Goal: Task Accomplishment & Management: Manage account settings

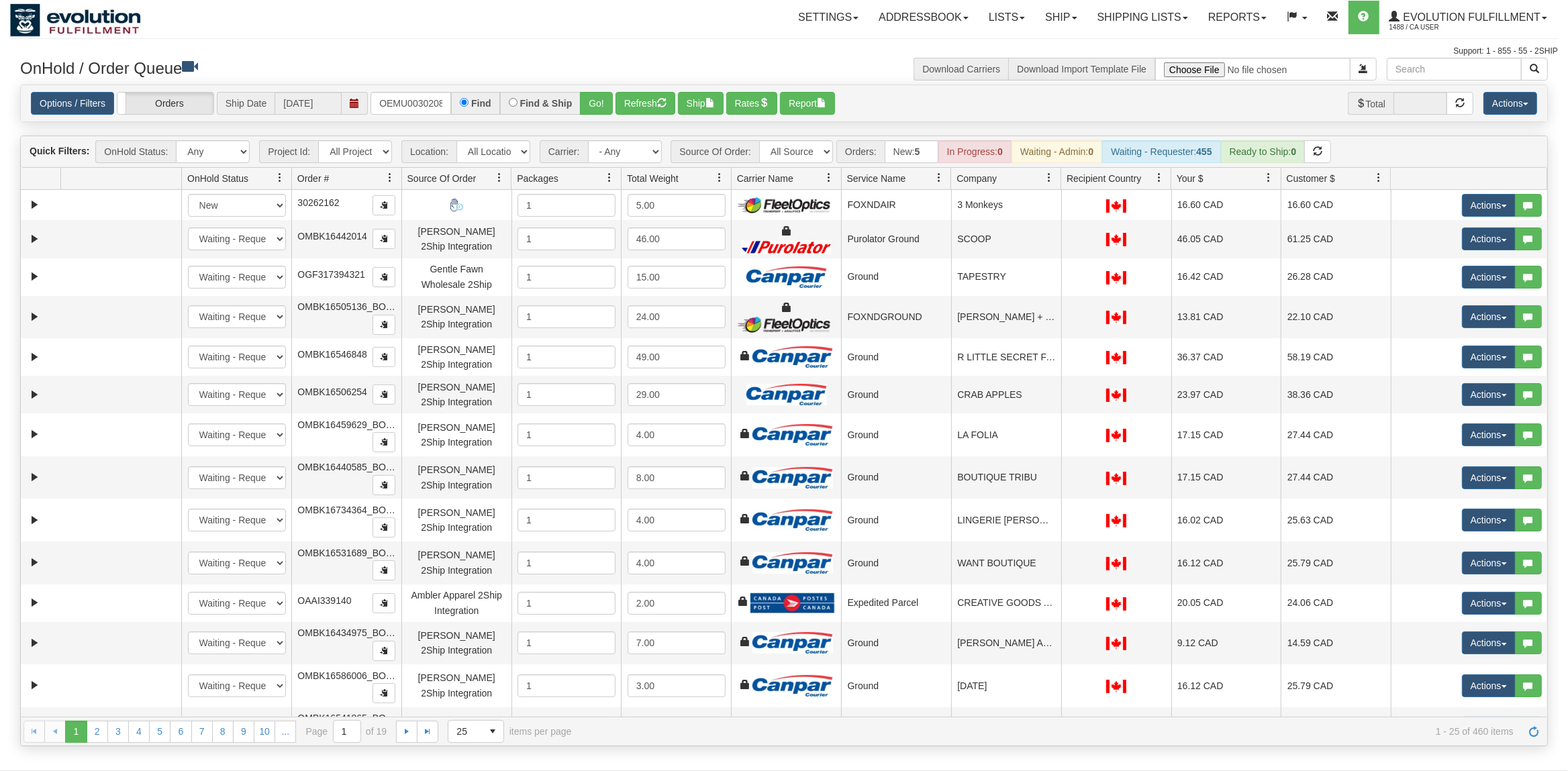
type input "OEMU0030208001"
click at [606, 96] on button "Go!" at bounding box center [596, 103] width 33 height 23
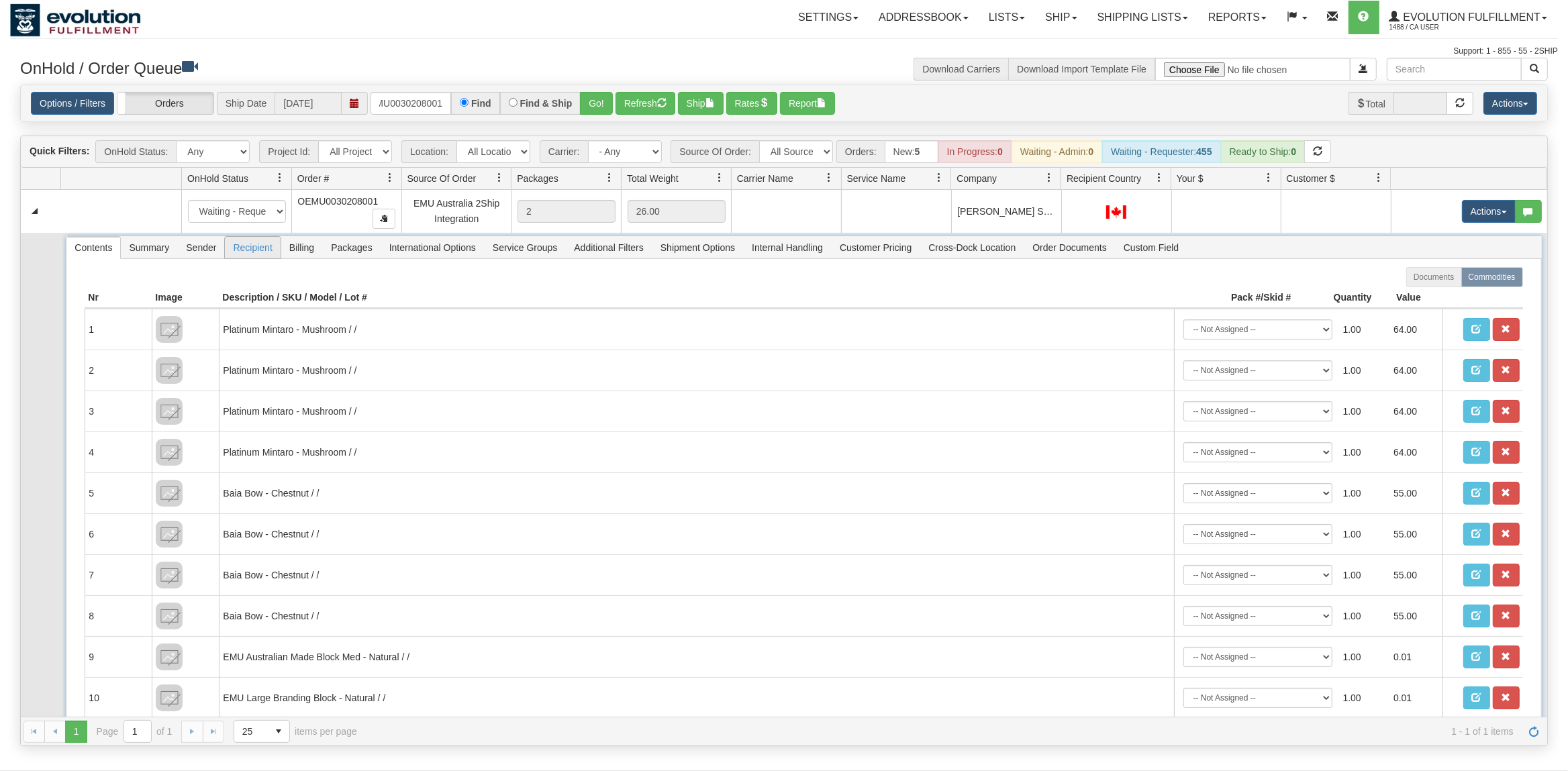
click at [292, 244] on span "Billing" at bounding box center [301, 248] width 41 height 21
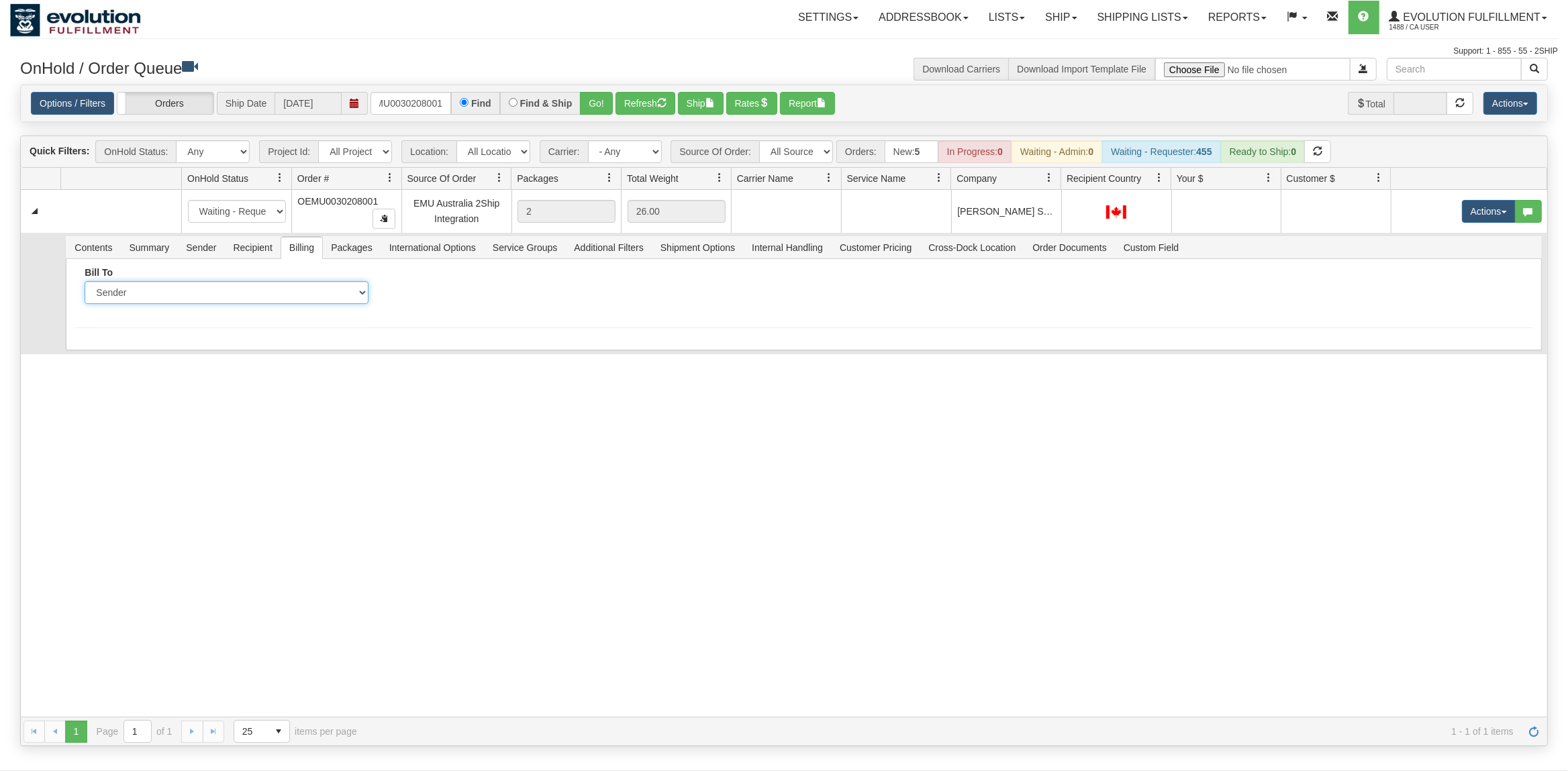
select select "2"
click option "Recipient" at bounding box center [0, 0] width 0 height 0
click at [485, 297] on input "Account" at bounding box center [530, 292] width 284 height 23
paste input "94E7Y4"
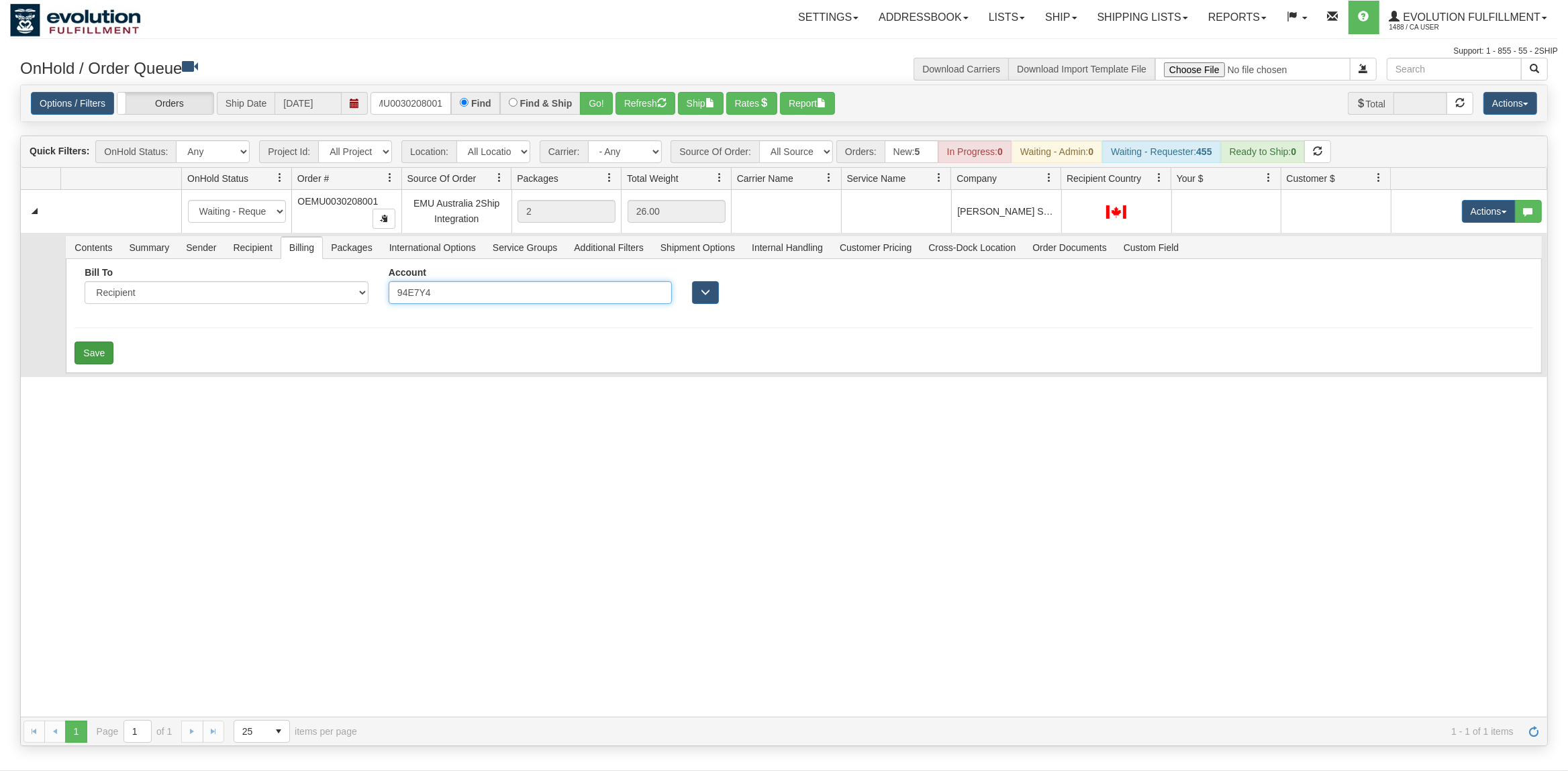
type input "94E7Y4"
click at [104, 361] on button "Save" at bounding box center [94, 353] width 39 height 23
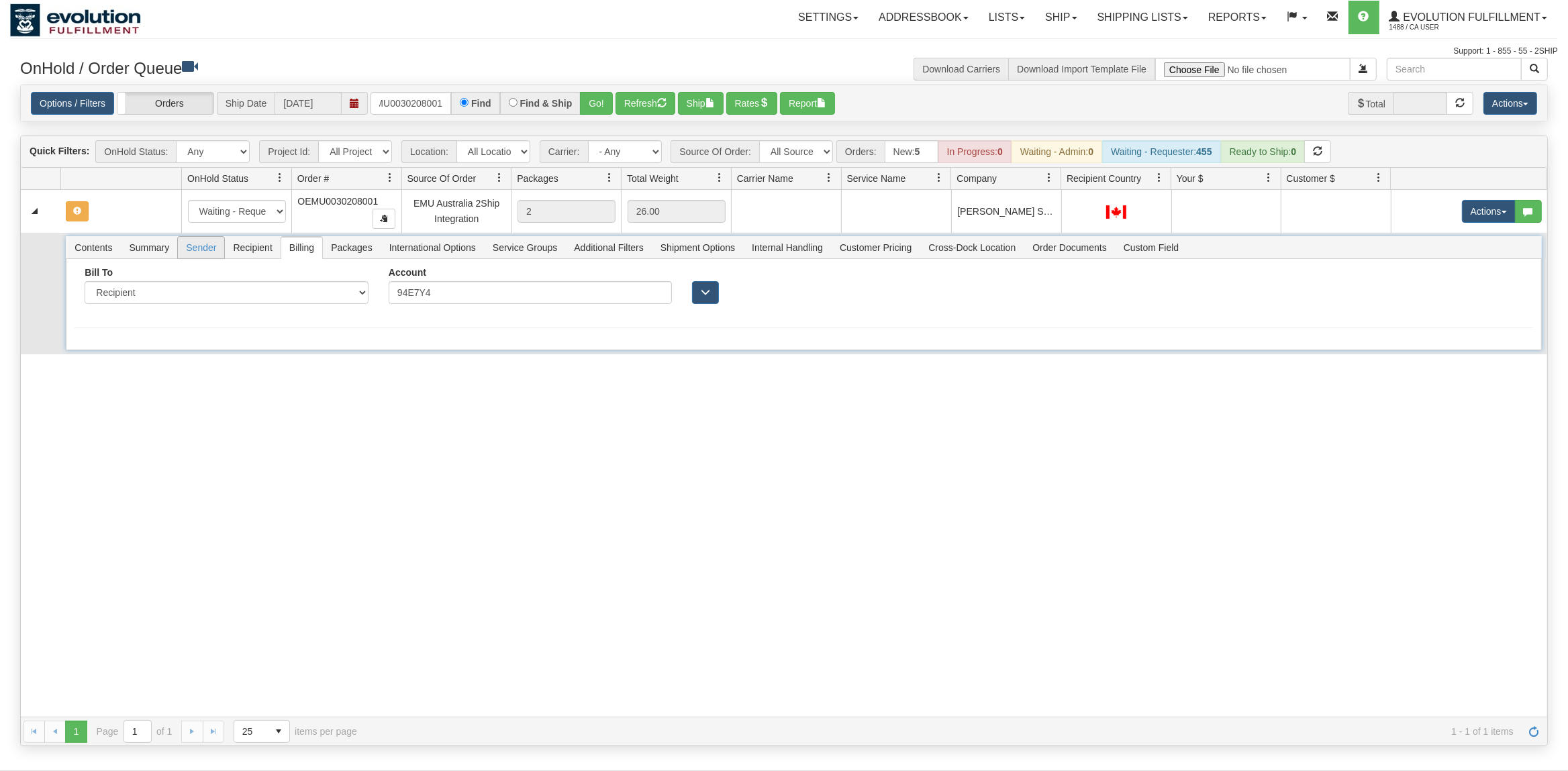
click at [203, 251] on span "Sender" at bounding box center [200, 248] width 46 height 21
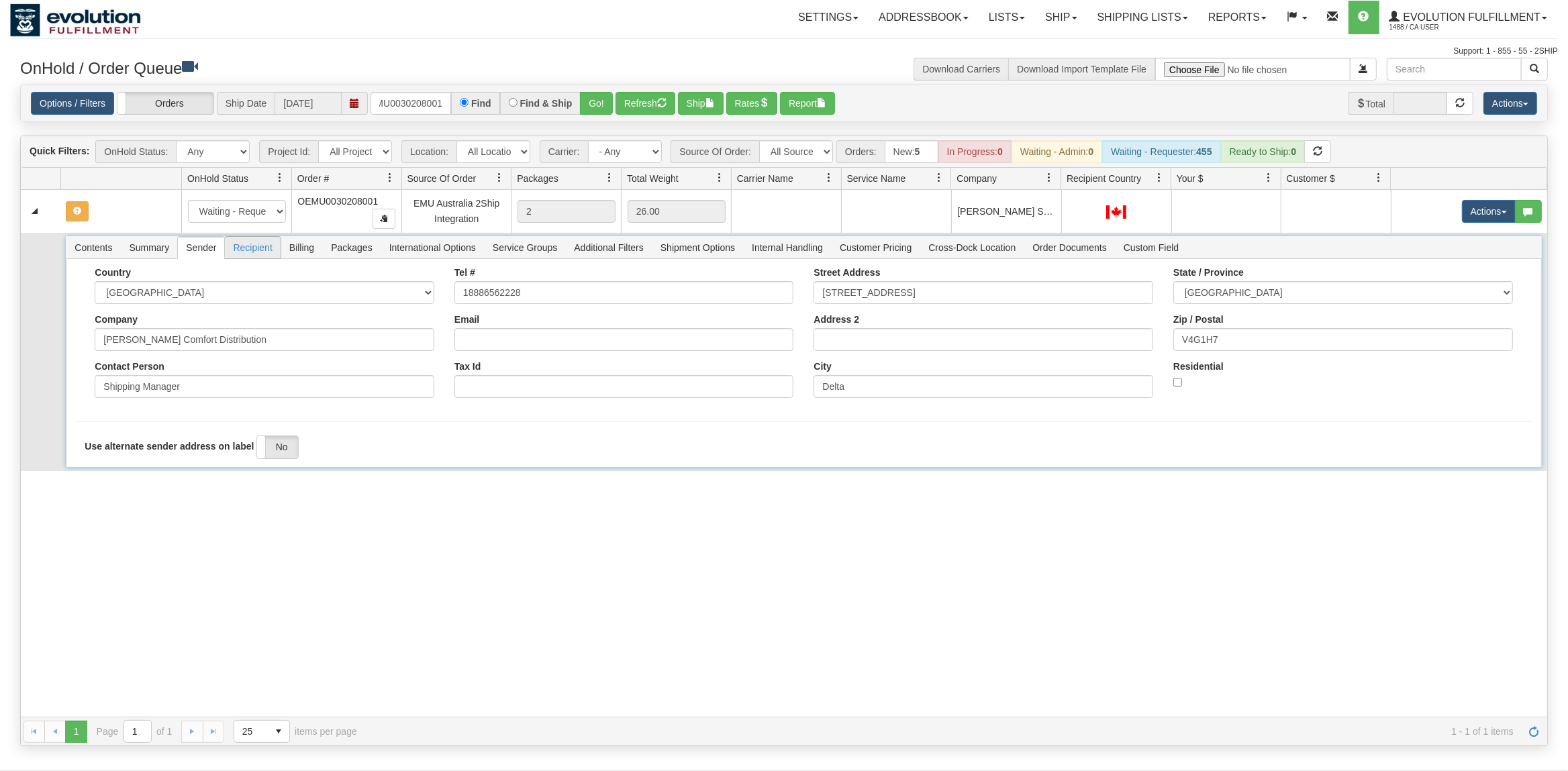
click at [260, 251] on span "Recipient" at bounding box center [252, 248] width 55 height 21
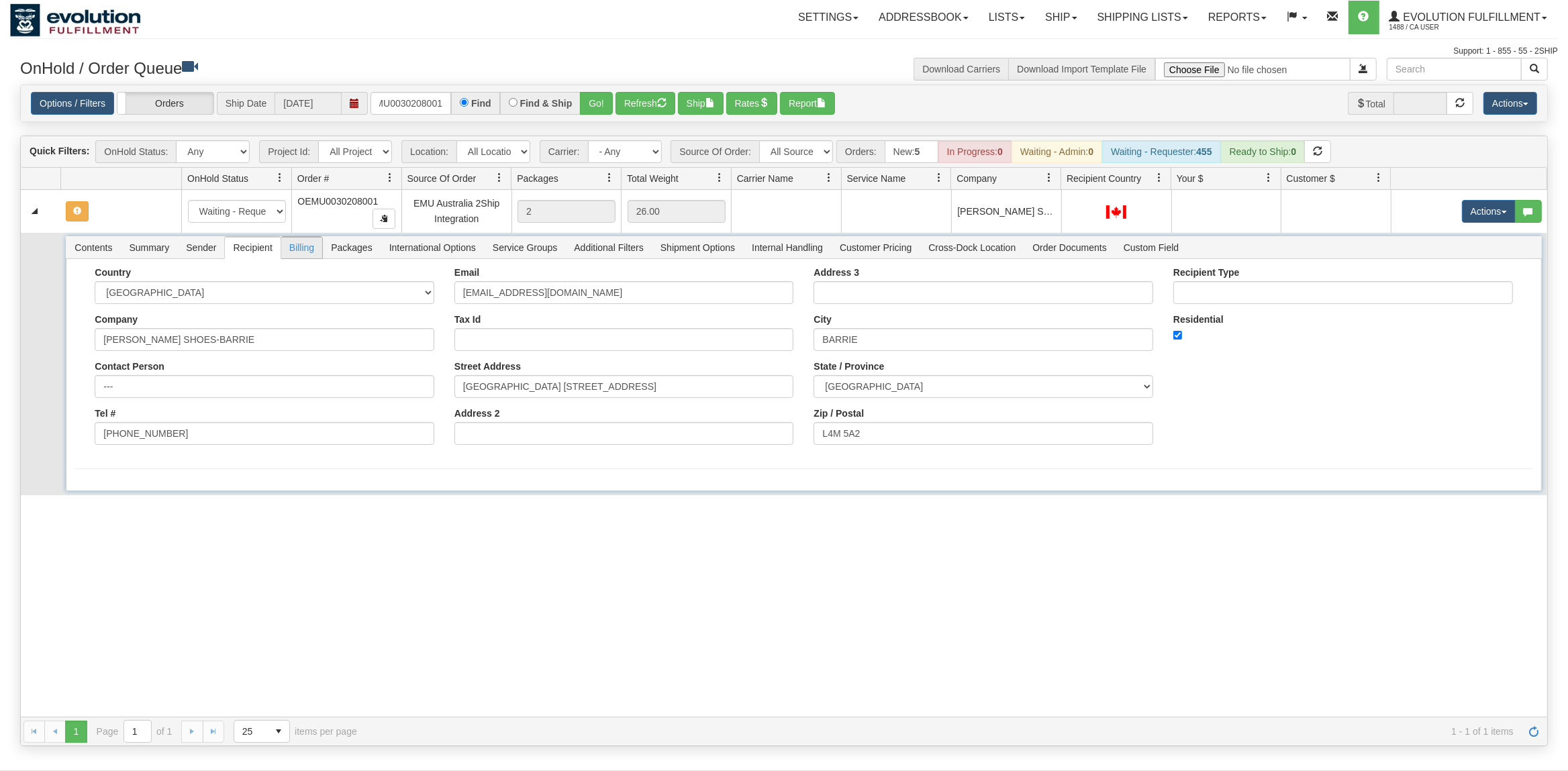
click at [305, 251] on span "Billing" at bounding box center [301, 248] width 41 height 21
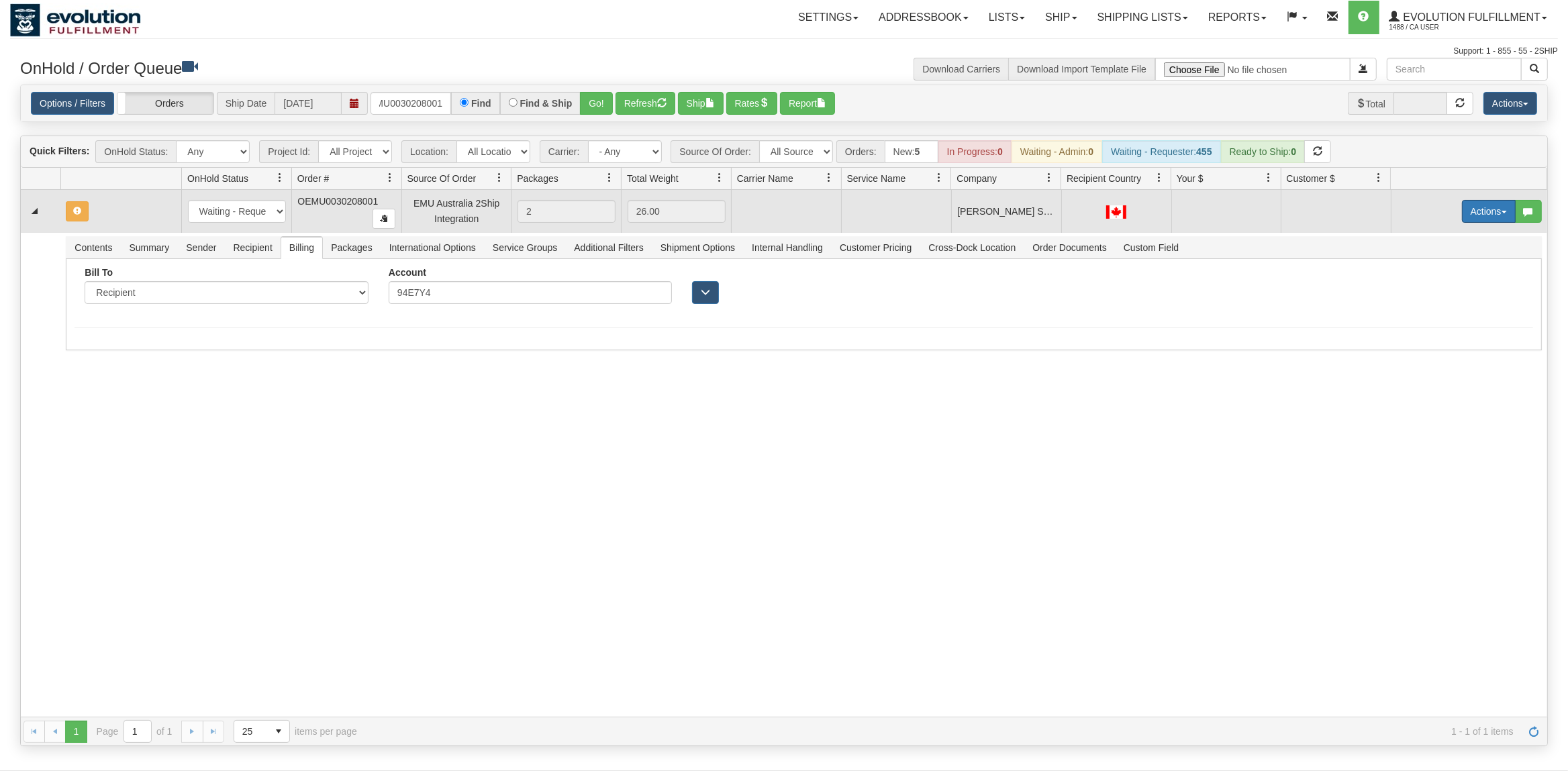
click at [1477, 208] on button "Actions" at bounding box center [1488, 211] width 53 height 23
click at [1442, 277] on span "Rate All Services" at bounding box center [1461, 271] width 80 height 10
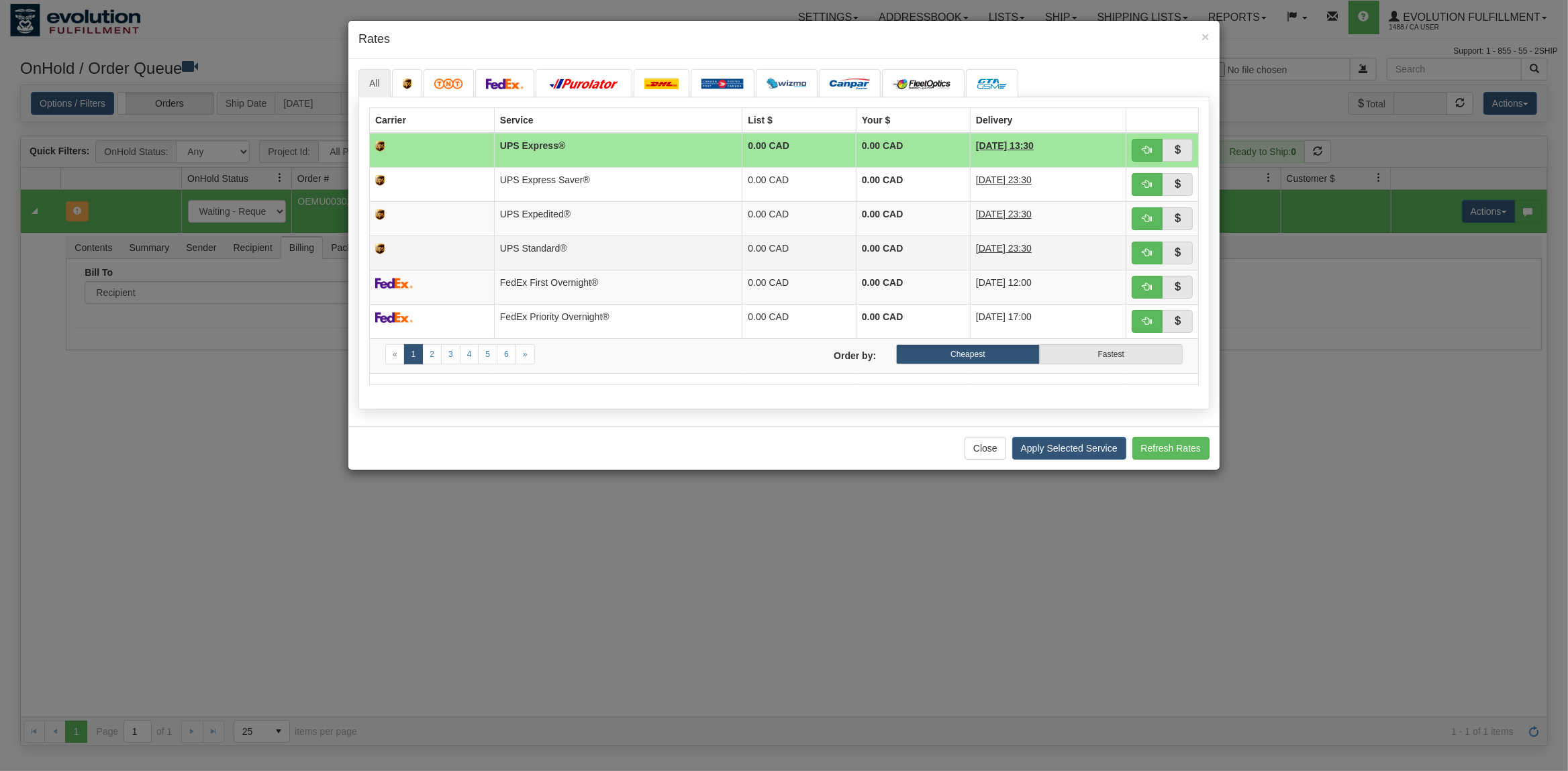
click at [540, 242] on td "UPS Standard®" at bounding box center [618, 252] width 248 height 34
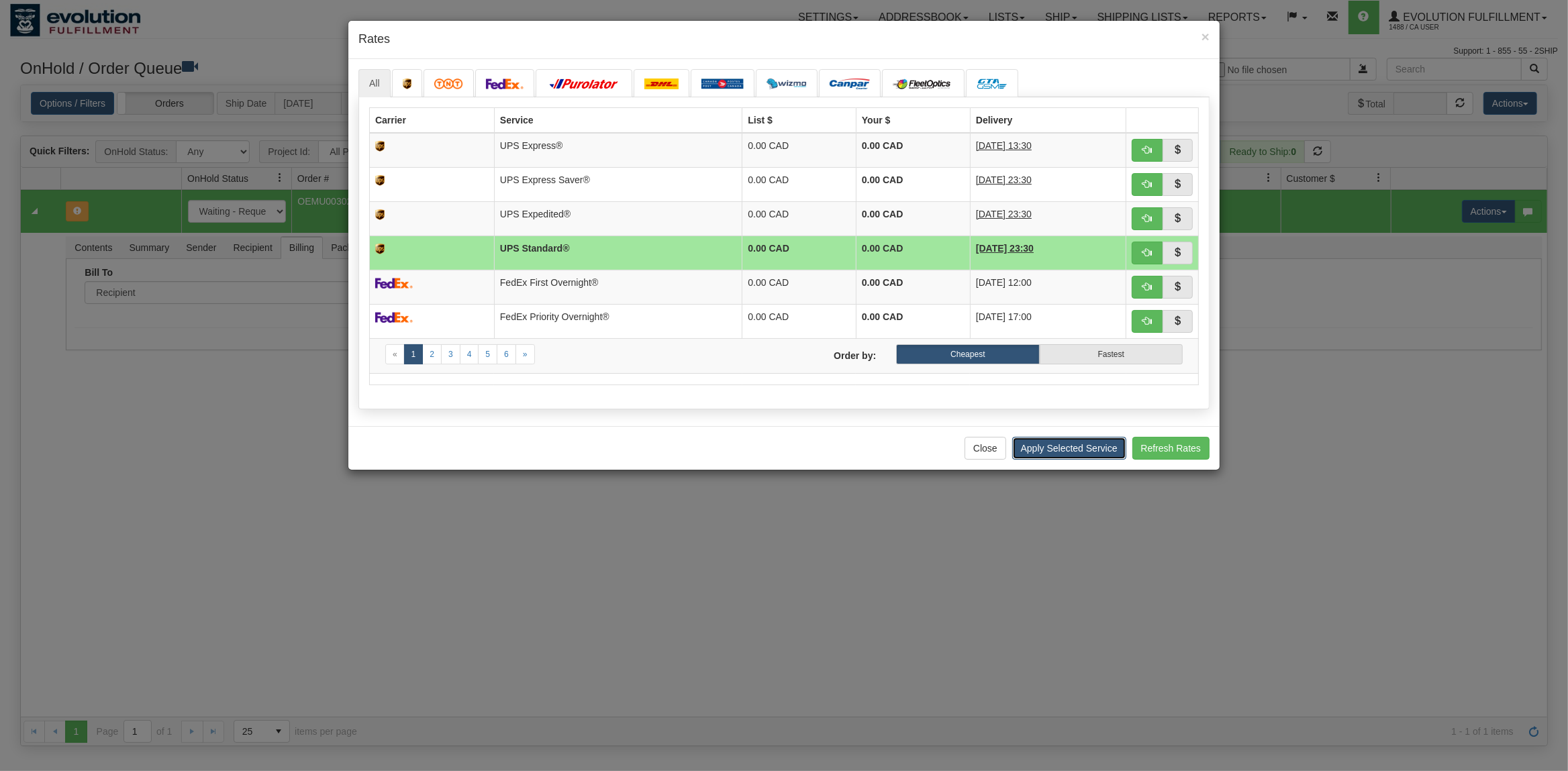
click at [1043, 453] on button "Apply Selected Service" at bounding box center [1069, 448] width 114 height 23
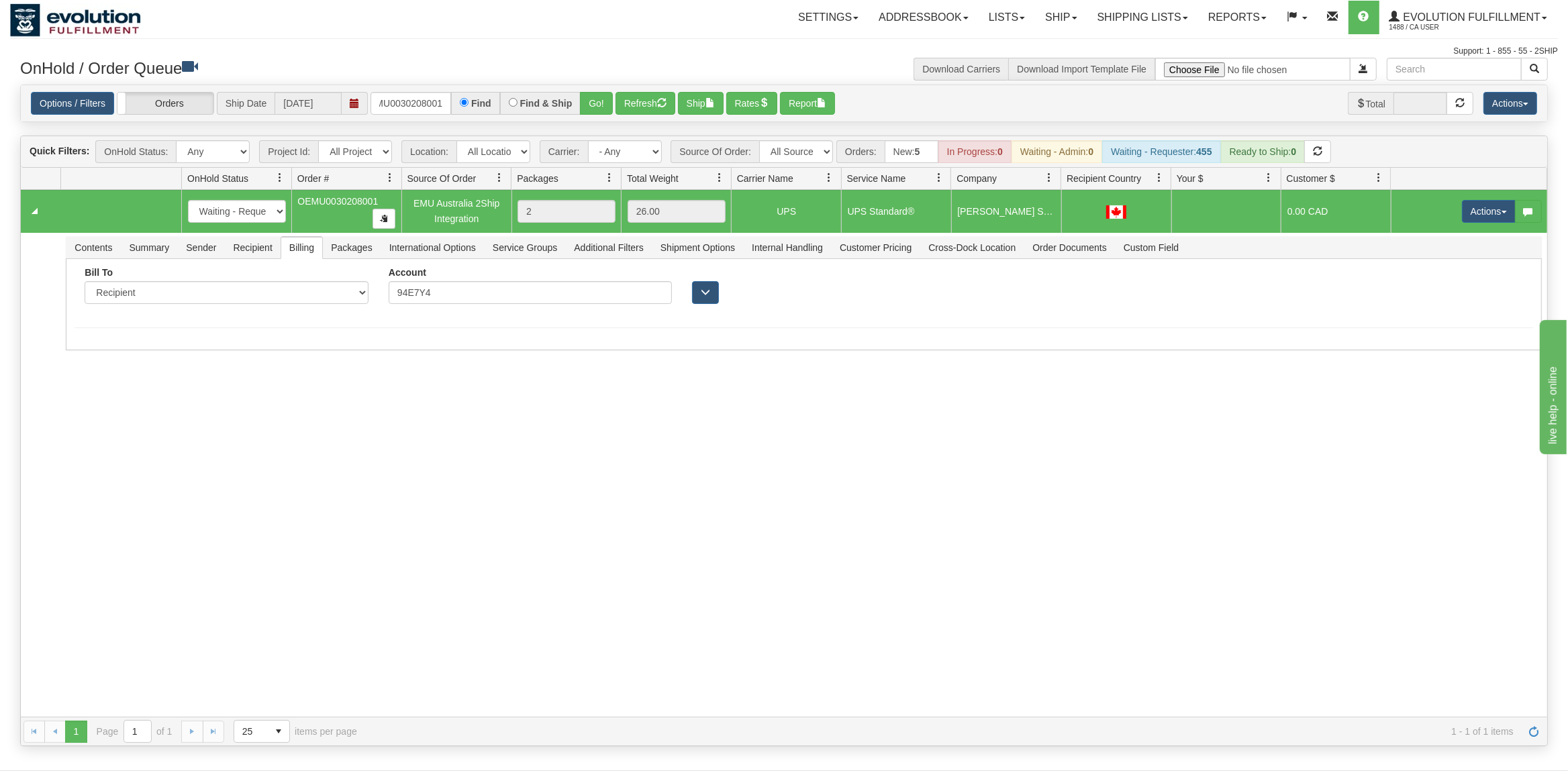
scroll to position [0, 0]
click at [1489, 207] on button "Actions" at bounding box center [1488, 211] width 53 height 23
click at [1436, 295] on span "Ship" at bounding box center [1435, 288] width 28 height 10
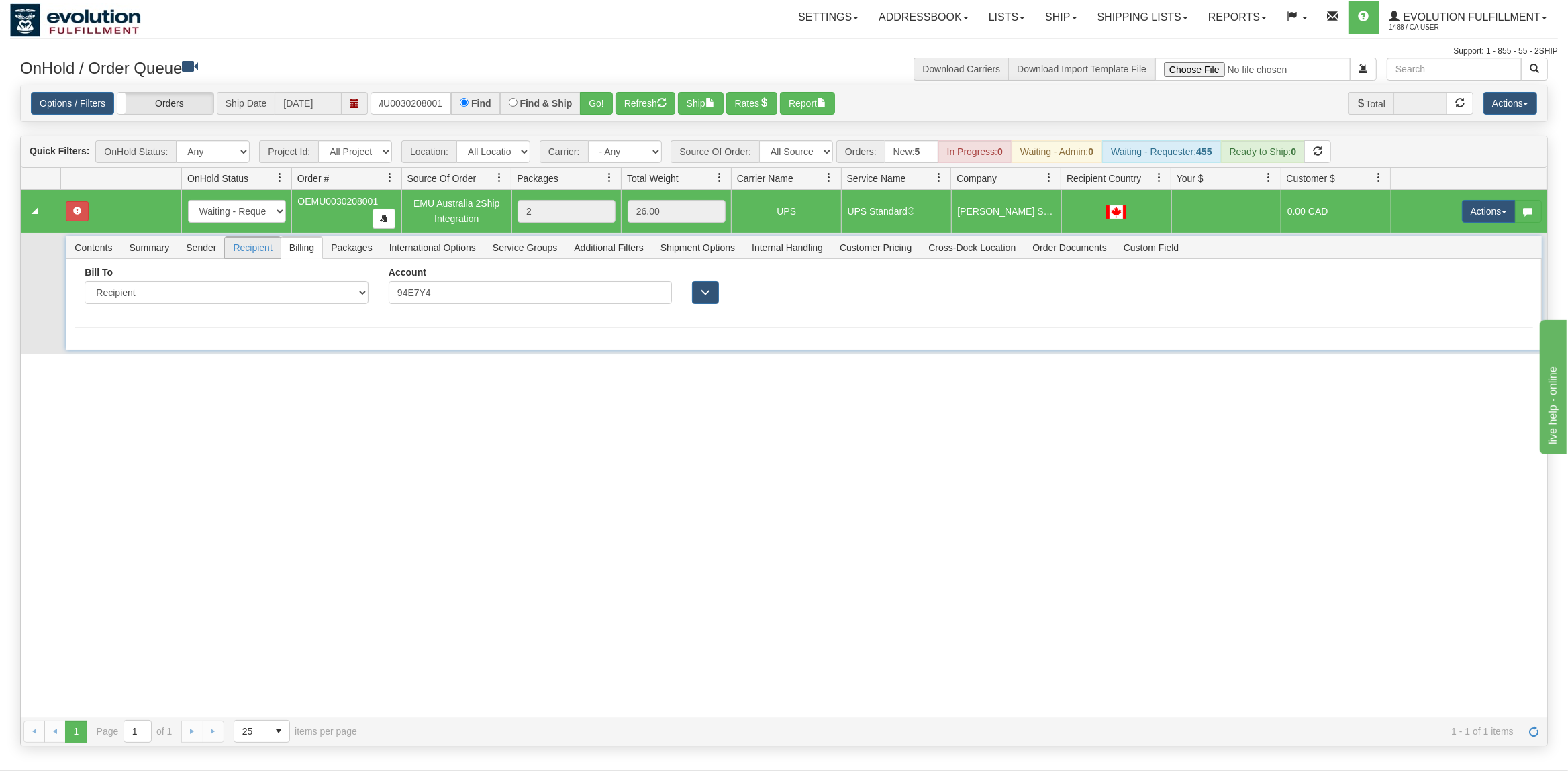
click at [248, 254] on span "Recipient" at bounding box center [252, 248] width 55 height 21
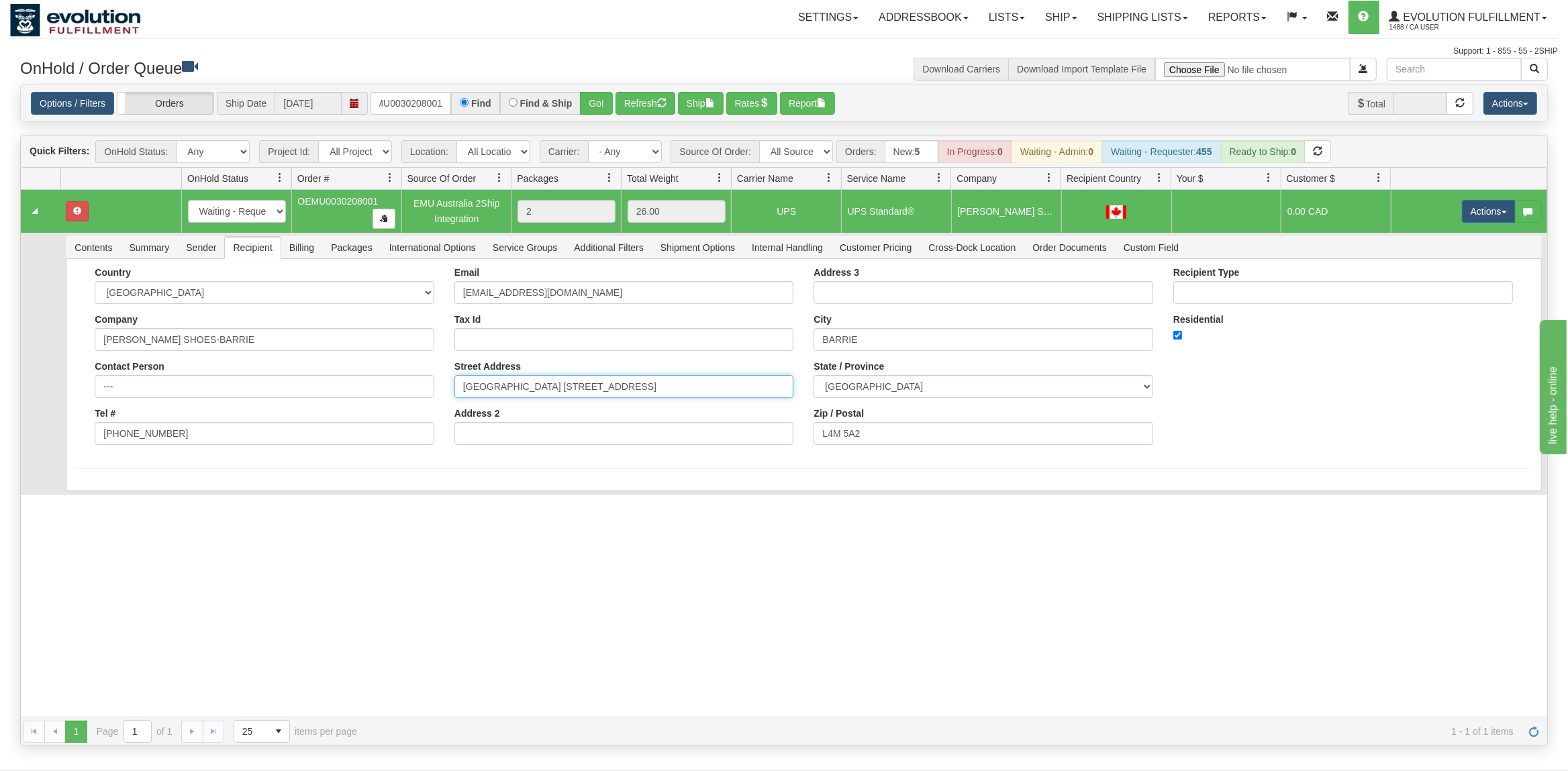
drag, startPoint x: 700, startPoint y: 393, endPoint x: 655, endPoint y: 391, distance: 45.0
click at [655, 391] on input "[GEOGRAPHIC_DATA] [STREET_ADDRESS]" at bounding box center [624, 386] width 340 height 23
drag, startPoint x: 672, startPoint y: 389, endPoint x: 695, endPoint y: 391, distance: 23.1
click at [665, 391] on input "[GEOGRAPHIC_DATA] [STREET_ADDRESS]" at bounding box center [624, 386] width 340 height 23
drag, startPoint x: 691, startPoint y: 389, endPoint x: 623, endPoint y: 392, distance: 68.1
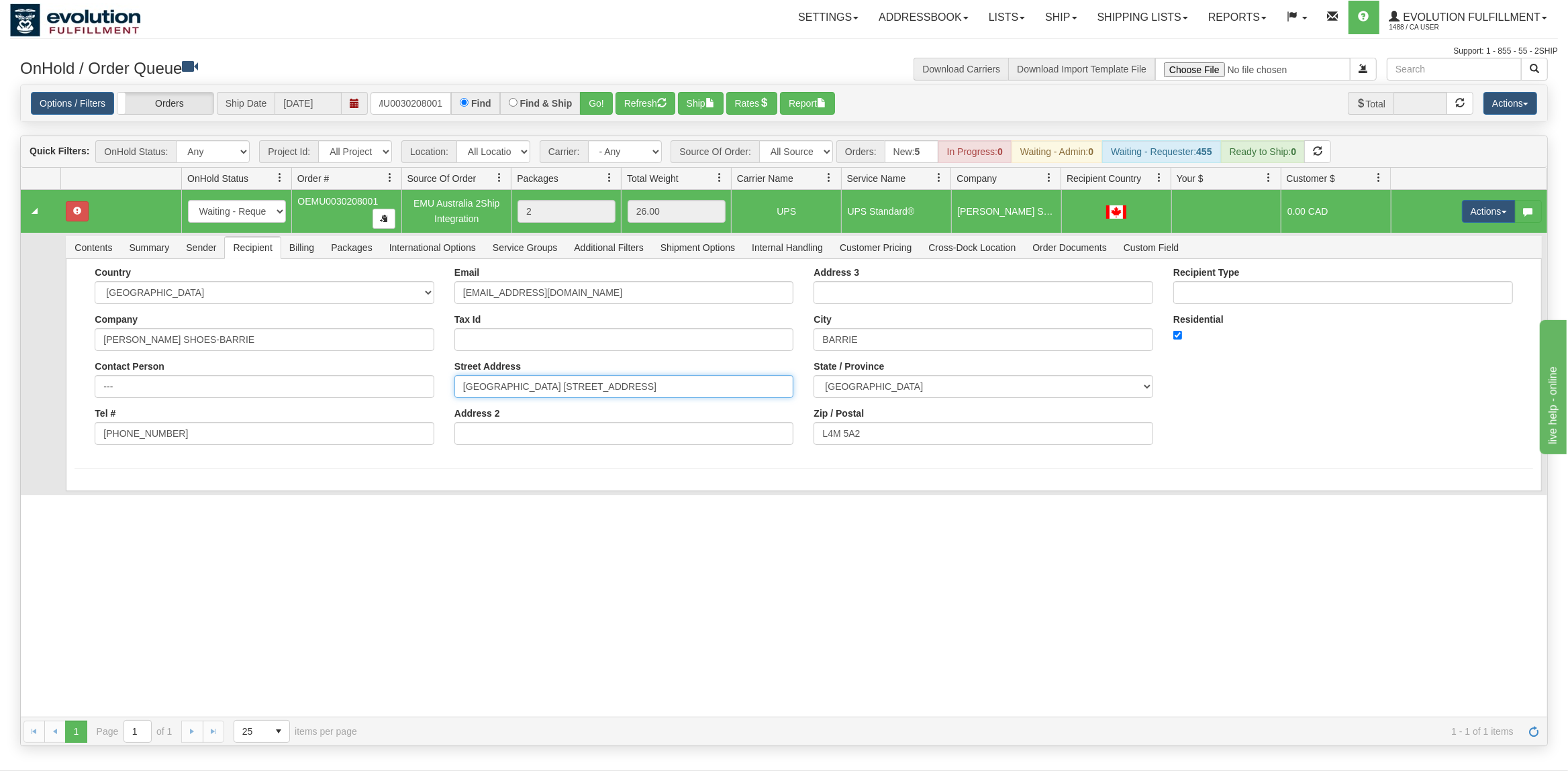
click at [623, 392] on input "[GEOGRAPHIC_DATA] [STREET_ADDRESS]" at bounding box center [624, 386] width 340 height 23
click at [550, 436] on input "Address 2" at bounding box center [624, 433] width 340 height 23
paste input ", UNIT N003"
drag, startPoint x: 469, startPoint y: 442, endPoint x: 428, endPoint y: 445, distance: 41.1
click at [454, 445] on input ", UNIT N003" at bounding box center [624, 433] width 340 height 23
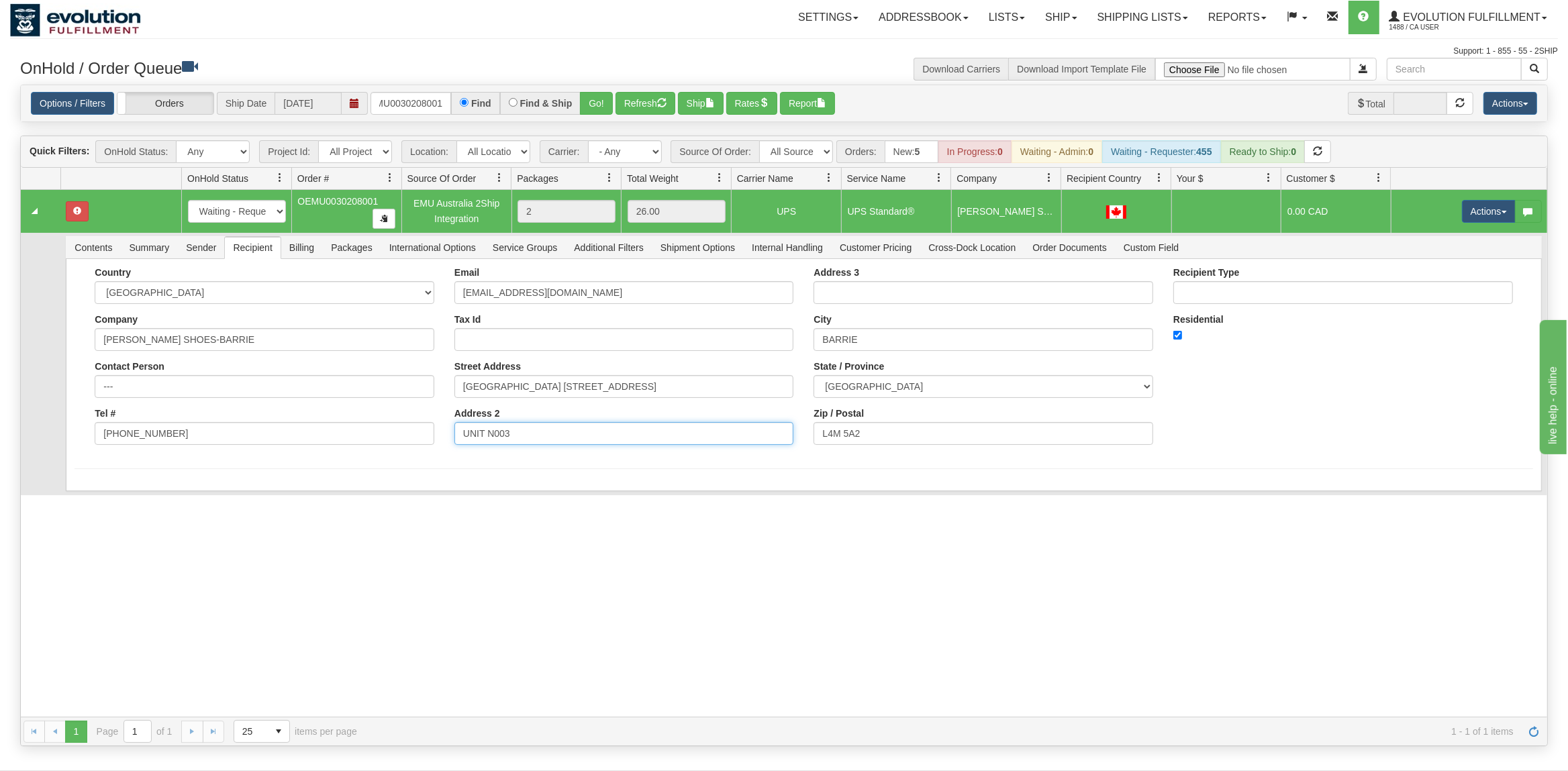
type input "UNIT N003"
drag, startPoint x: 698, startPoint y: 389, endPoint x: 620, endPoint y: 406, distance: 79.8
click at [620, 398] on input "[GEOGRAPHIC_DATA] [STREET_ADDRESS]" at bounding box center [624, 386] width 340 height 23
type input "[GEOGRAPHIC_DATA] [STREET_ADDRESS]"
click at [108, 492] on button "Save" at bounding box center [94, 494] width 39 height 23
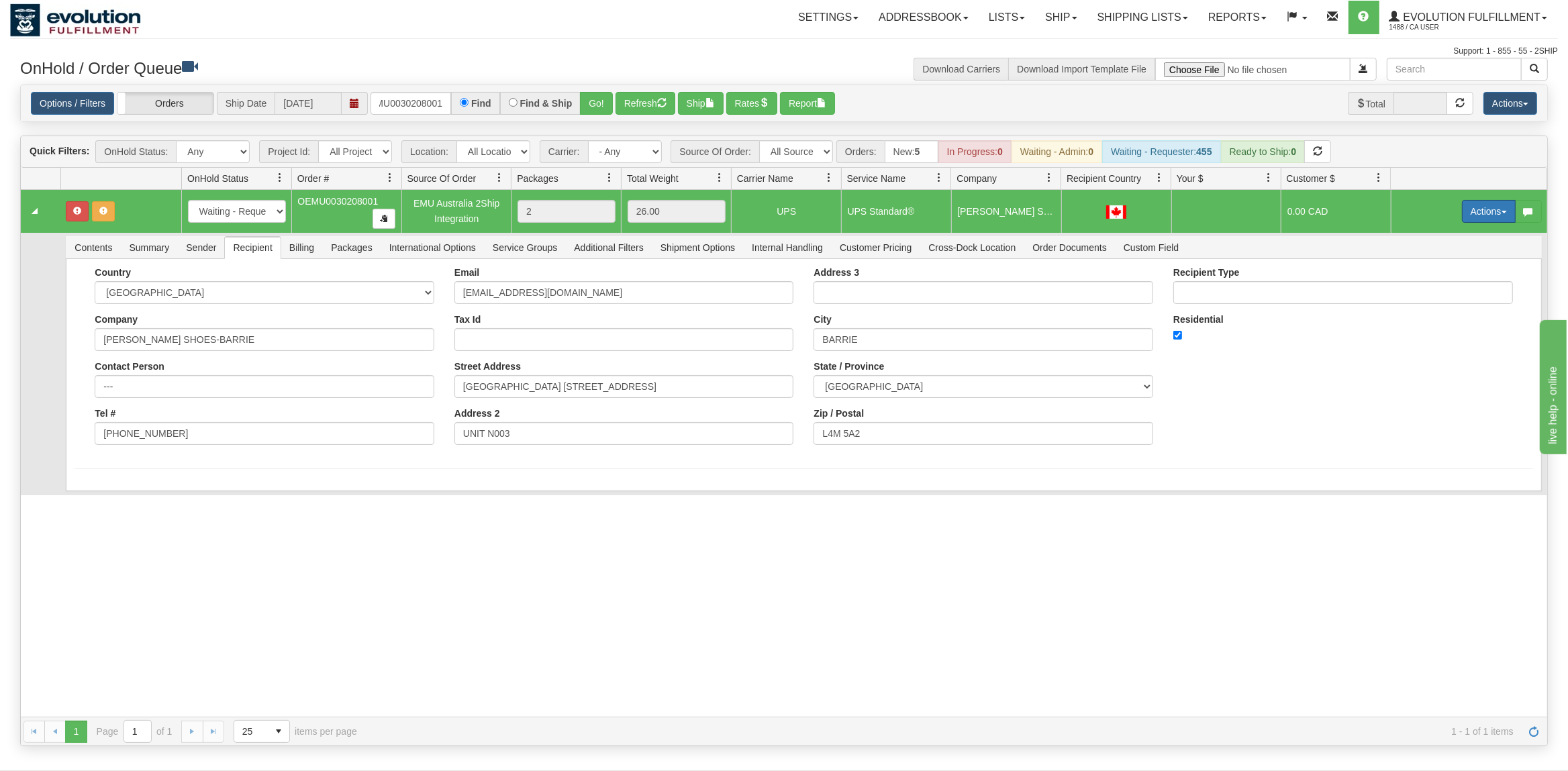
click at [1490, 207] on button "Actions" at bounding box center [1488, 211] width 53 height 23
click at [1421, 289] on span at bounding box center [1426, 288] width 10 height 10
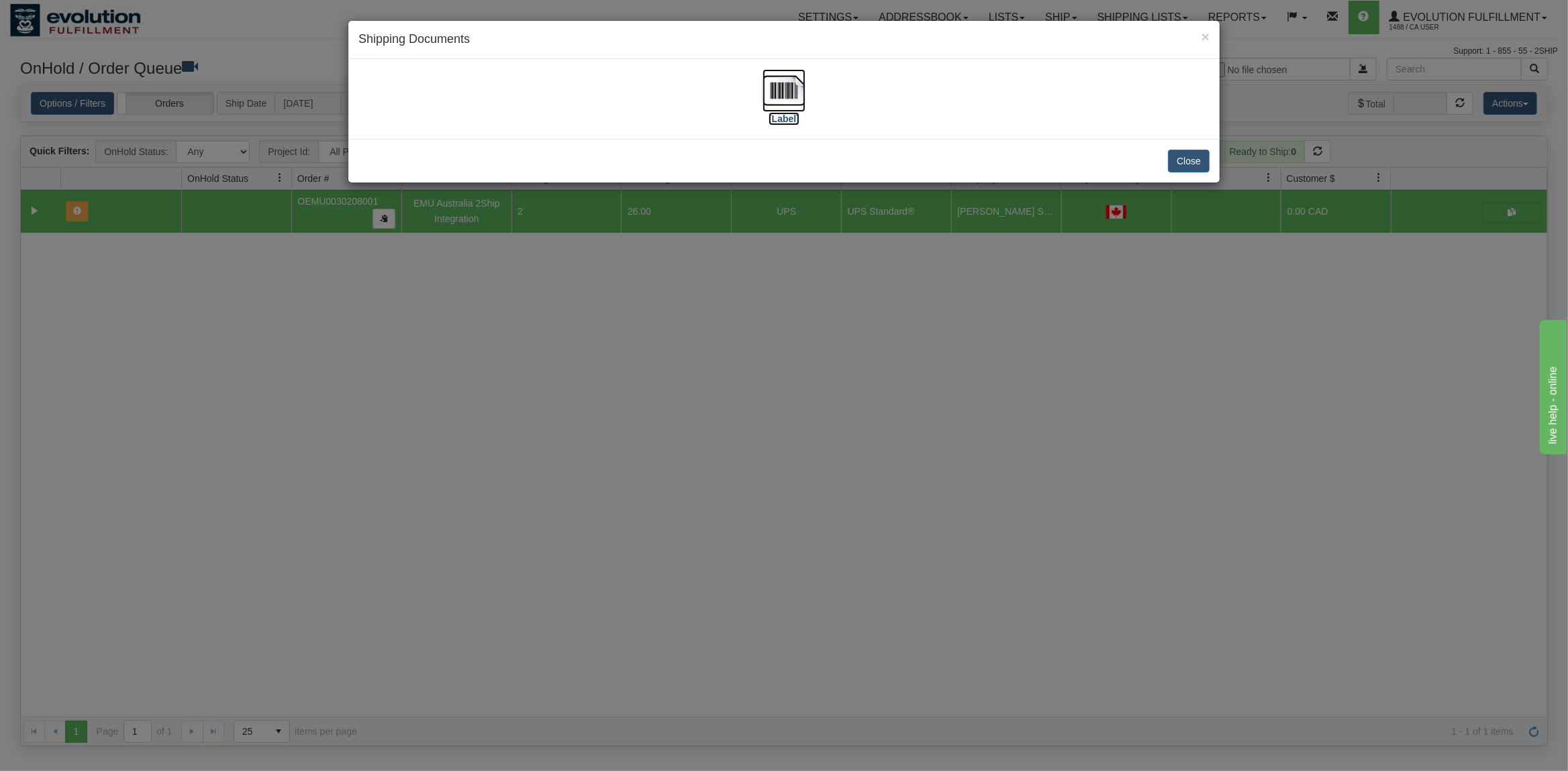
click at [782, 89] on img at bounding box center [784, 91] width 43 height 43
click at [1198, 158] on button "Close" at bounding box center [1189, 161] width 42 height 23
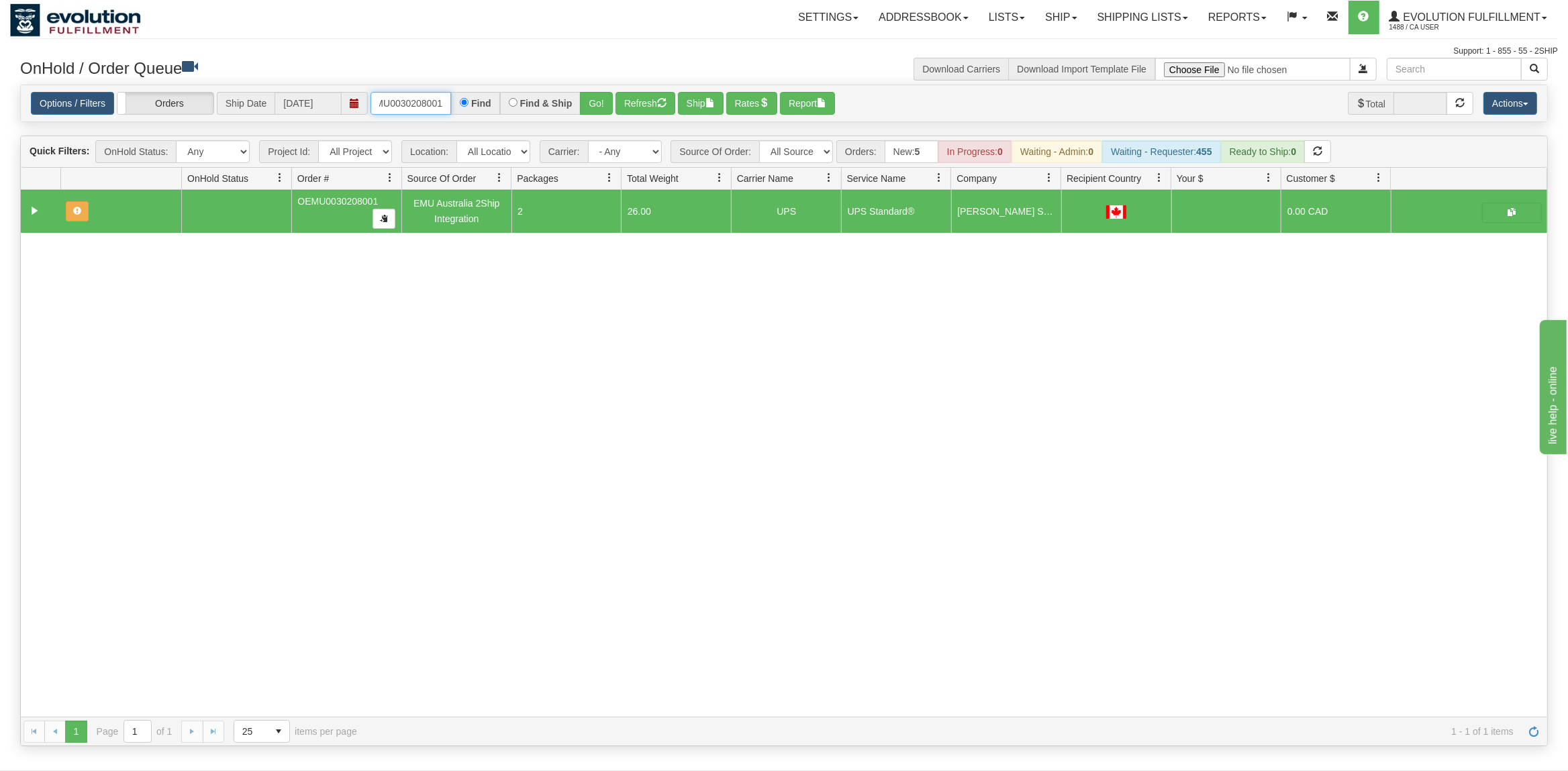
click at [392, 114] on input "OEMU0030208001" at bounding box center [411, 103] width 80 height 23
click at [395, 113] on input "OEMU0030208001" at bounding box center [411, 103] width 80 height 23
click at [395, 113] on input "OEMU0030208001" at bounding box center [411, 103] width 80 height 23
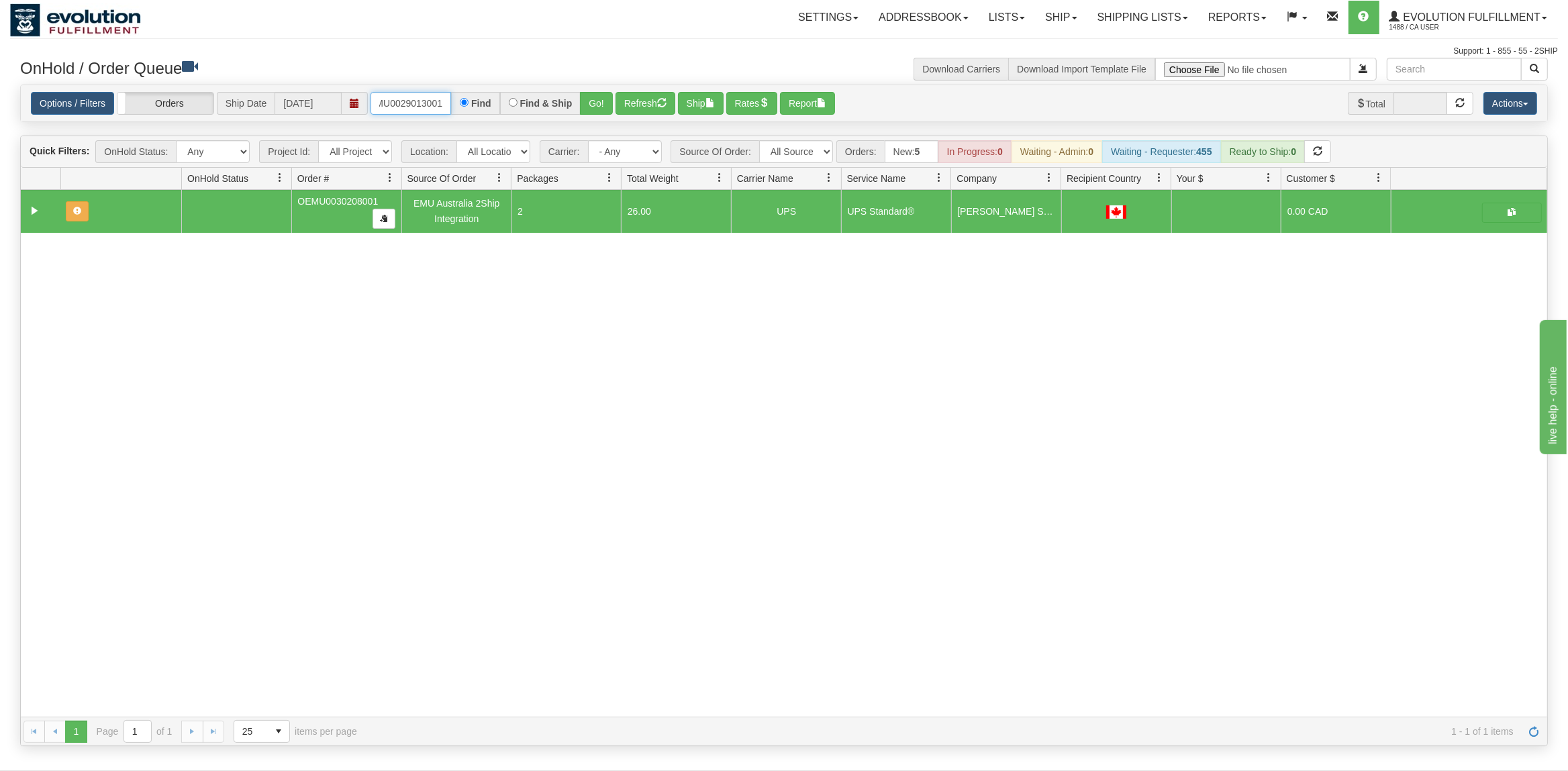
type input "OEMU0029013001"
click at [581, 100] on div "Find & Ship" at bounding box center [540, 103] width 81 height 23
click at [599, 93] on div "Options / Filters Group Shipments Orders Ship Date [DATE] OEMU0029013001 Find F…" at bounding box center [784, 103] width 1526 height 37
click at [599, 93] on button "Go!" at bounding box center [596, 103] width 33 height 23
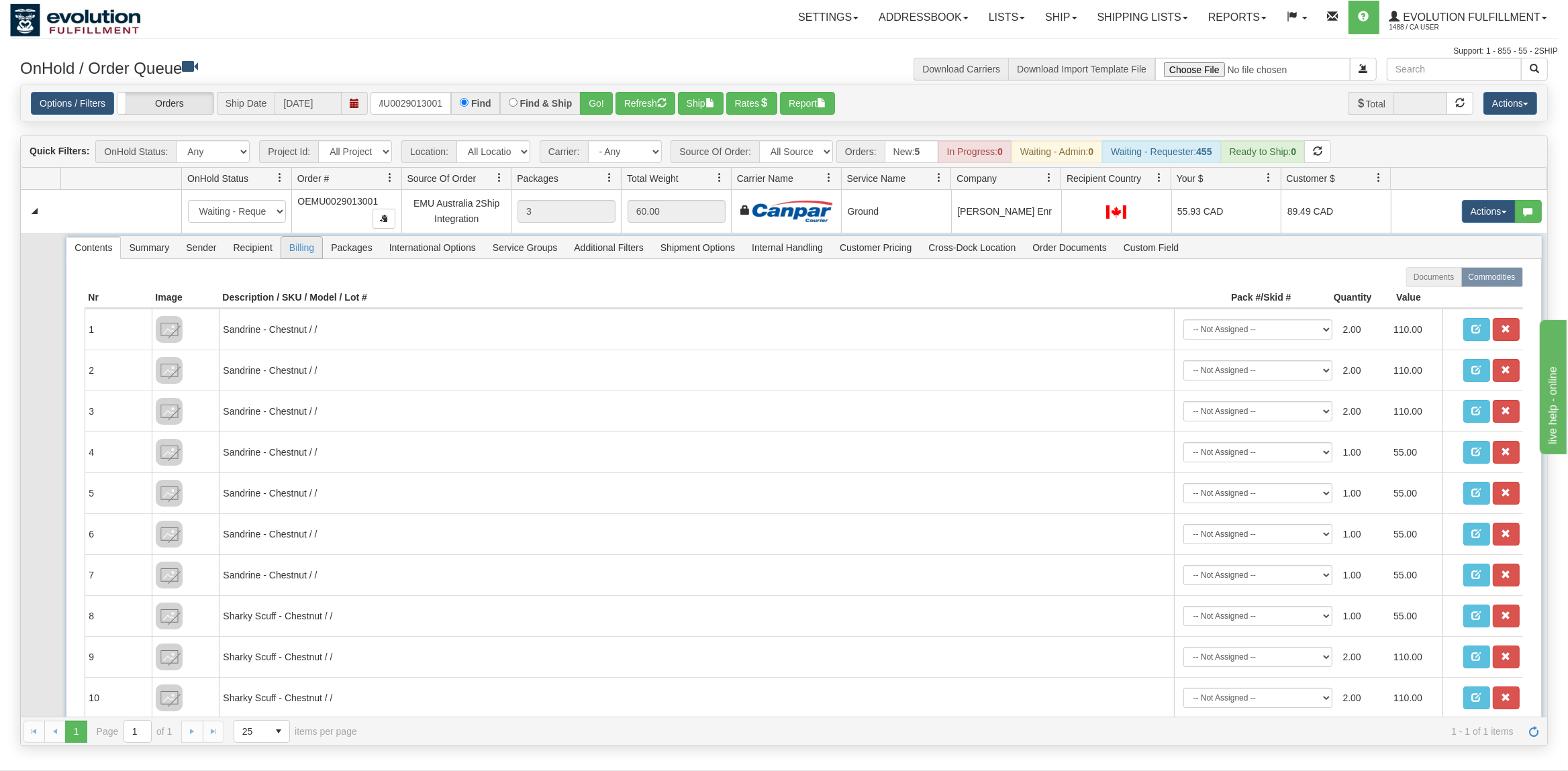
click at [287, 247] on span "Billing" at bounding box center [301, 248] width 41 height 21
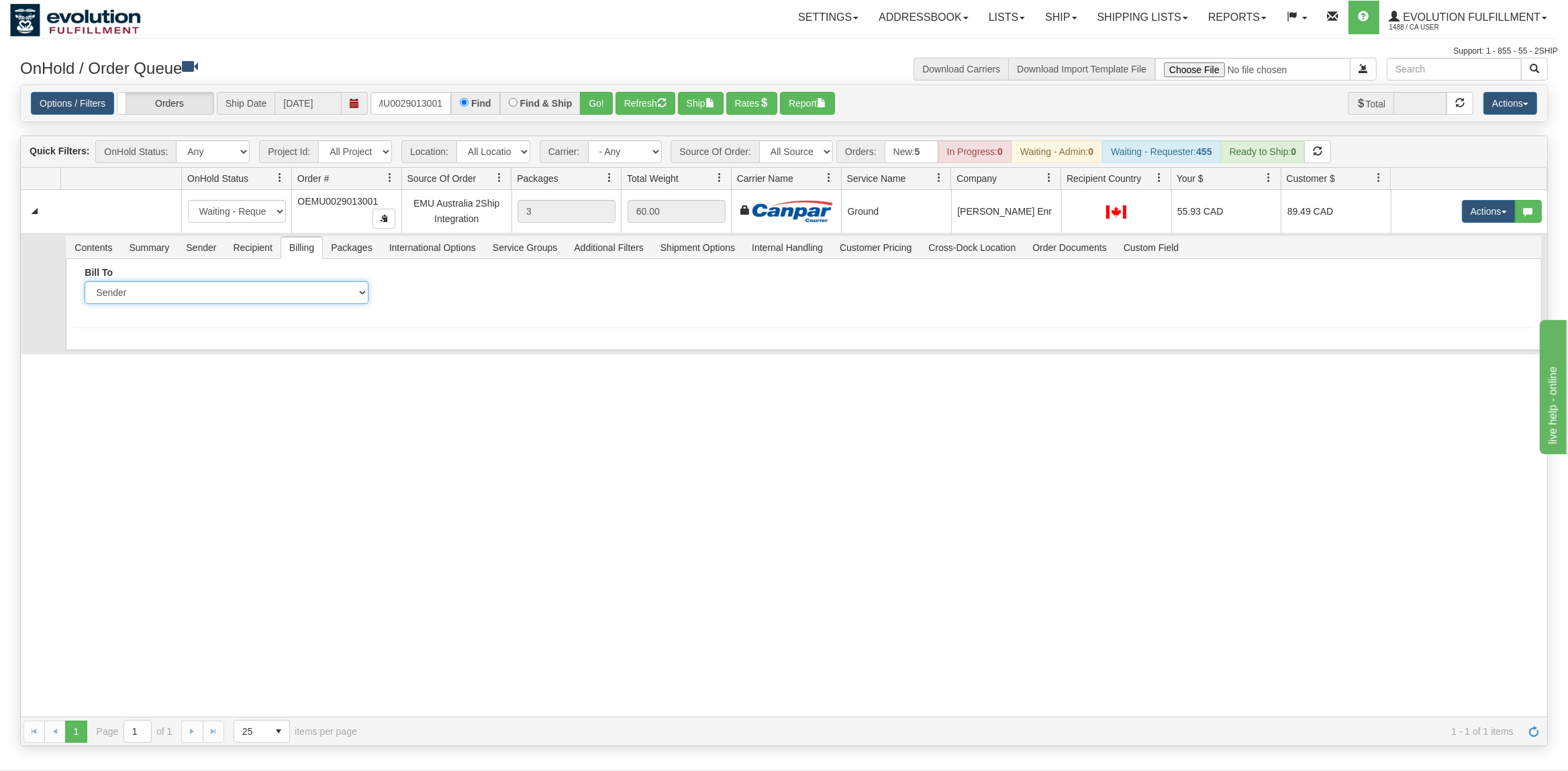
click at [85, 281] on select "Sender Recipient Third Party Collect" at bounding box center [226, 292] width 284 height 23
click option "Third Party" at bounding box center [0, 0] width 0 height 0
click at [85, 281] on select "Sender Recipient Third Party Collect" at bounding box center [226, 292] width 284 height 23
select select "2"
click option "Recipient" at bounding box center [0, 0] width 0 height 0
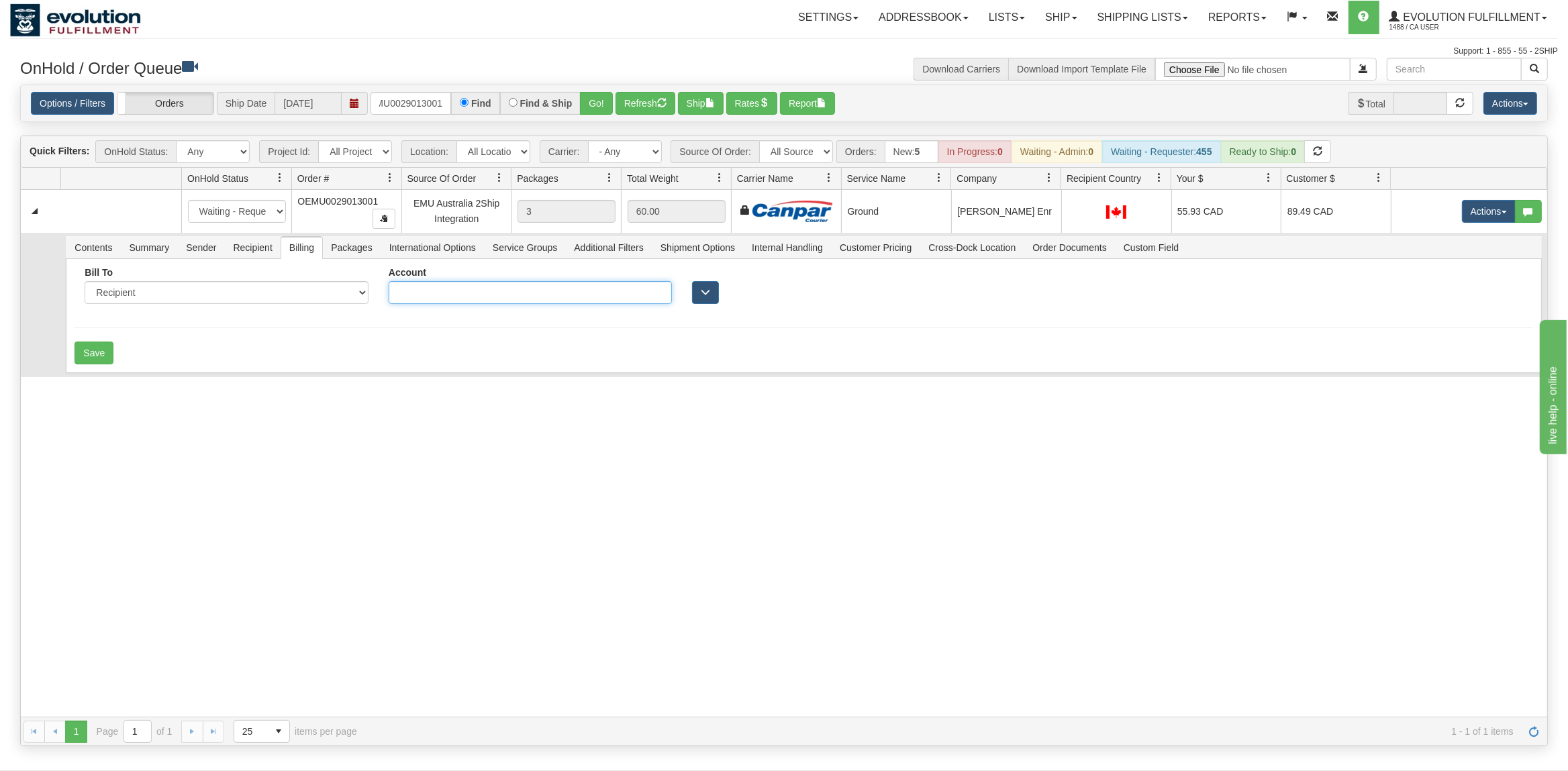
click at [429, 295] on input "Account" at bounding box center [530, 292] width 284 height 23
paste input ", UNIT N003"
type input ", UNIT N003"
drag, startPoint x: 490, startPoint y: 293, endPoint x: 370, endPoint y: 297, distance: 120.1
click at [388, 297] on input ", UNIT N003" at bounding box center [530, 292] width 284 height 23
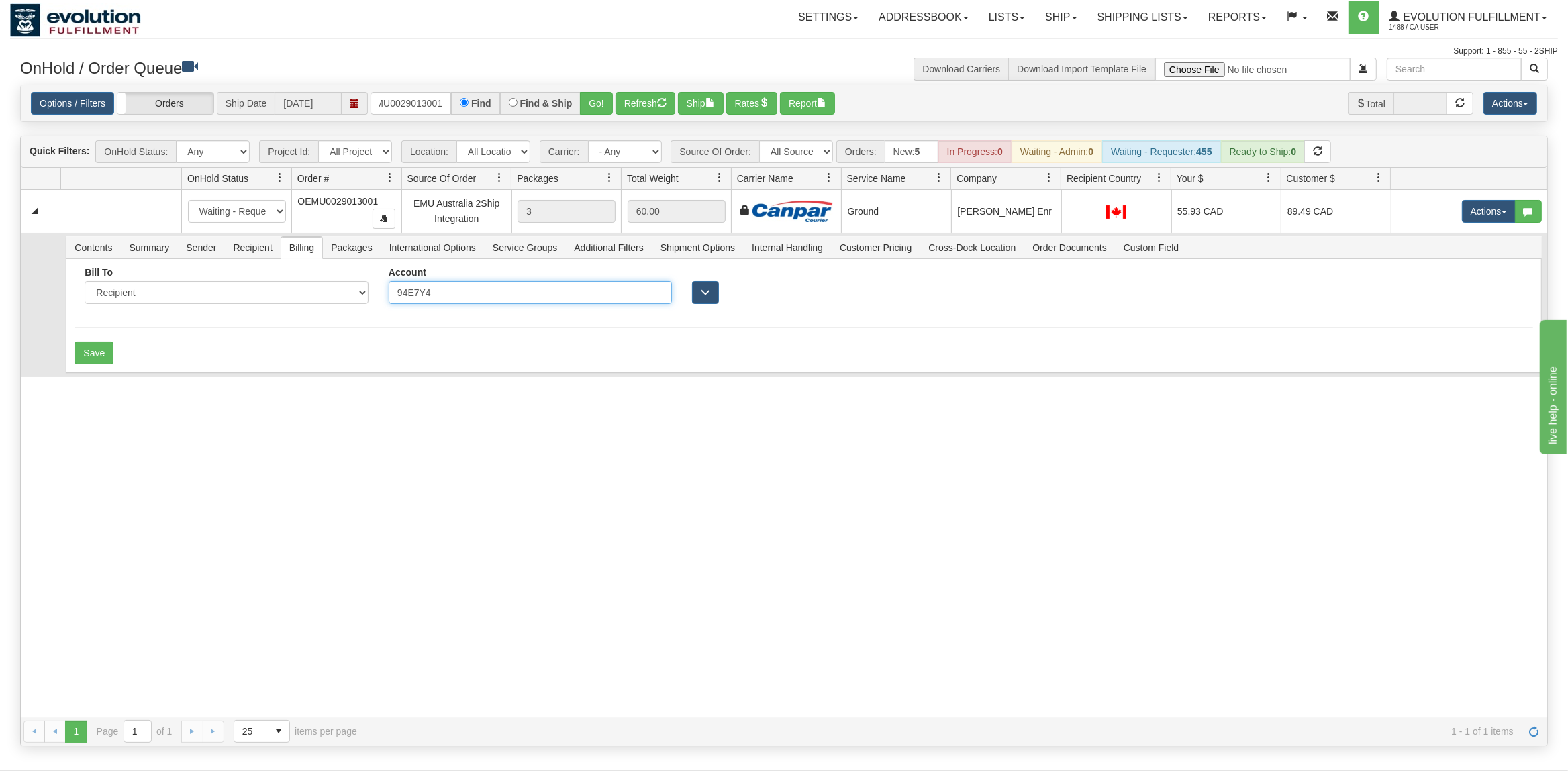
drag, startPoint x: 442, startPoint y: 291, endPoint x: 363, endPoint y: 295, distance: 79.1
click at [388, 295] on input "94E7Y4" at bounding box center [530, 292] width 284 height 23
type input "94E7Y4"
click at [107, 352] on button "Save" at bounding box center [94, 353] width 39 height 23
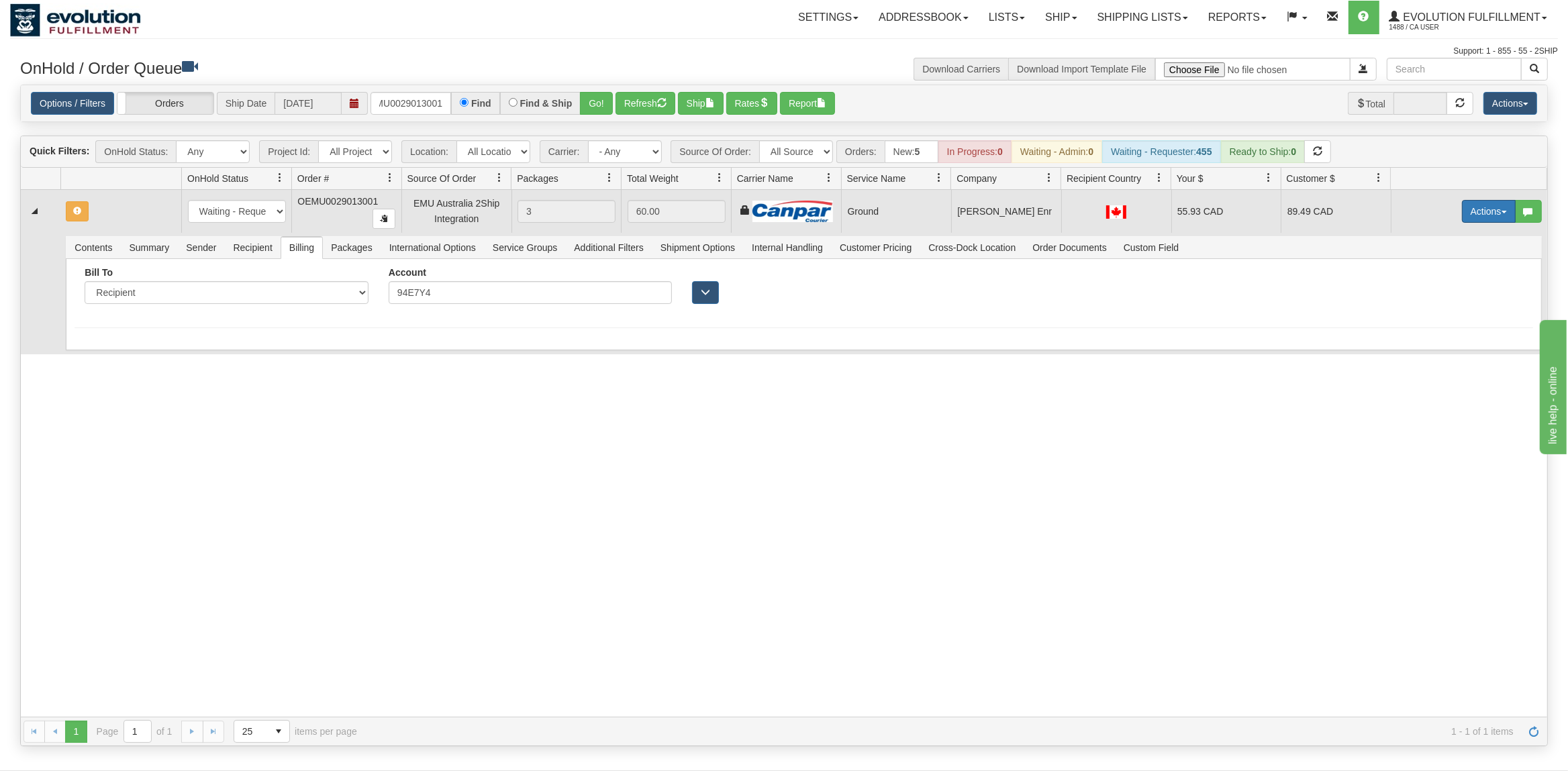
click at [1472, 211] on button "Actions" at bounding box center [1488, 211] width 53 height 23
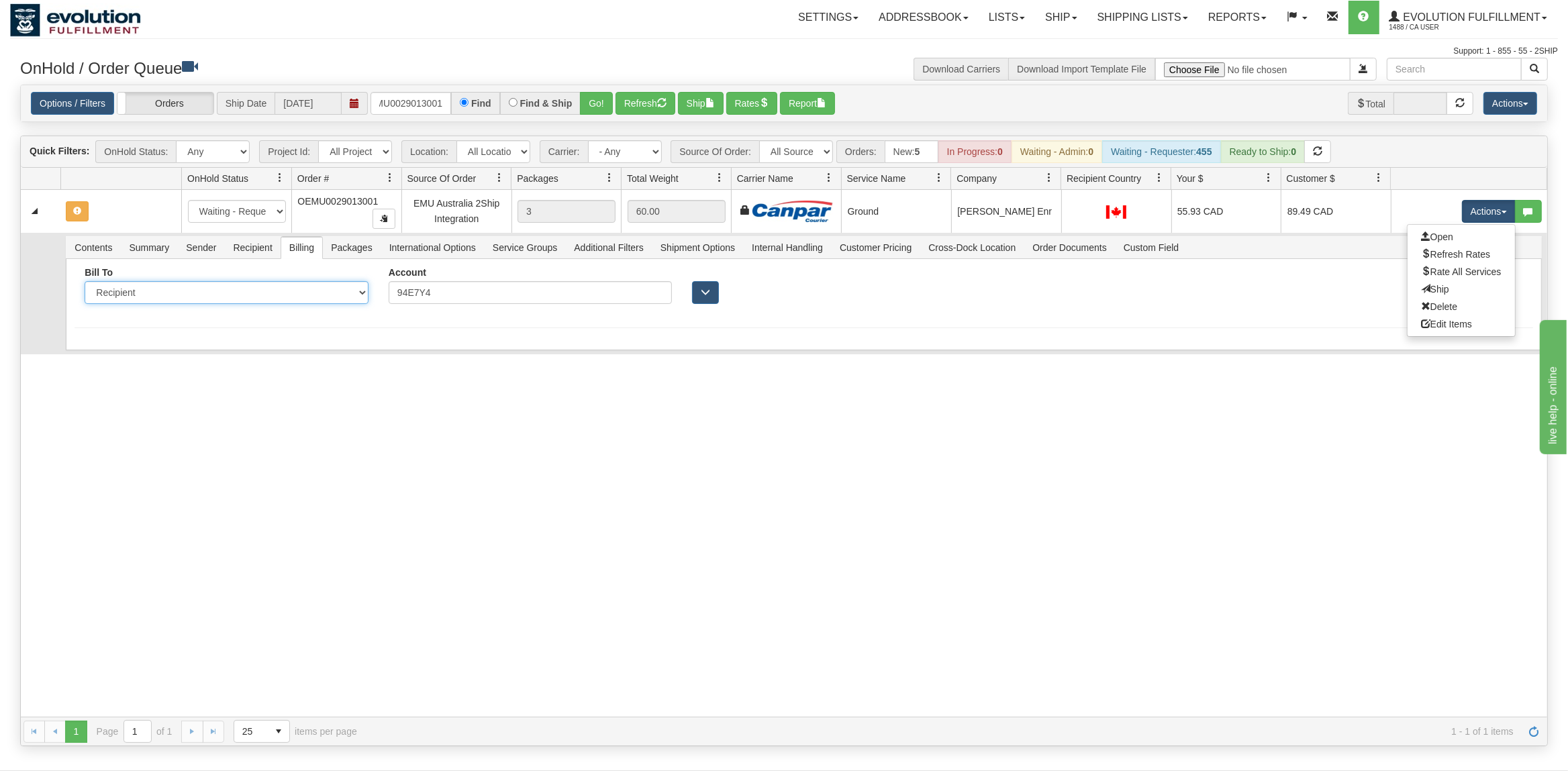
click at [85, 281] on select "Sender Recipient Third Party Collect" at bounding box center [226, 292] width 284 height 23
drag, startPoint x: 164, startPoint y: 293, endPoint x: 338, endPoint y: 291, distance: 174.0
click at [388, 291] on input "94E7Y4" at bounding box center [530, 292] width 284 height 23
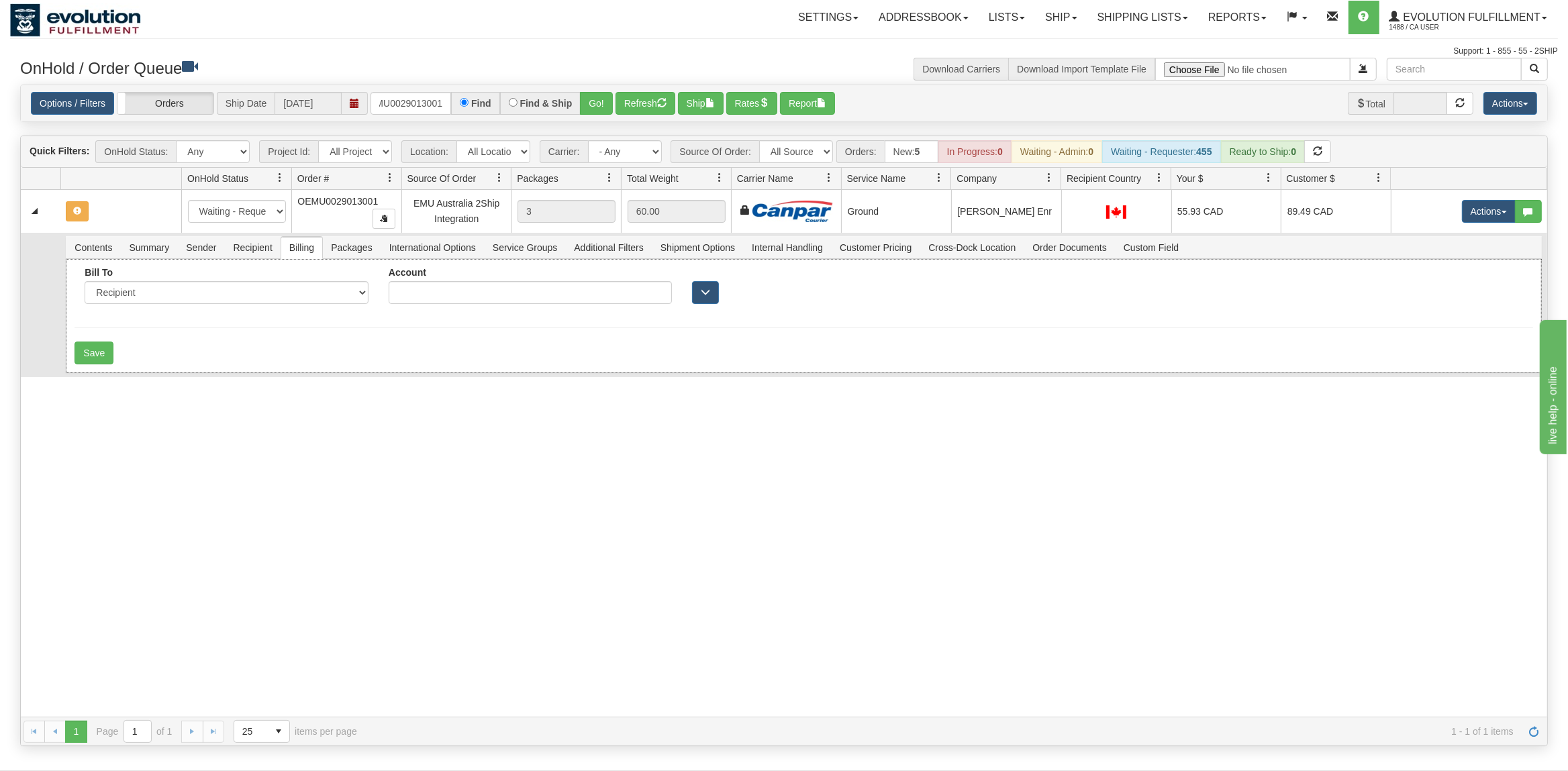
click at [220, 281] on div "Bill To Sender Recipient Third Party Collect" at bounding box center [226, 285] width 284 height 37
click at [85, 281] on select "Sender Recipient Third Party Collect" at bounding box center [226, 292] width 284 height 23
select select "1"
click option "Sender" at bounding box center [0, 0] width 0 height 0
click at [88, 363] on button "Save" at bounding box center [94, 353] width 39 height 23
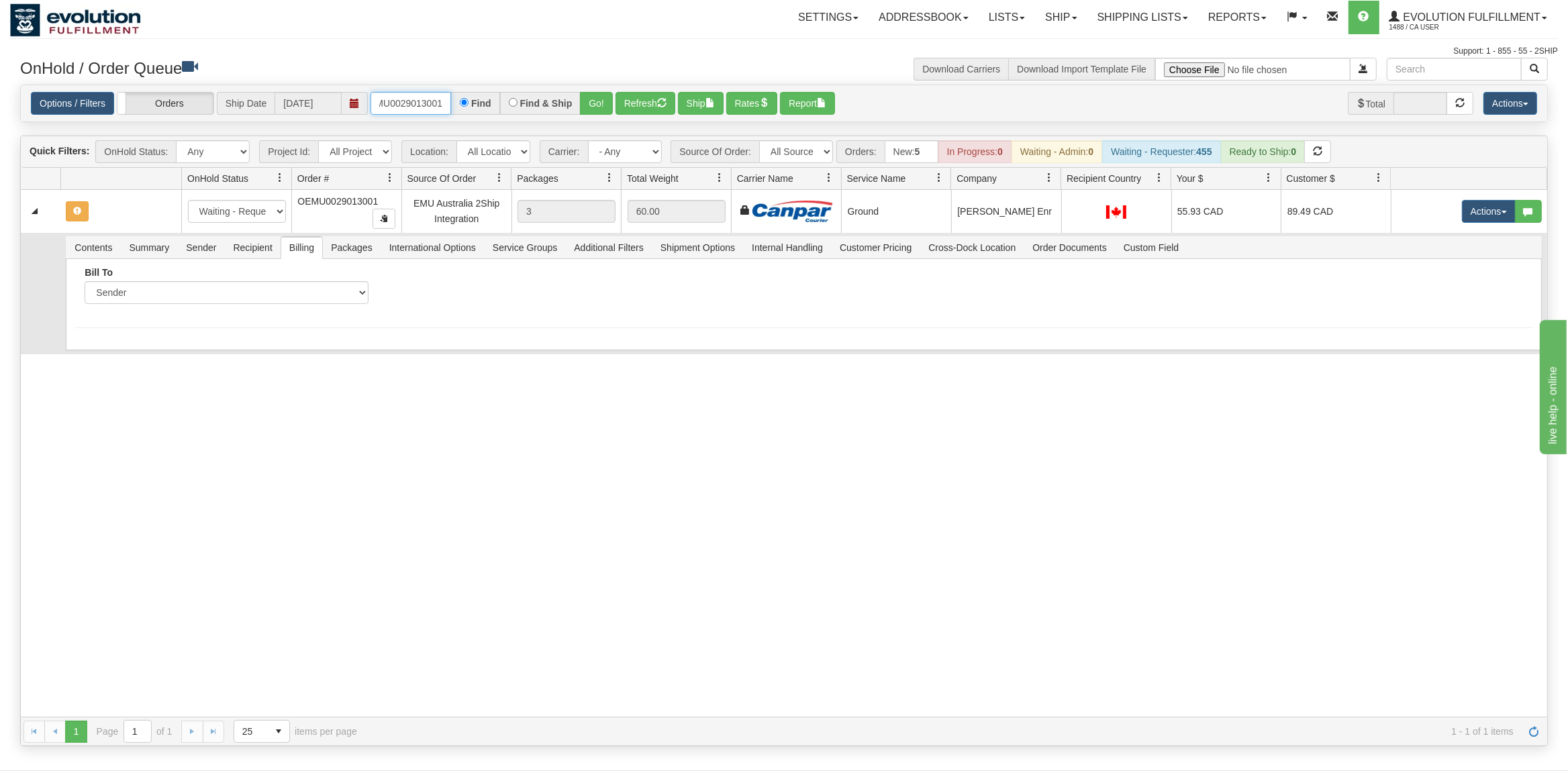
click at [419, 104] on input "OEMU0029013001" at bounding box center [411, 103] width 80 height 23
type input "OEMU0030213001"
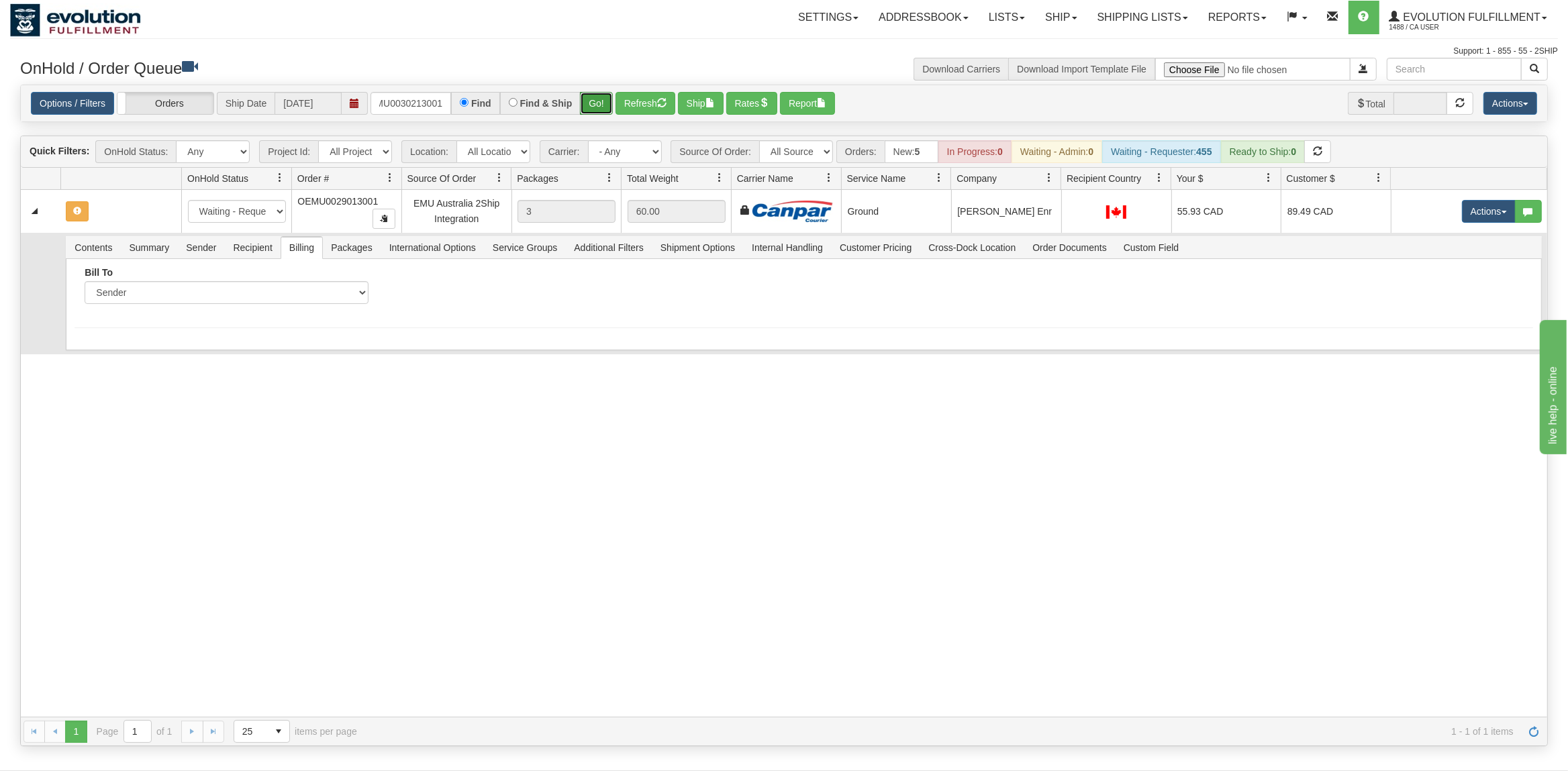
click at [608, 103] on button "Go!" at bounding box center [596, 103] width 33 height 23
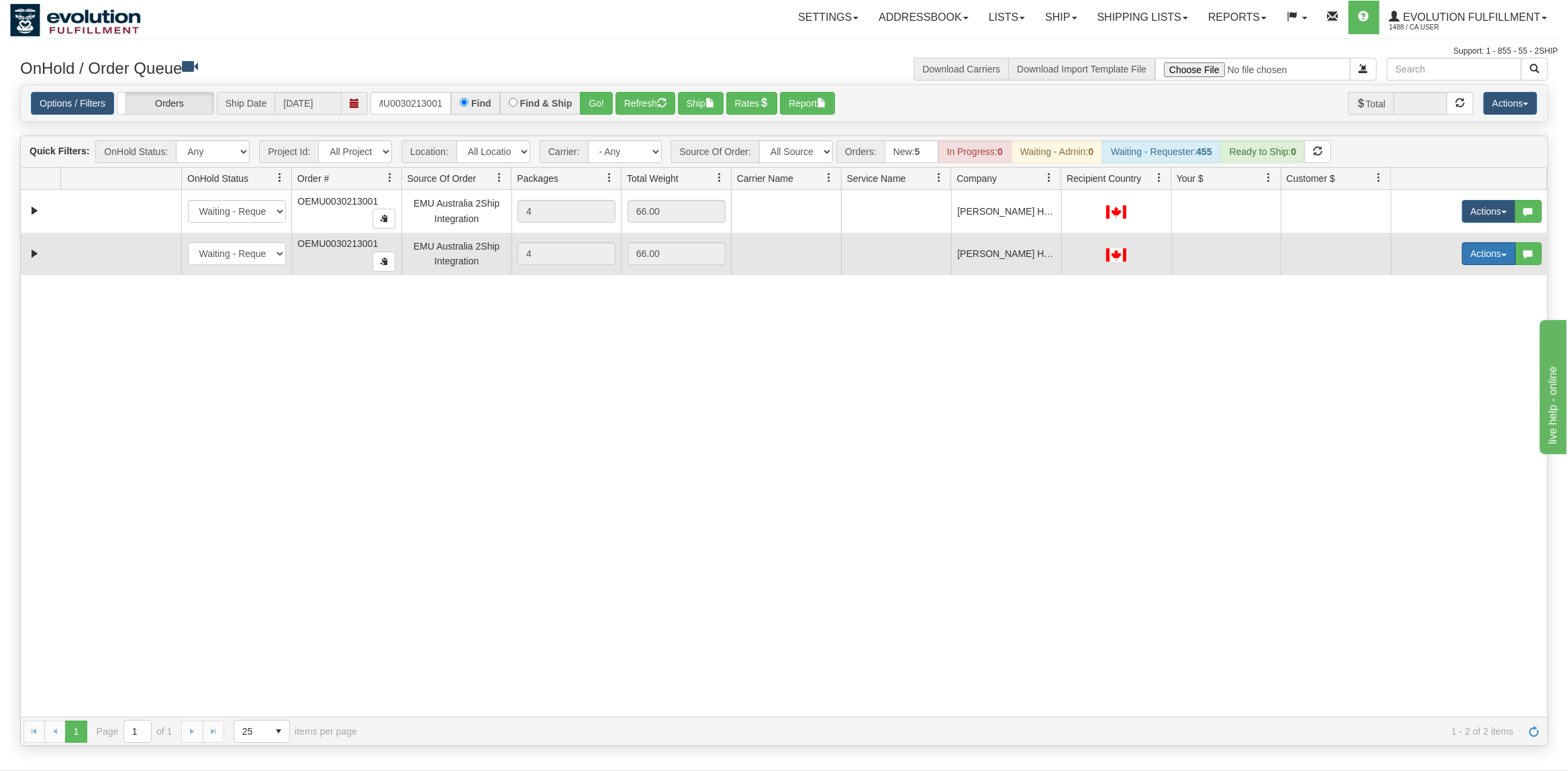
click at [1462, 265] on button "Actions" at bounding box center [1488, 253] width 53 height 23
click at [1424, 353] on span "Delete" at bounding box center [1439, 349] width 36 height 10
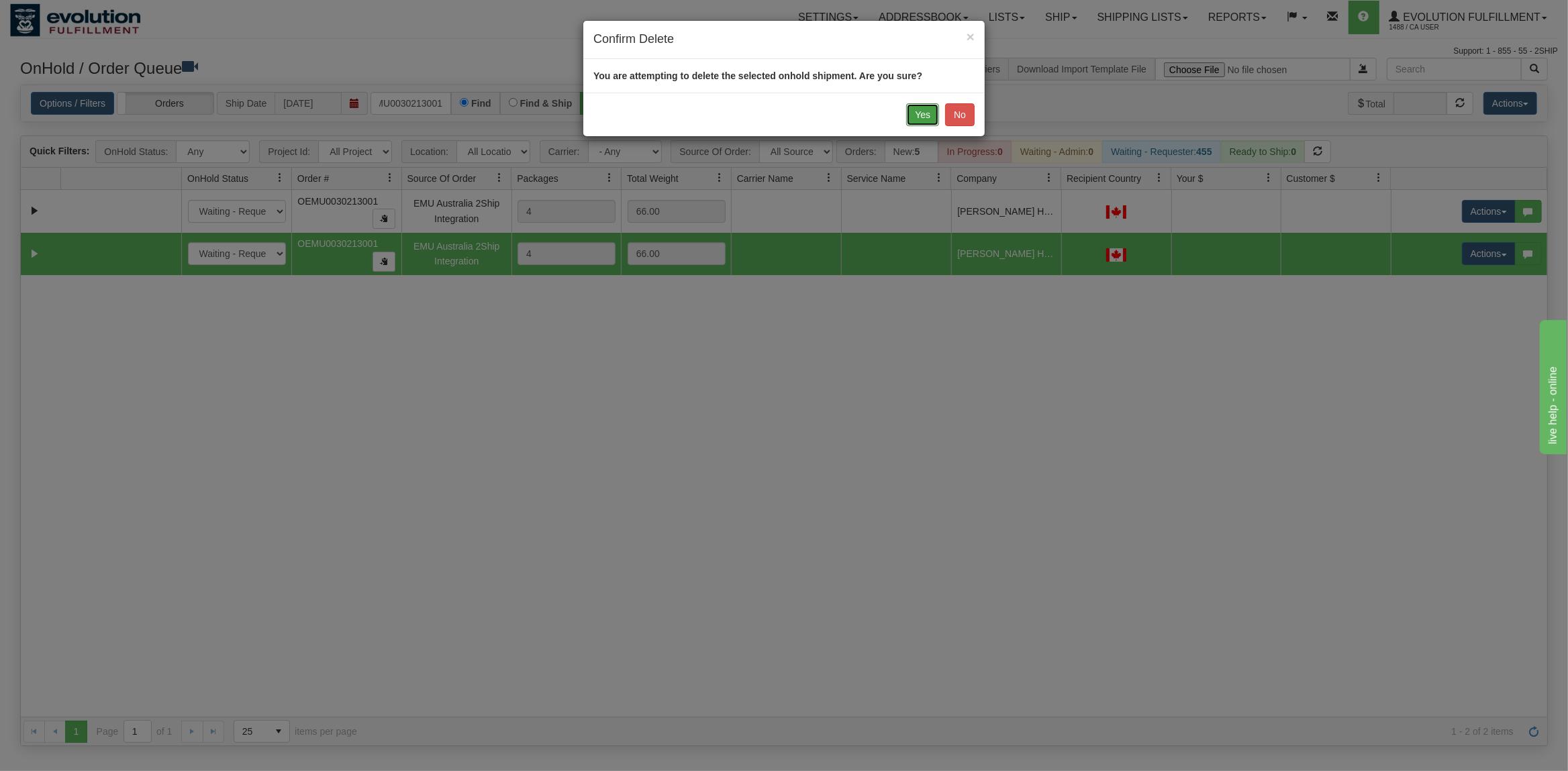
click at [918, 114] on button "Yes" at bounding box center [922, 114] width 33 height 23
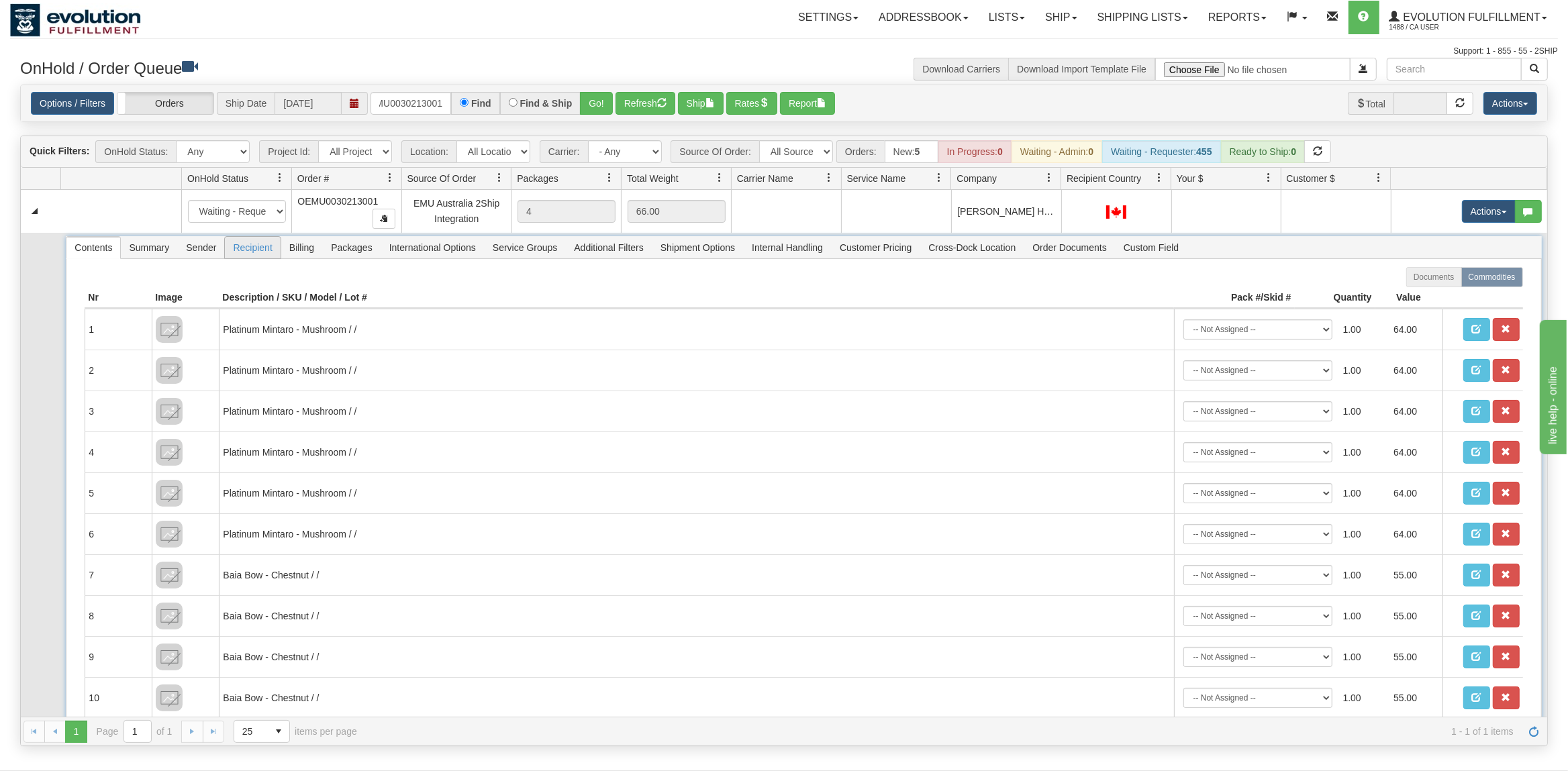
click at [252, 247] on span "Recipient" at bounding box center [252, 248] width 55 height 21
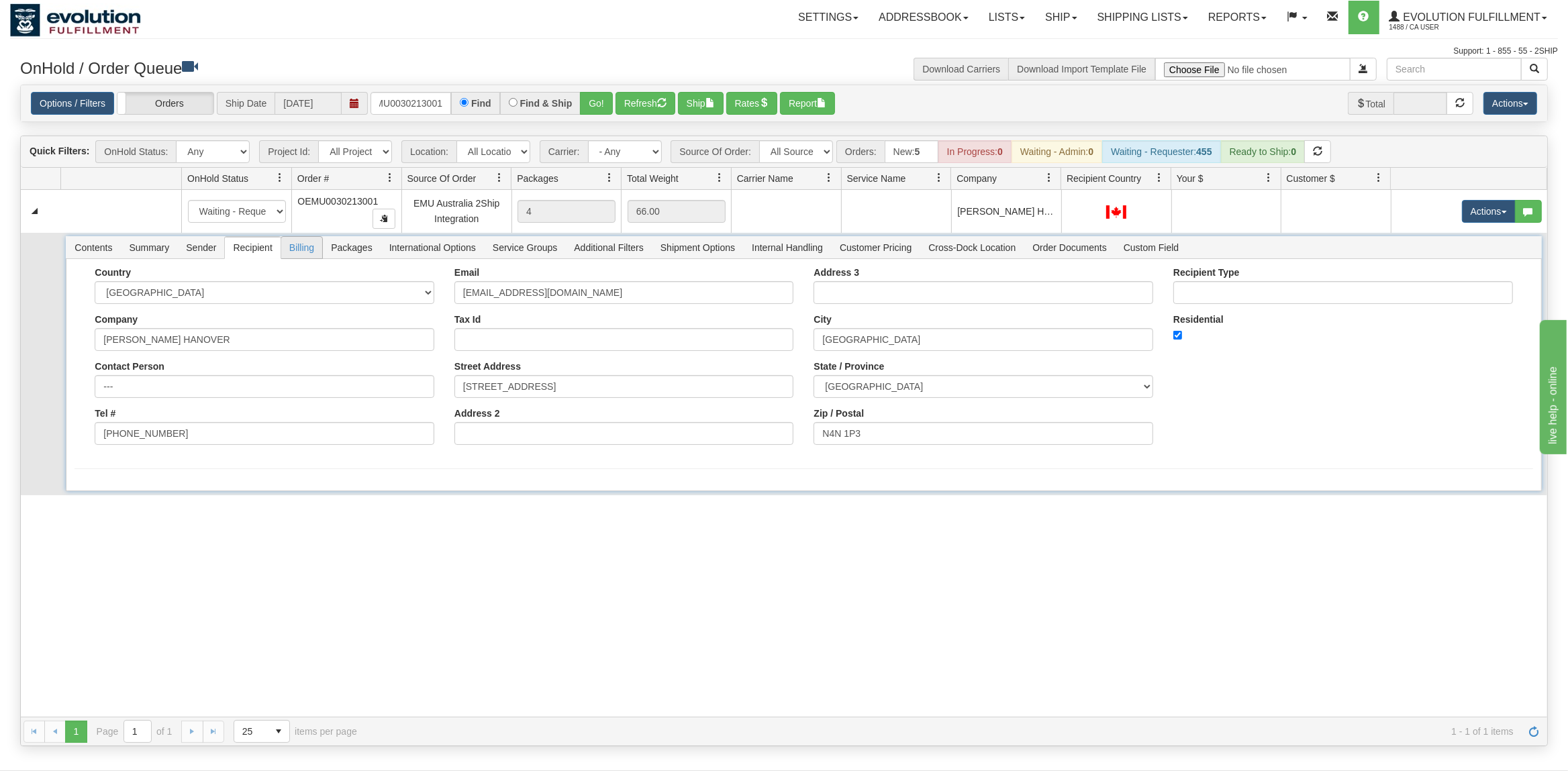
click at [286, 249] on span "Billing" at bounding box center [301, 248] width 41 height 21
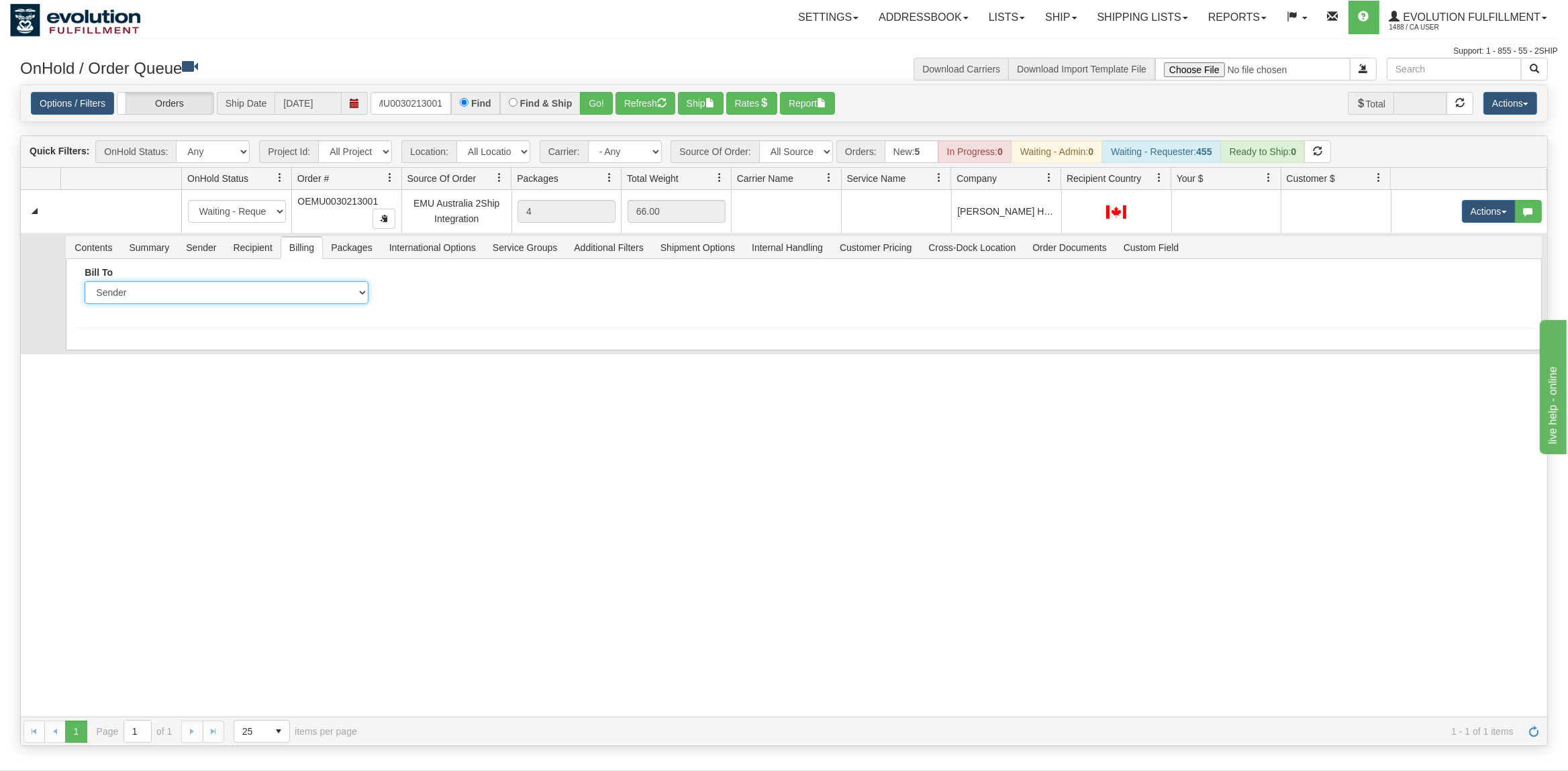
click at [85, 281] on select "Sender Recipient Third Party Collect" at bounding box center [226, 292] width 284 height 23
select select "2"
click option "Recipient" at bounding box center [0, 0] width 0 height 0
click at [428, 296] on input "Account" at bounding box center [530, 292] width 284 height 23
paste input "94E7Y4"
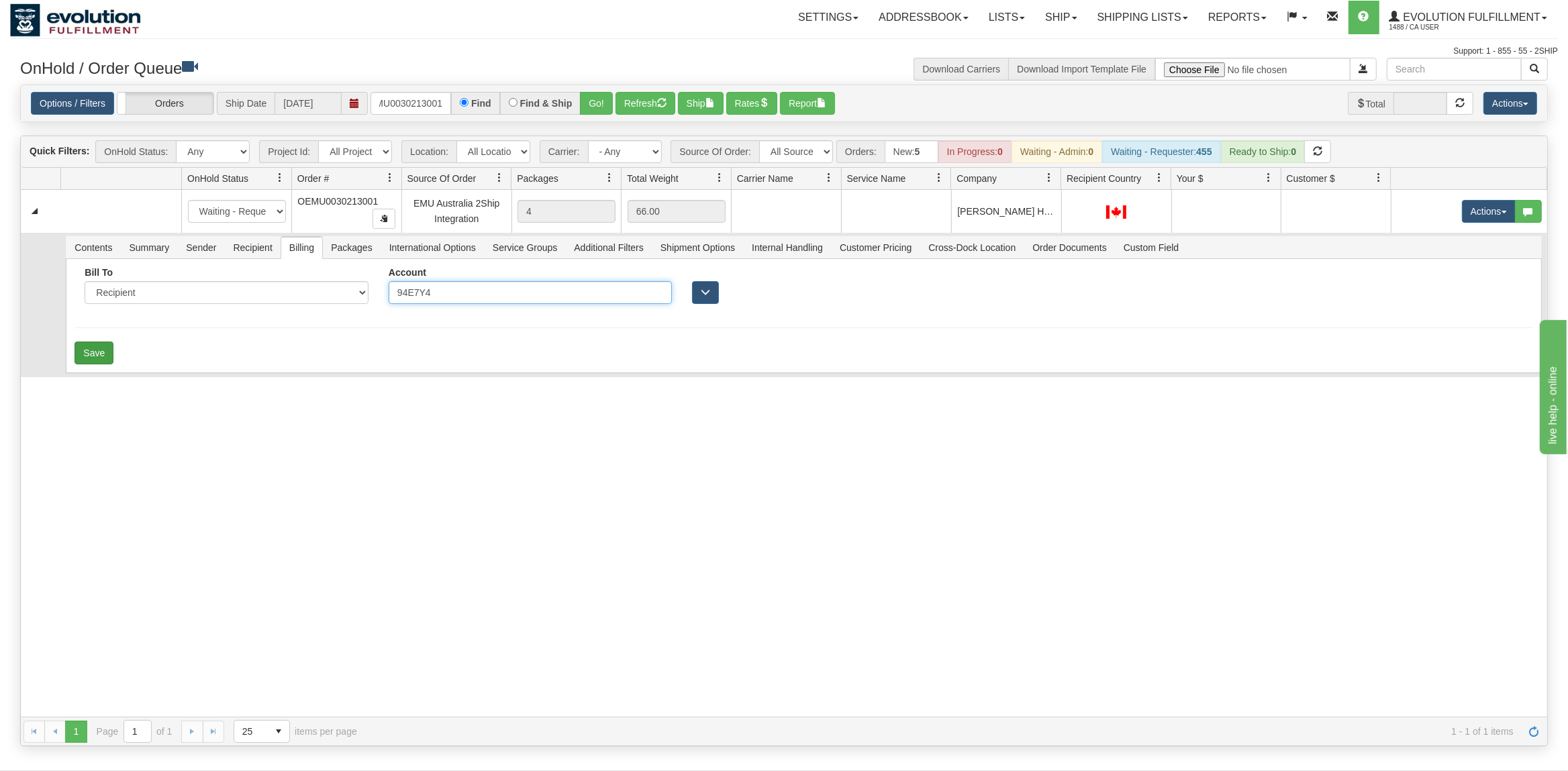
type input "94E7Y4"
click at [101, 352] on button "Save" at bounding box center [94, 353] width 39 height 23
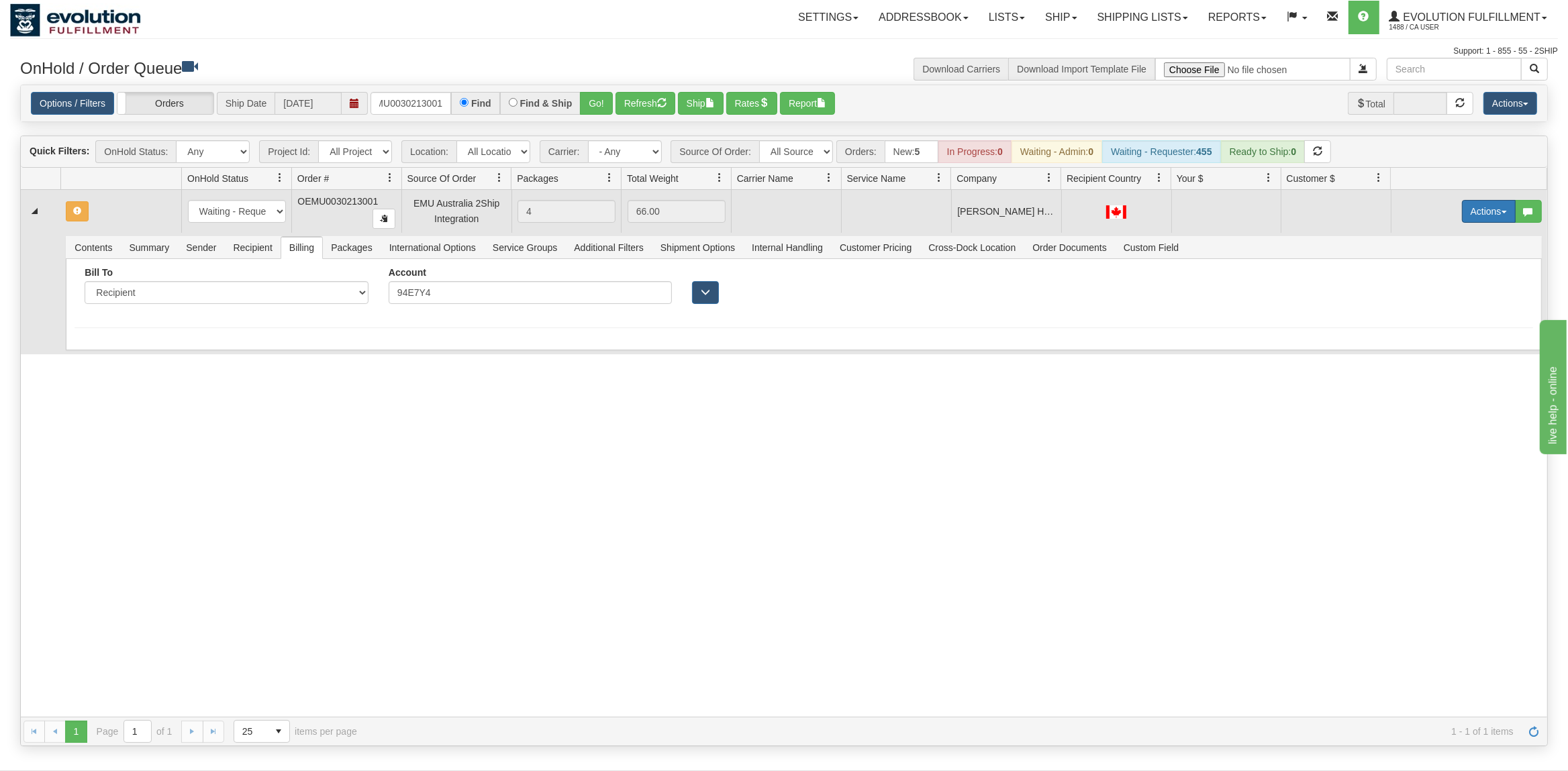
click at [1488, 208] on button "Actions" at bounding box center [1488, 211] width 53 height 23
click at [1460, 275] on span "Rate All Services" at bounding box center [1461, 271] width 80 height 10
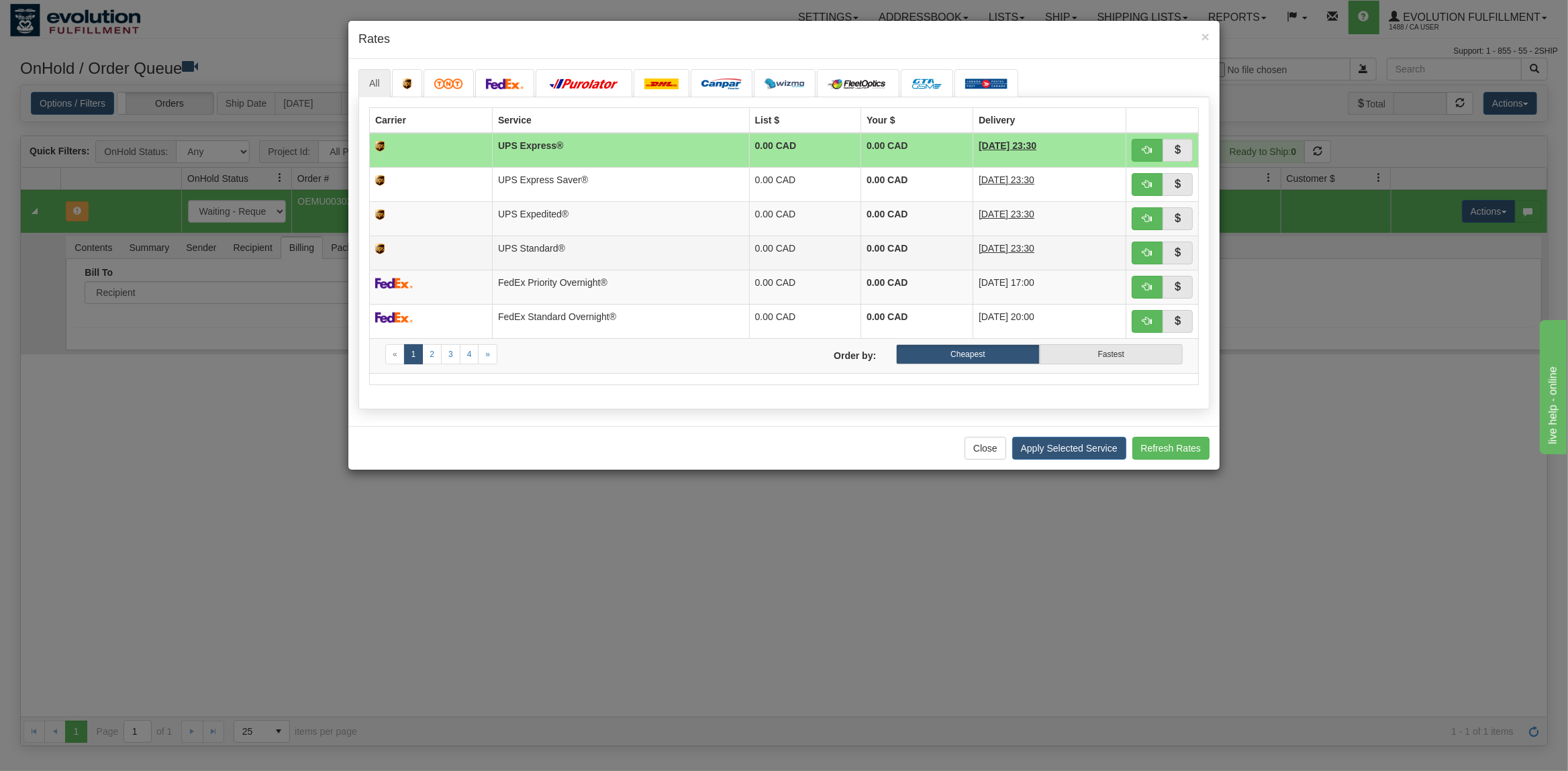
click at [557, 244] on td "UPS Standard®" at bounding box center [621, 252] width 257 height 34
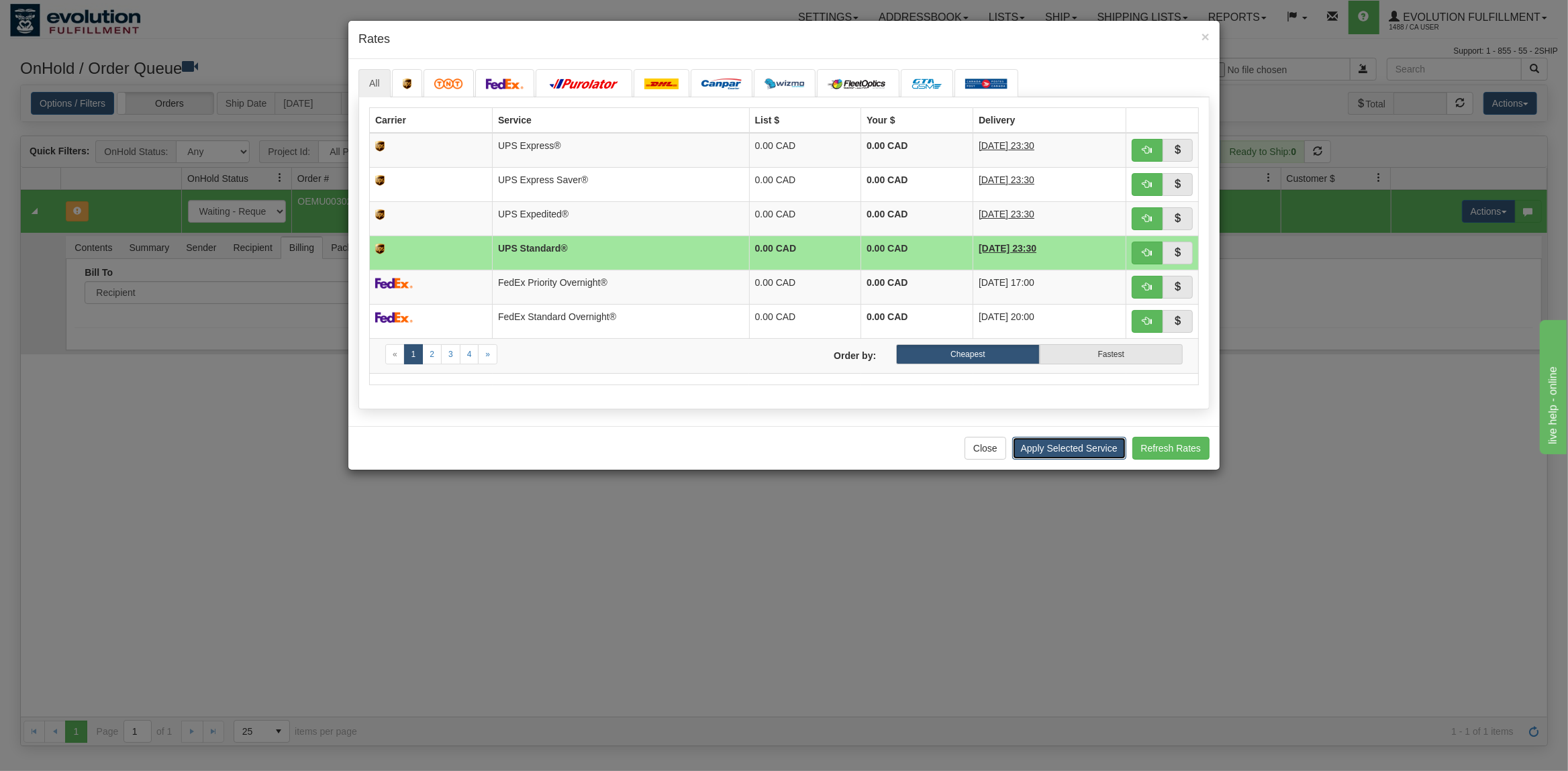
click at [1050, 447] on button "Apply Selected Service" at bounding box center [1069, 448] width 114 height 23
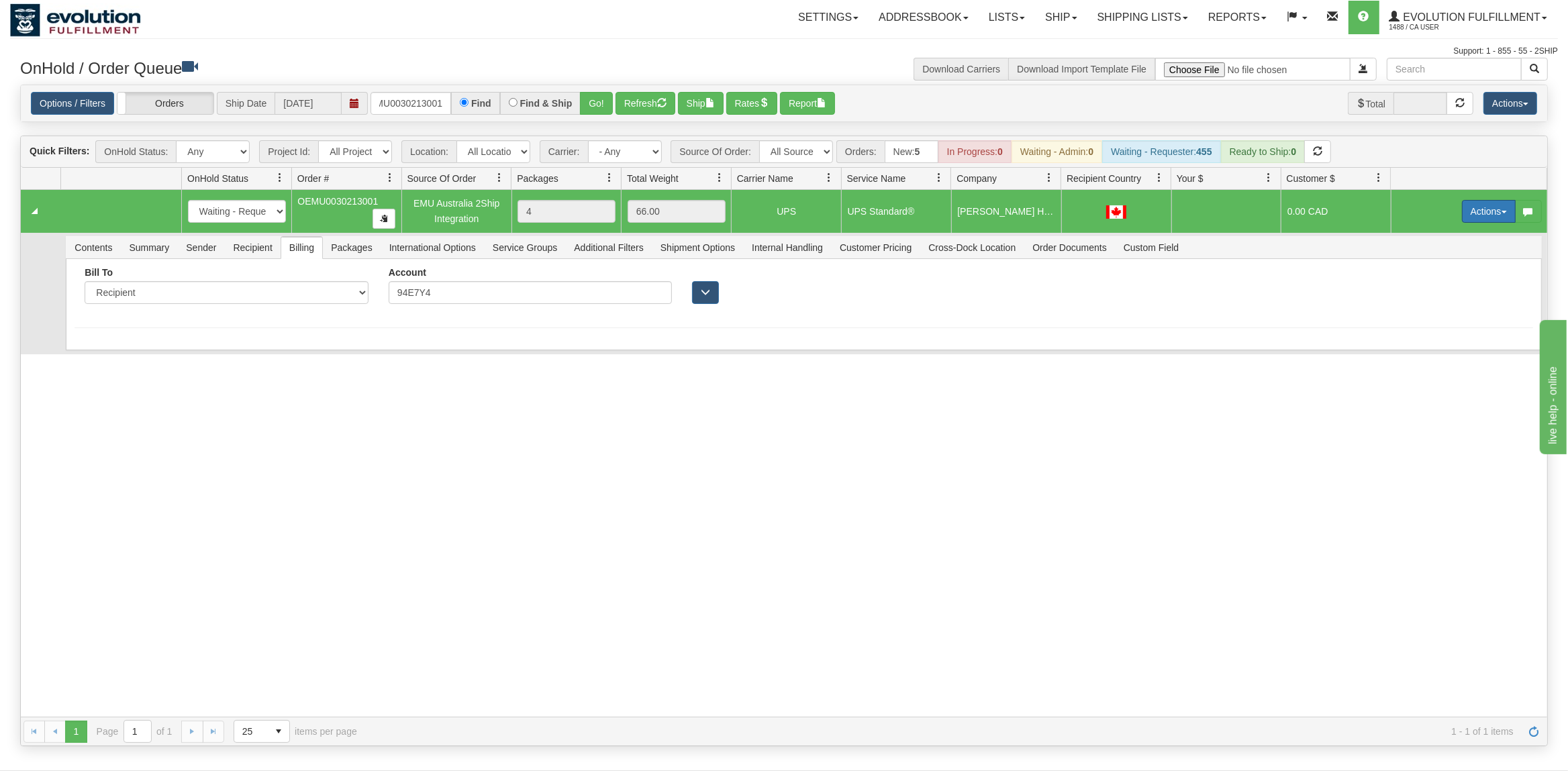
click at [1479, 217] on button "Actions" at bounding box center [1488, 211] width 53 height 23
click at [1427, 287] on span "Ship" at bounding box center [1435, 288] width 28 height 10
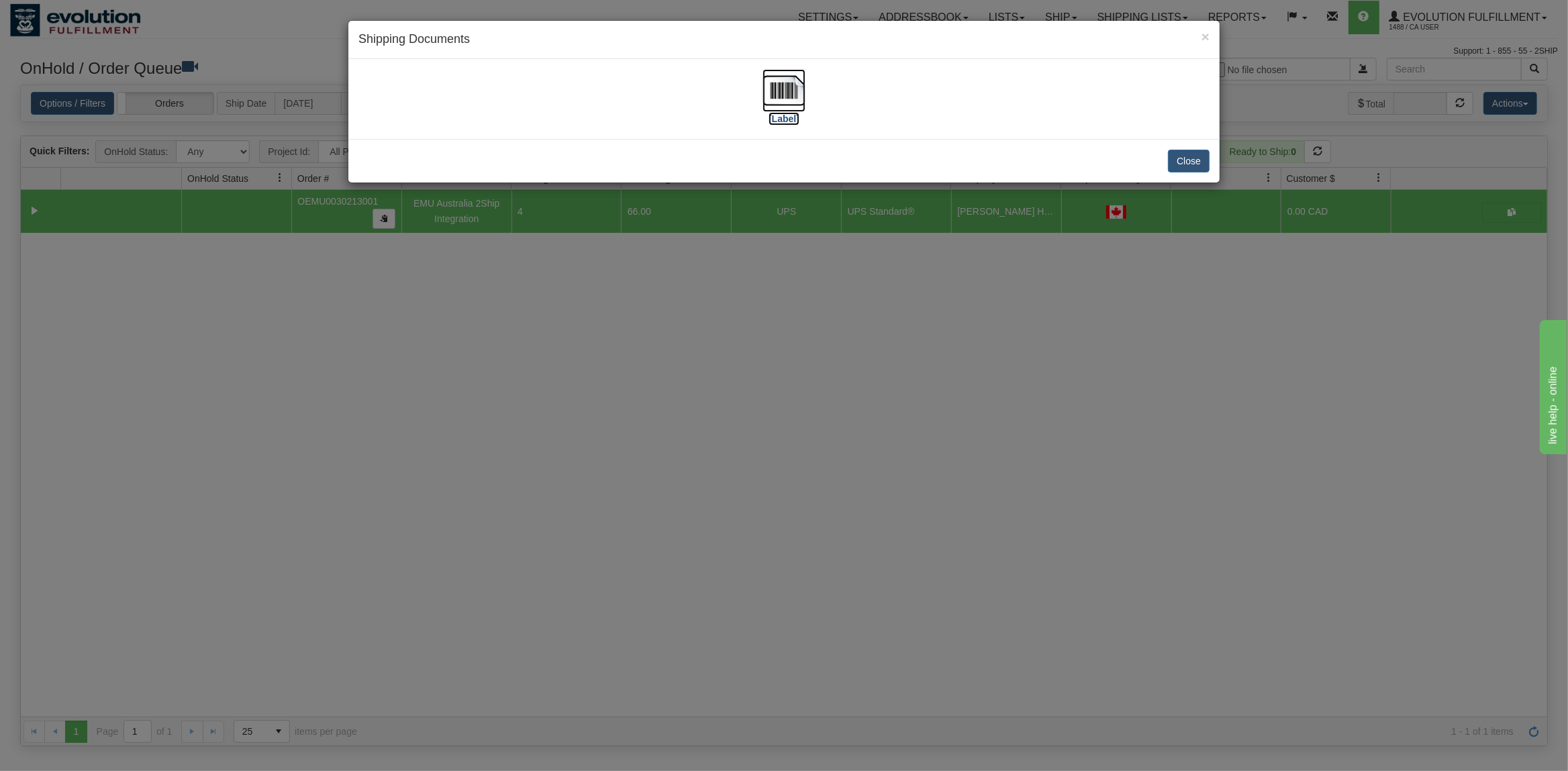
click at [772, 83] on img at bounding box center [784, 91] width 43 height 43
click at [1180, 162] on button "Close" at bounding box center [1189, 161] width 42 height 23
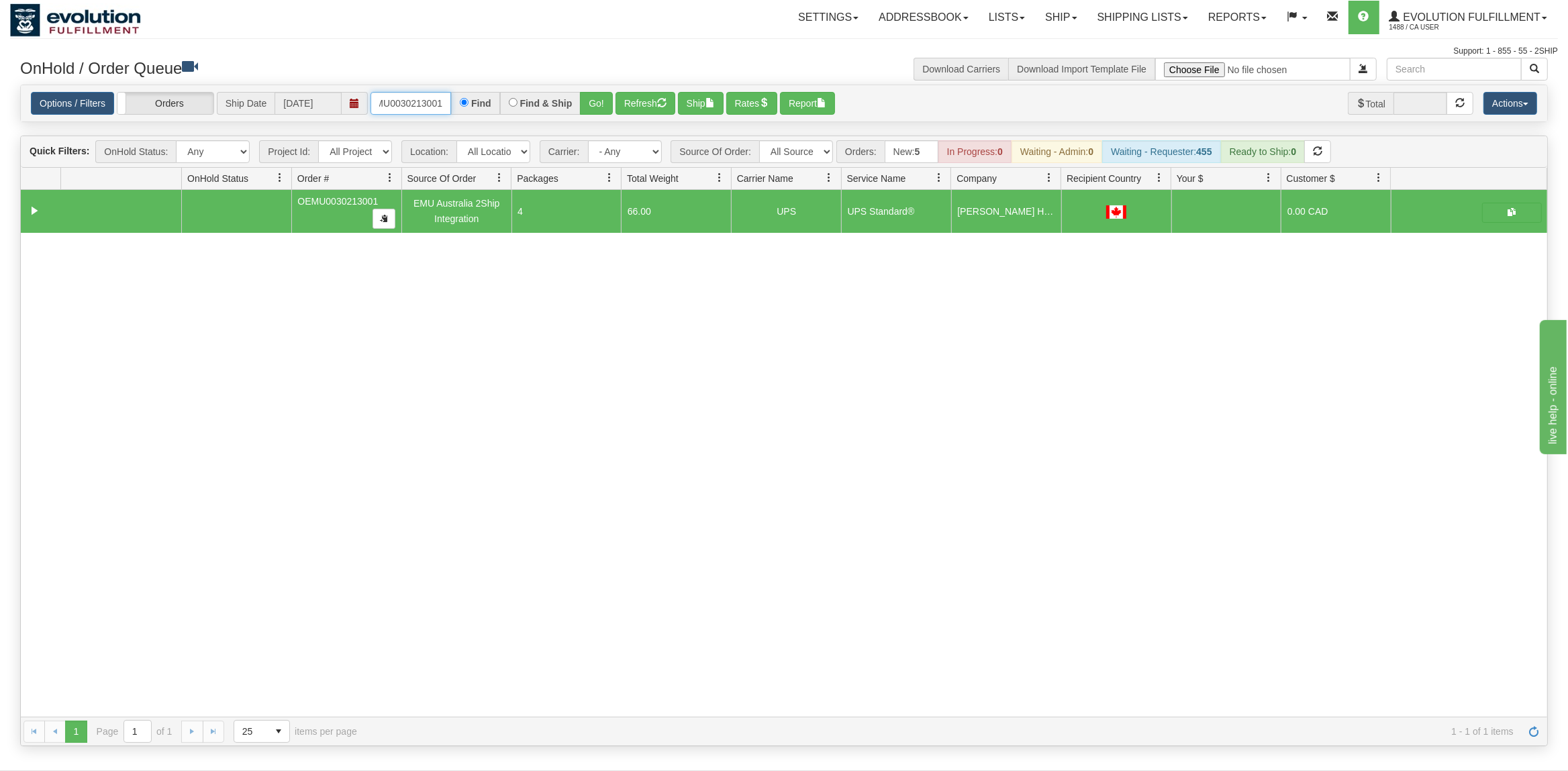
click at [400, 103] on input "OEMU0030213001" at bounding box center [411, 103] width 80 height 23
click at [610, 107] on button "Go!" at bounding box center [596, 103] width 33 height 23
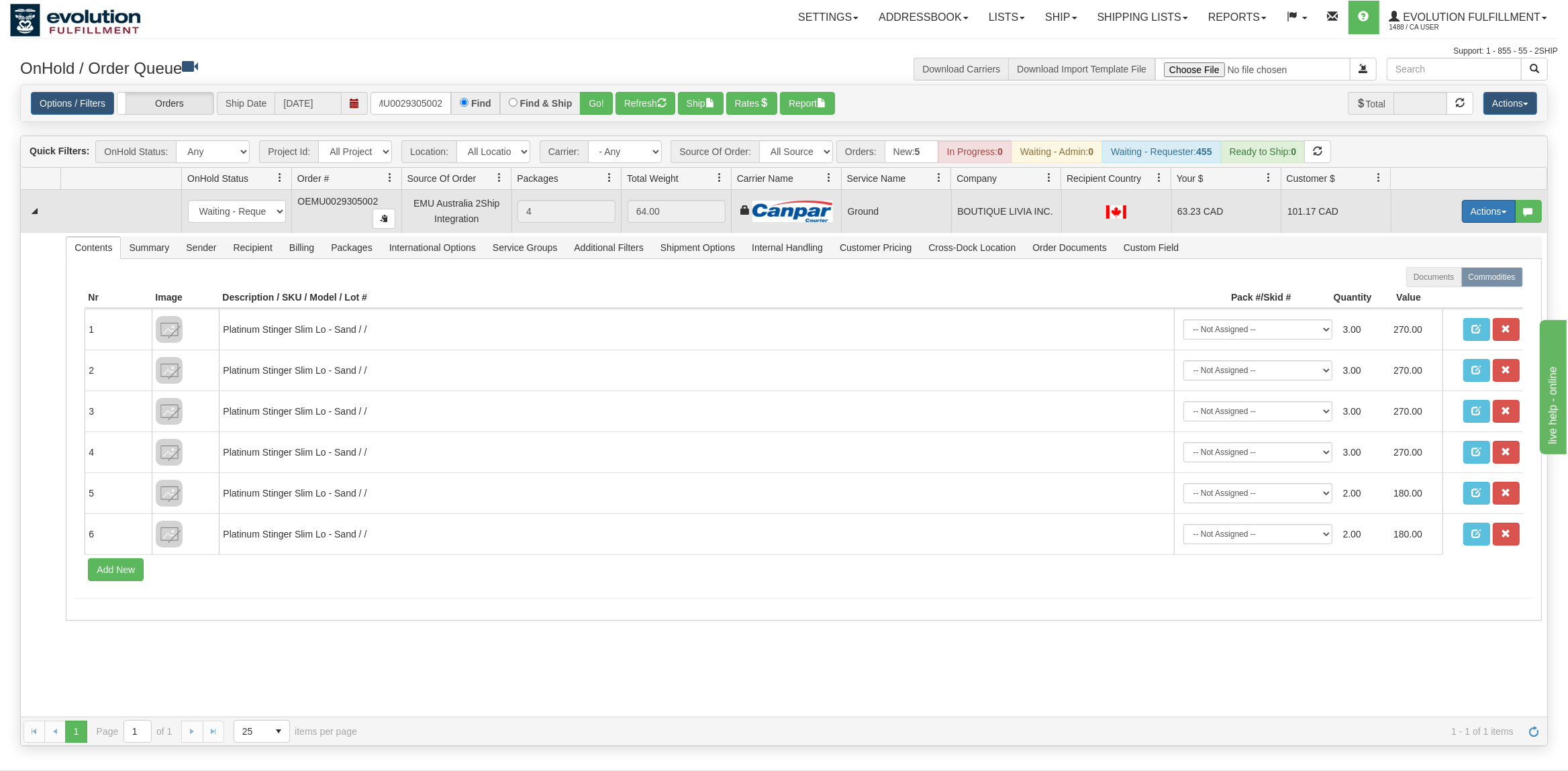
click at [1477, 215] on button "Actions" at bounding box center [1488, 211] width 53 height 23
click at [1440, 285] on link "Ship" at bounding box center [1461, 289] width 107 height 17
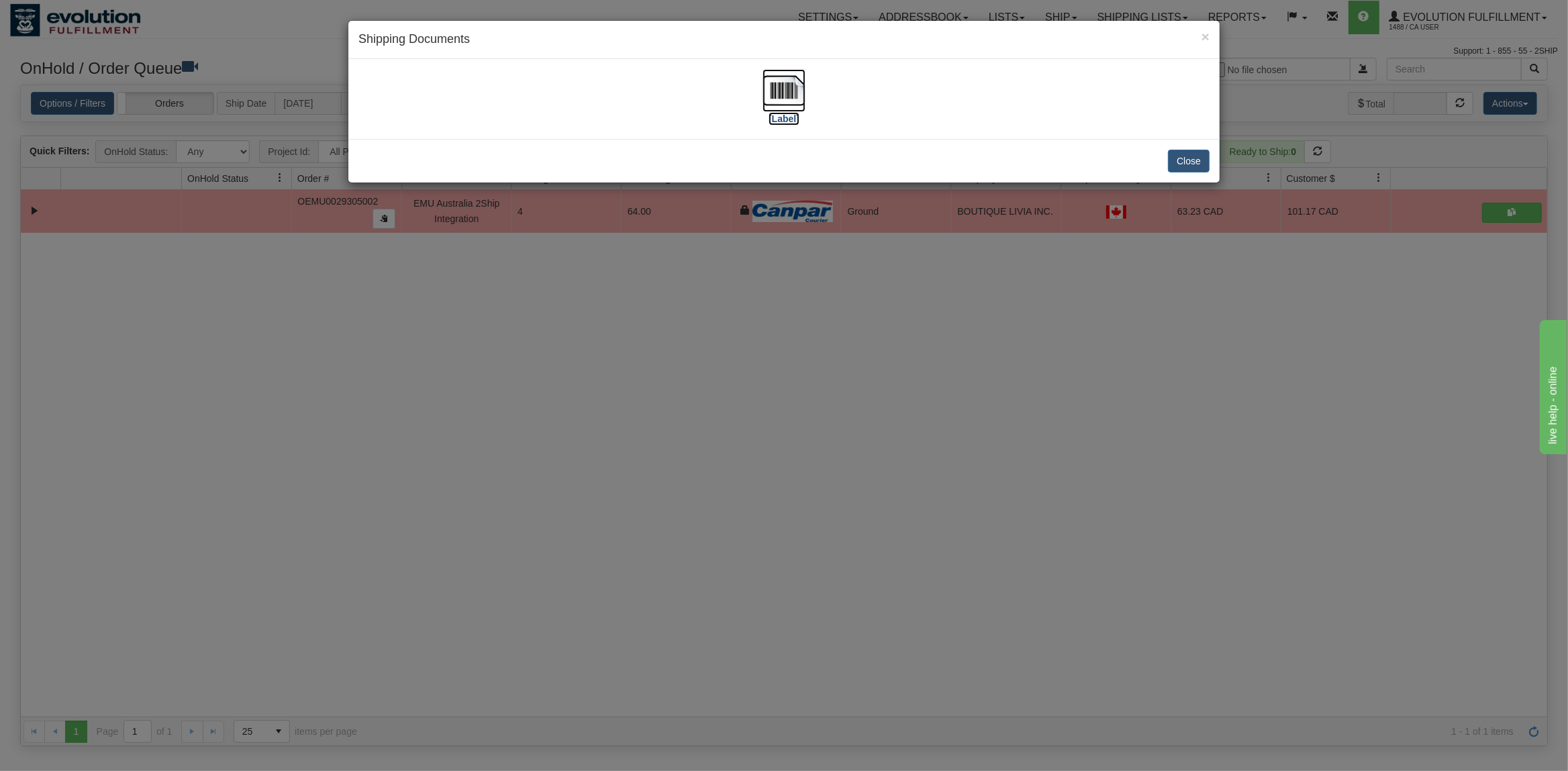
click at [784, 98] on img at bounding box center [784, 91] width 43 height 43
click at [1182, 153] on button "Close" at bounding box center [1189, 161] width 42 height 23
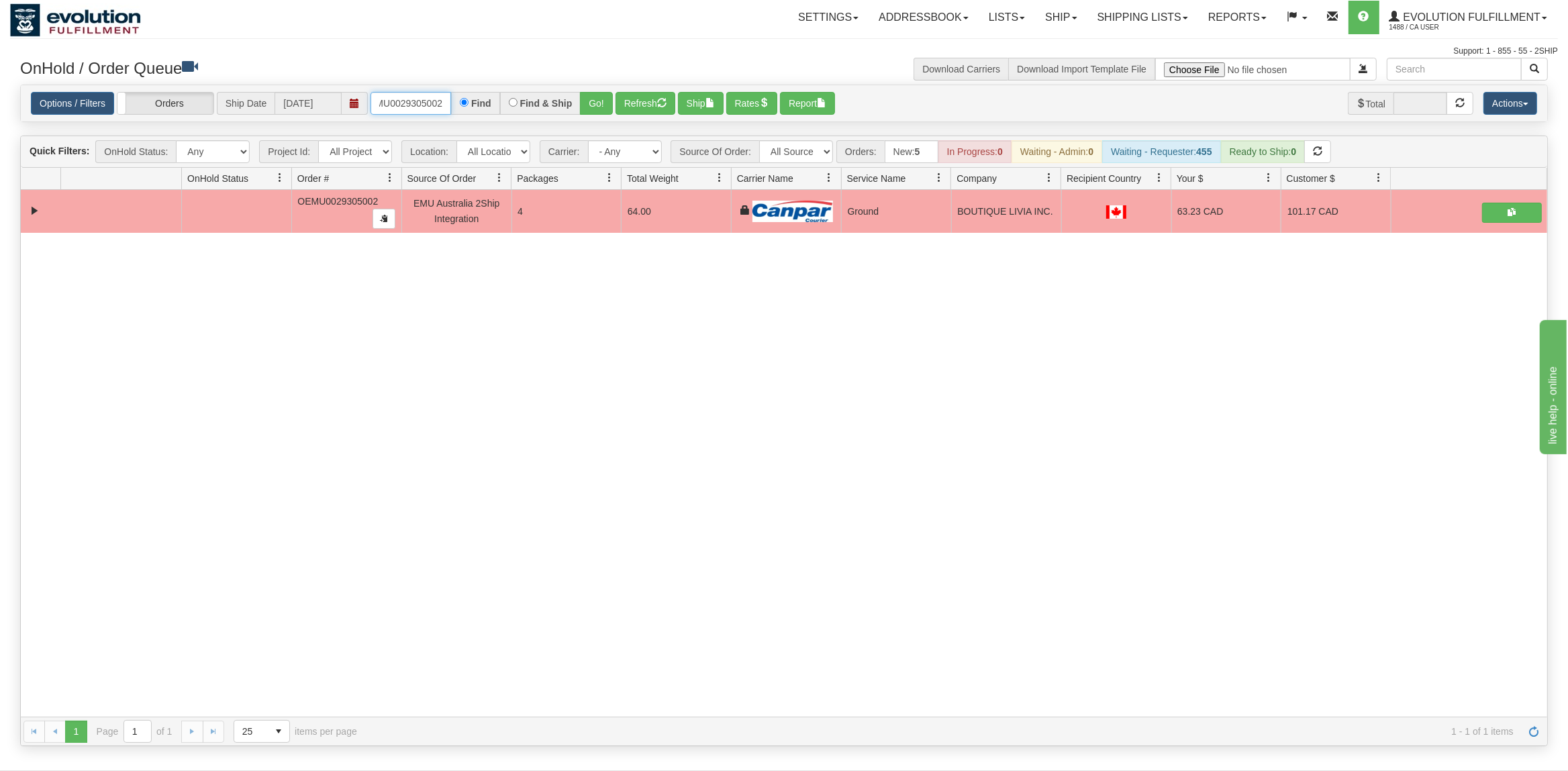
click at [423, 101] on input "OEMU0029305002" at bounding box center [411, 103] width 80 height 23
type input "OTOFW46520-1"
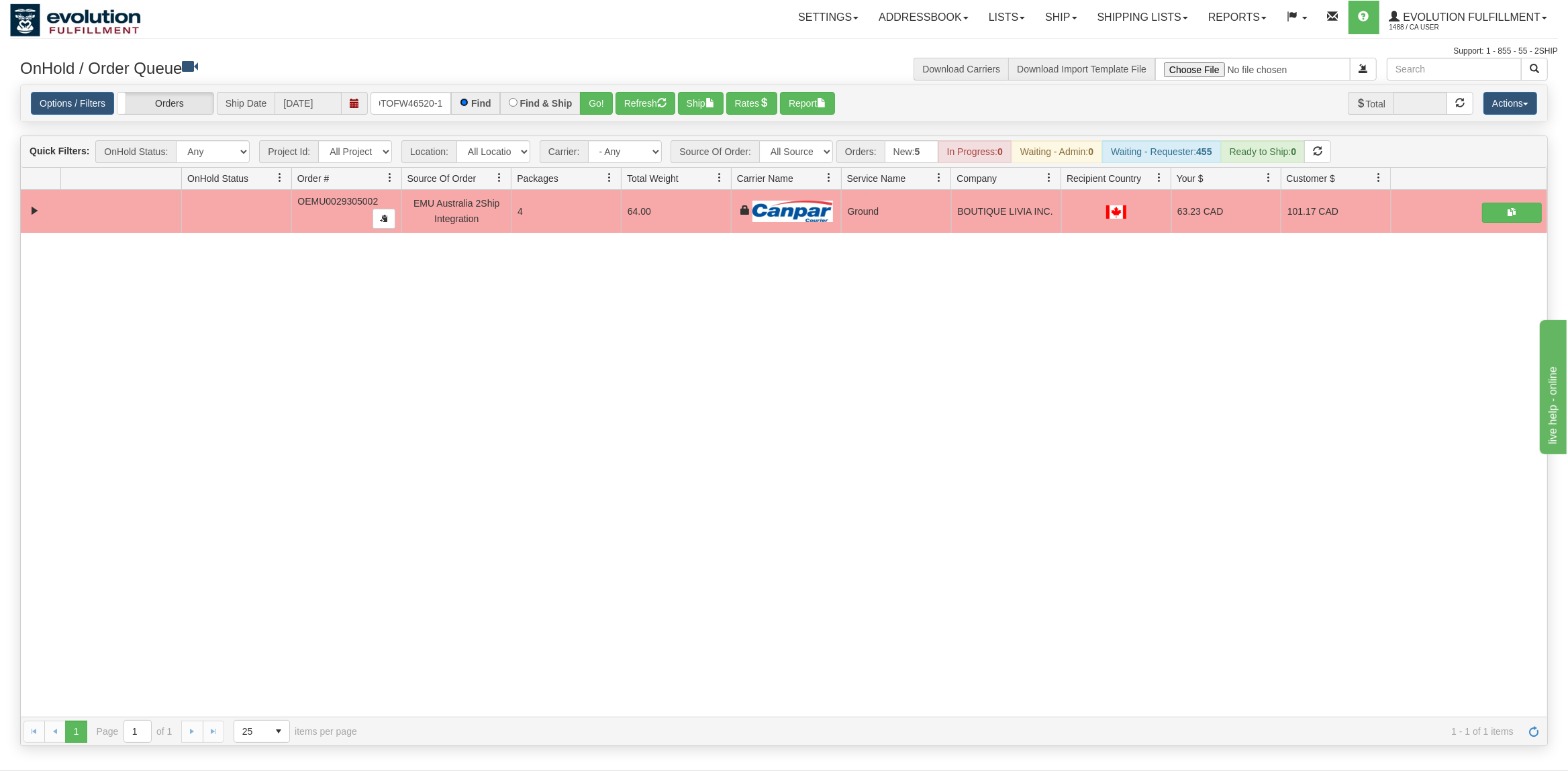
scroll to position [0, 6]
click at [607, 101] on button "Go!" at bounding box center [596, 103] width 33 height 23
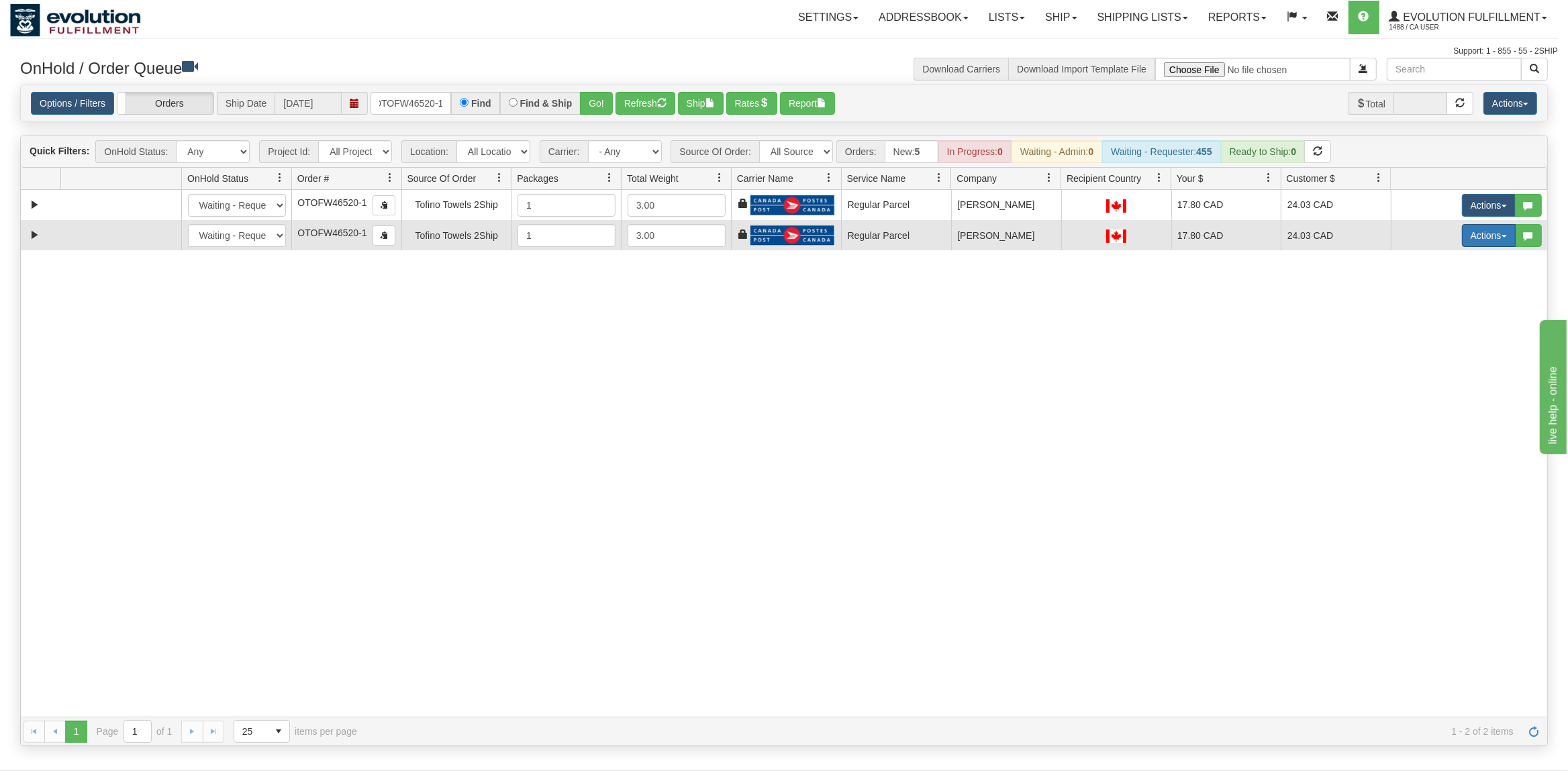
click at [1481, 235] on button "Actions" at bounding box center [1488, 235] width 53 height 23
click at [1422, 336] on span "Delete" at bounding box center [1439, 330] width 36 height 10
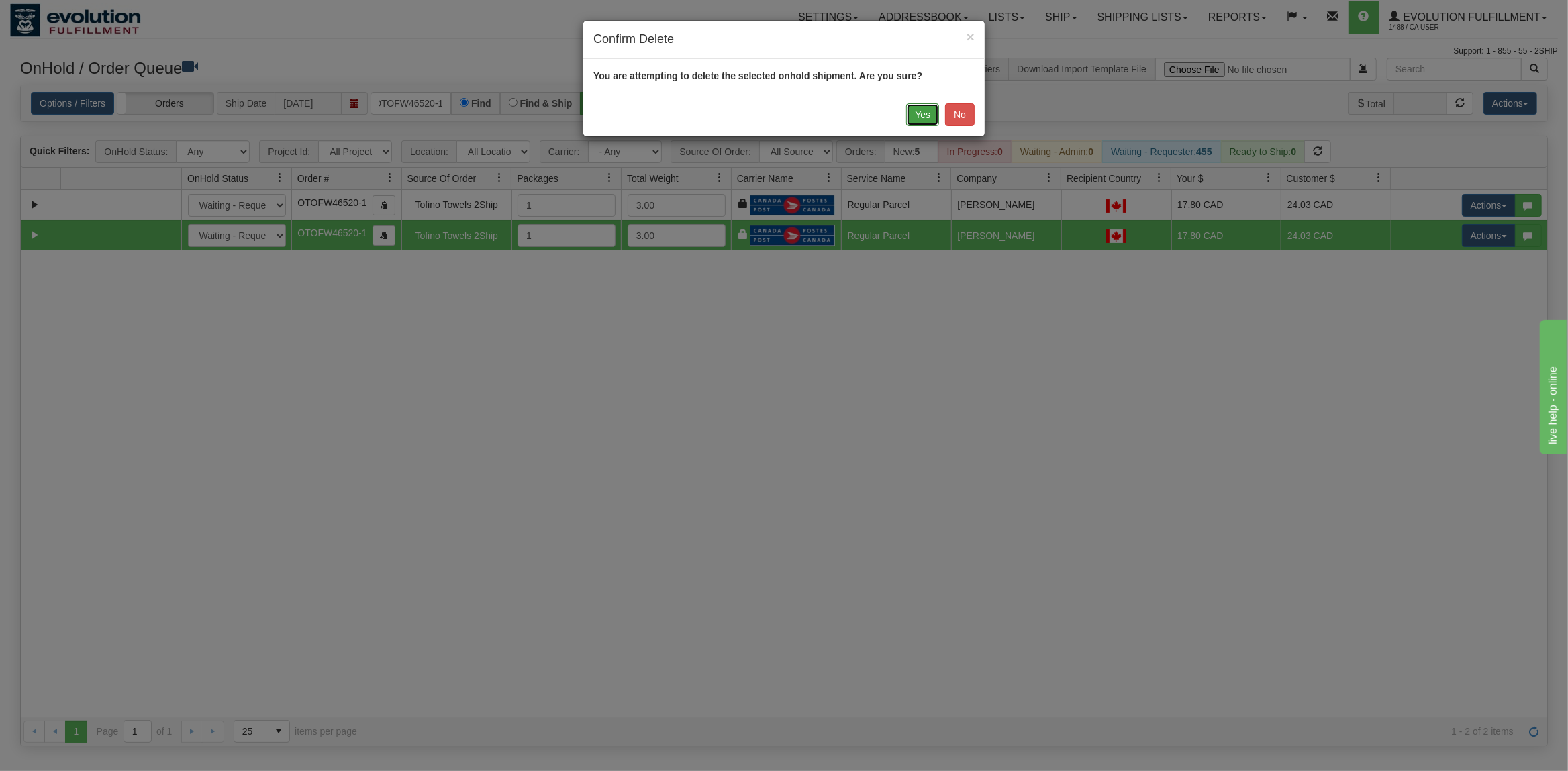
click at [928, 120] on button "Yes" at bounding box center [922, 114] width 33 height 23
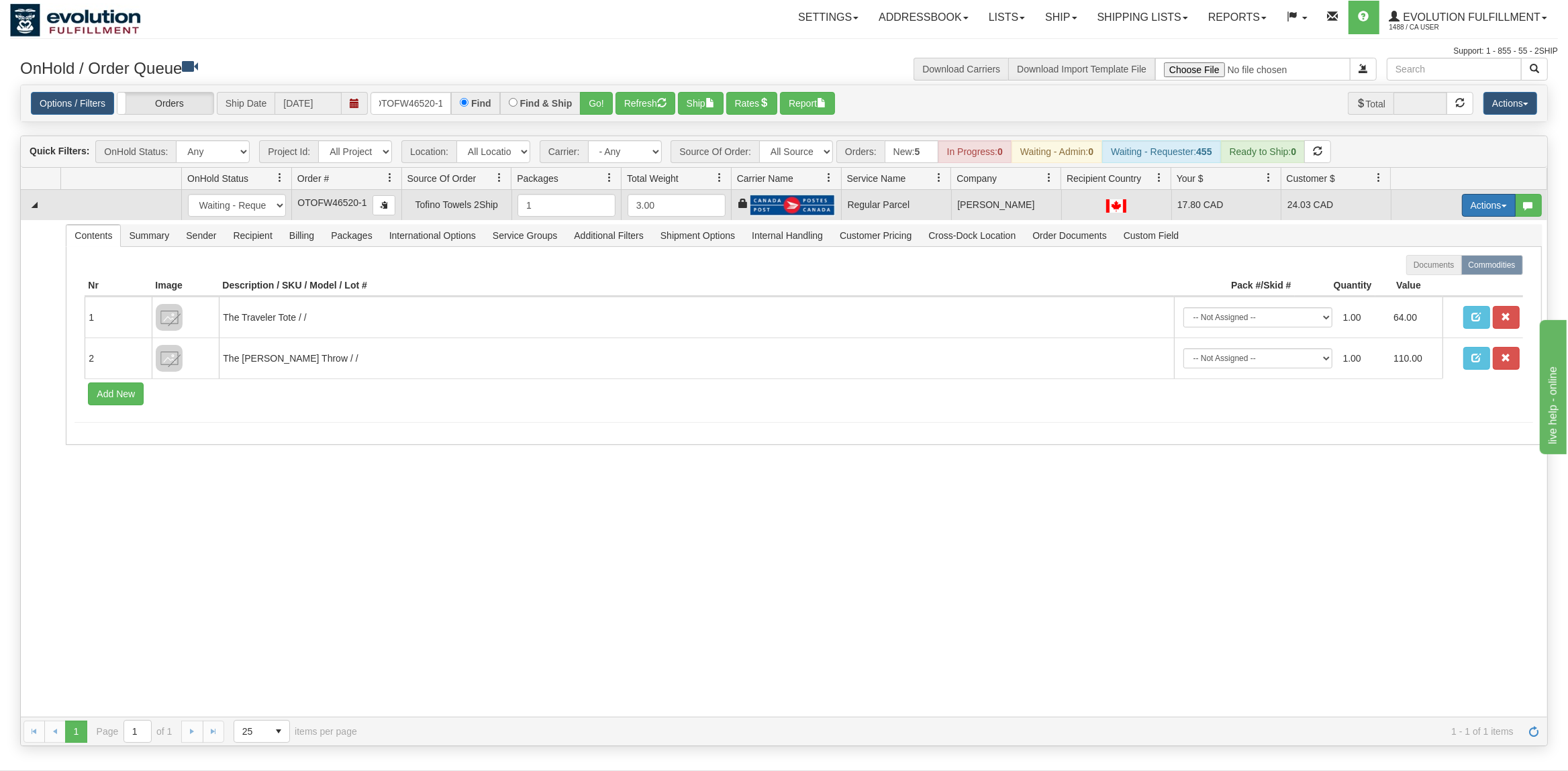
click at [1497, 211] on button "Actions" at bounding box center [1488, 205] width 53 height 23
click at [1448, 266] on span "Rate All Services" at bounding box center [1461, 265] width 80 height 10
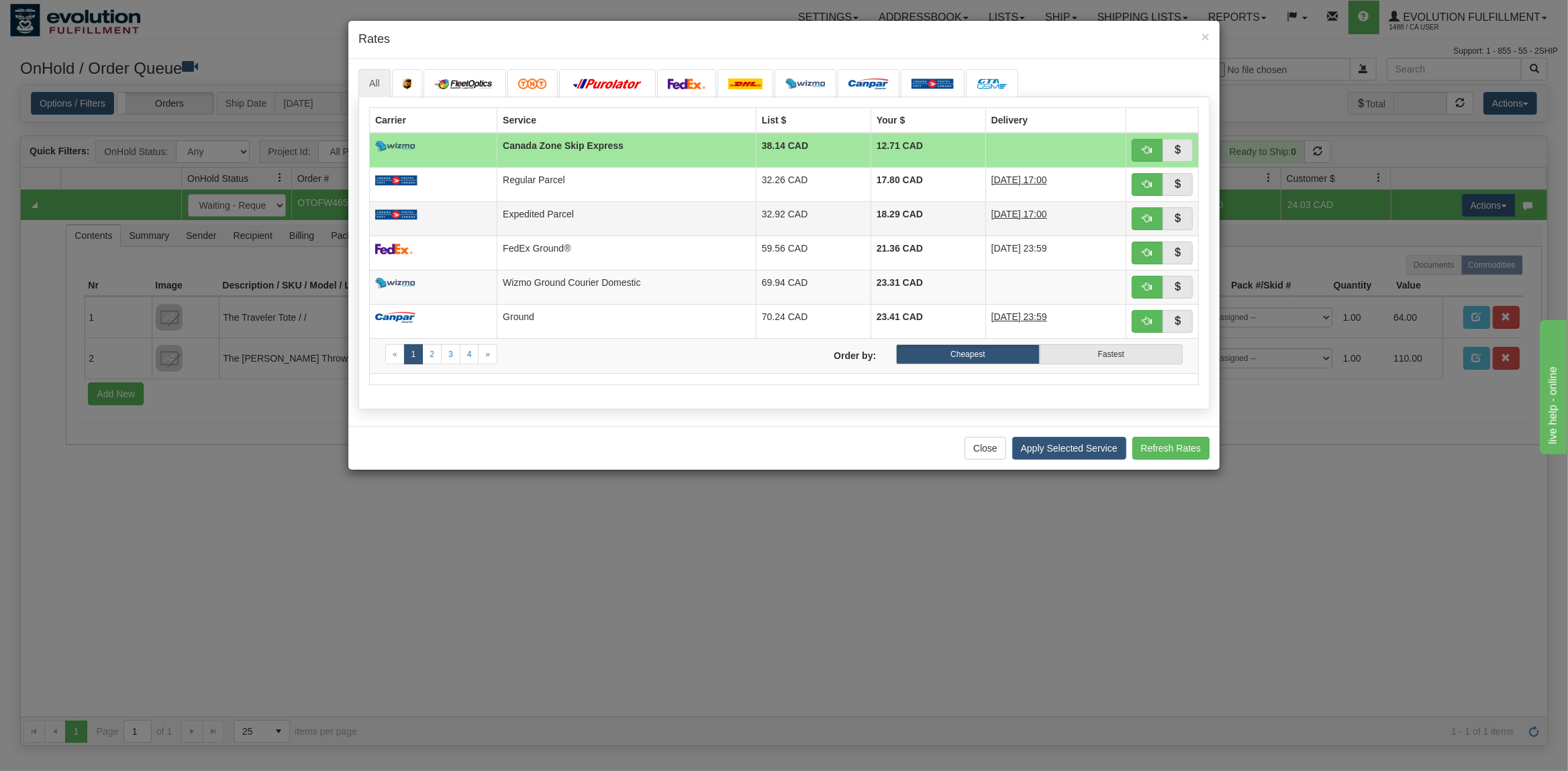
click at [574, 203] on td "Expedited Parcel" at bounding box center [627, 218] width 259 height 34
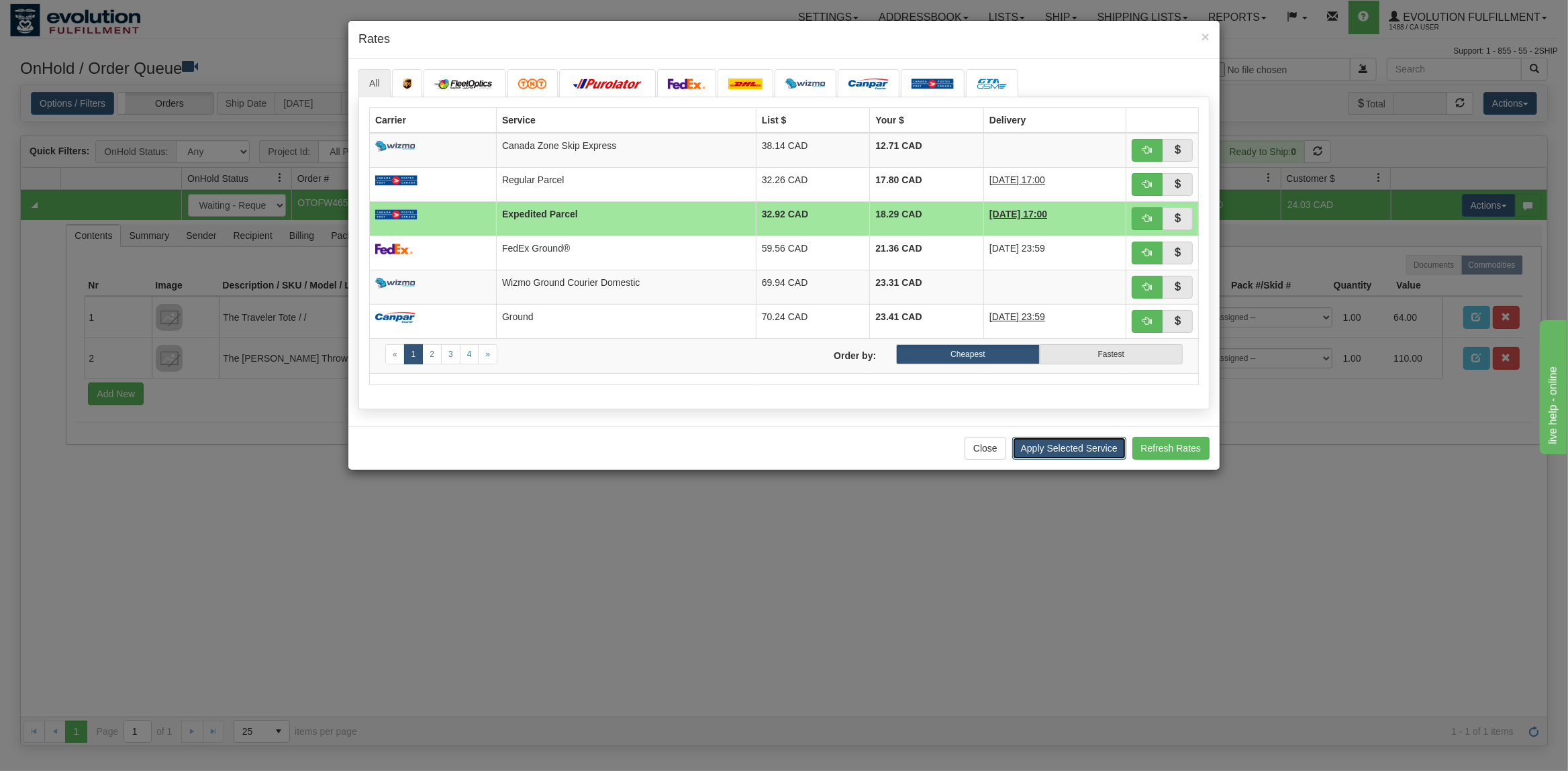
click at [1049, 442] on button "Apply Selected Service" at bounding box center [1069, 448] width 114 height 23
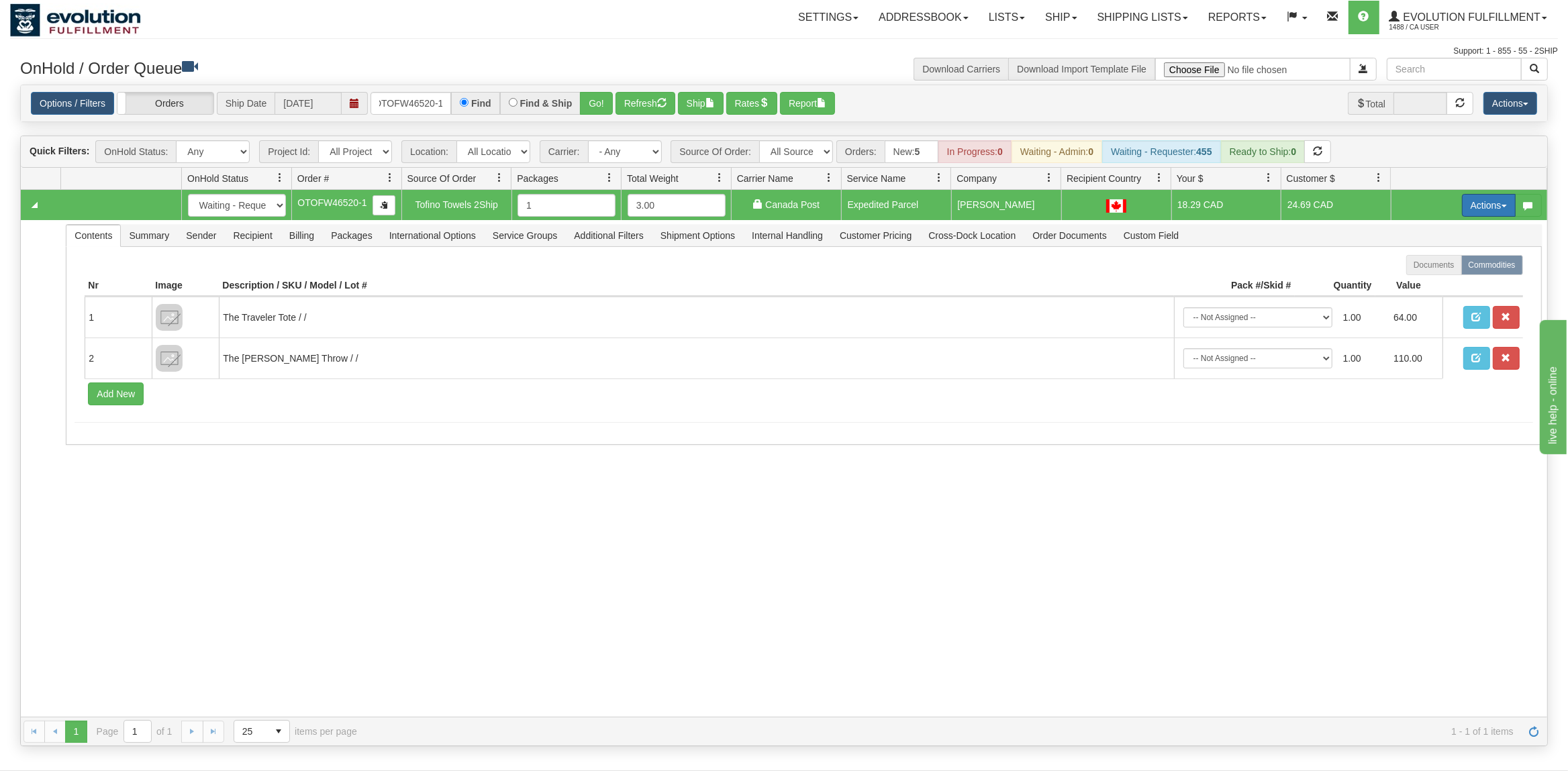
click at [1475, 211] on button "Actions" at bounding box center [1488, 205] width 53 height 23
click at [1421, 286] on span at bounding box center [1426, 283] width 10 height 10
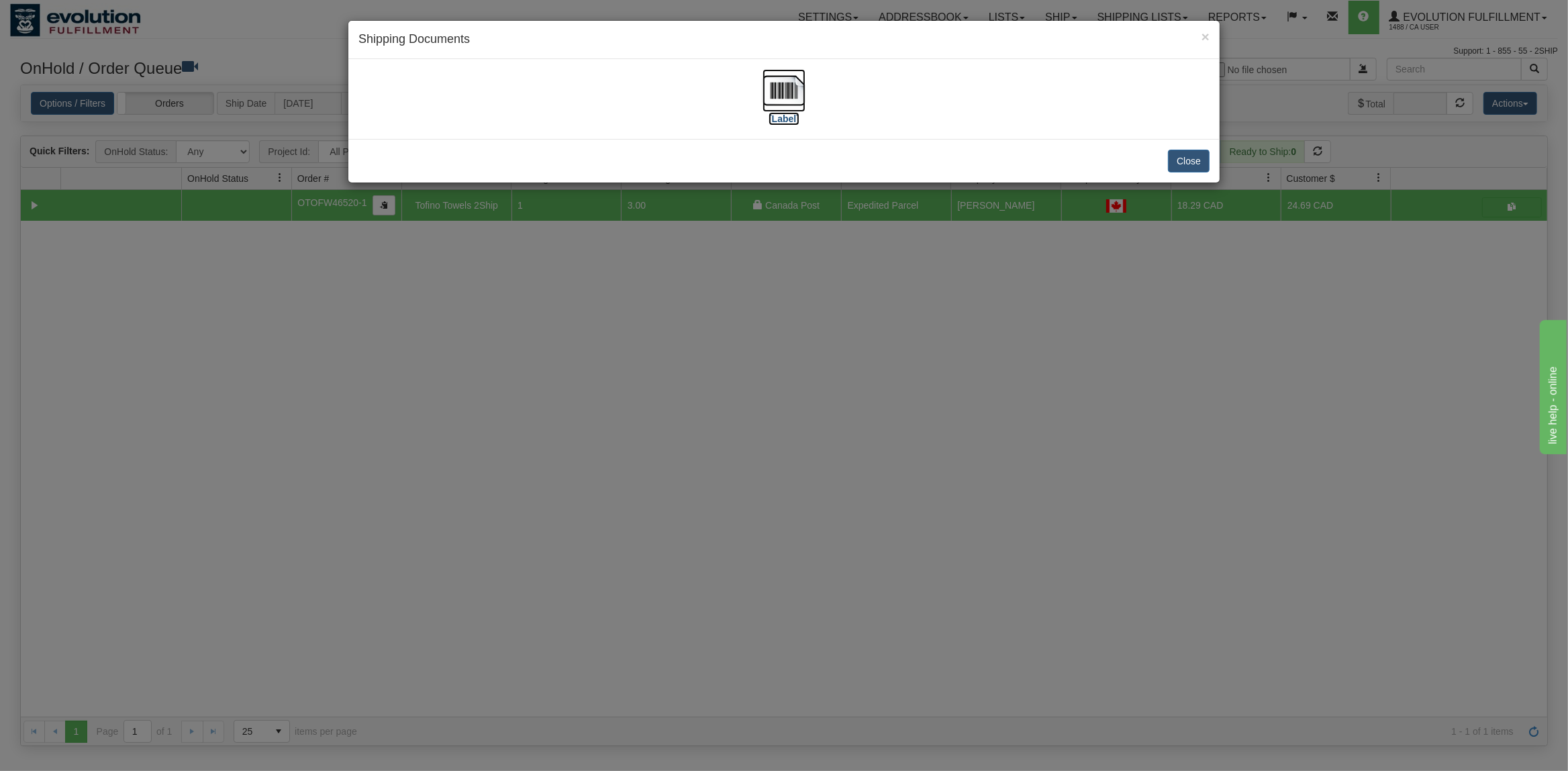
click at [789, 90] on img at bounding box center [784, 91] width 43 height 43
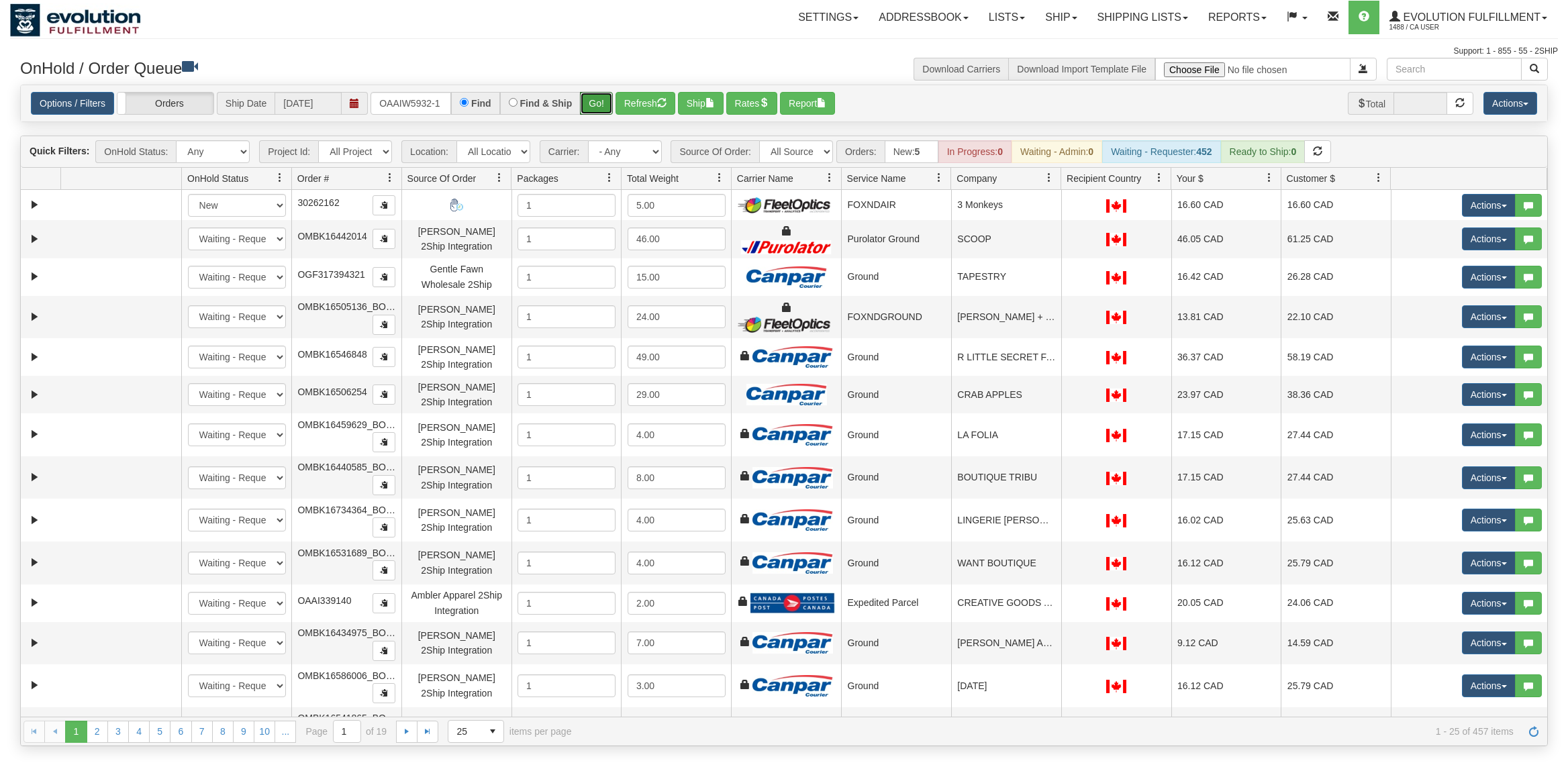
click at [612, 100] on button "Go!" at bounding box center [596, 103] width 33 height 23
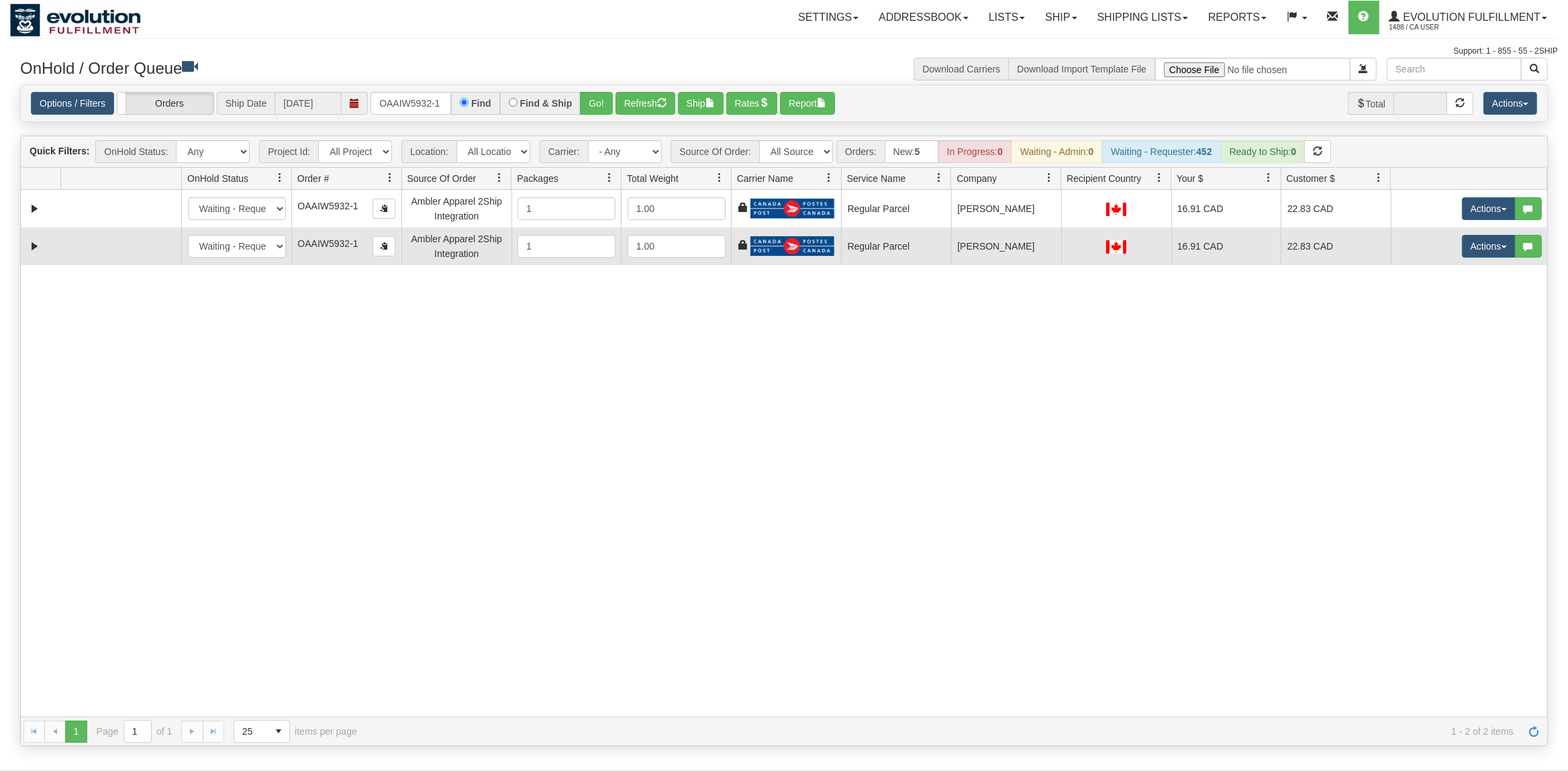
click at [1489, 259] on td "Actions Open Refresh Rates Rate All Services Ship Delete Edit Items" at bounding box center [1468, 246] width 156 height 37
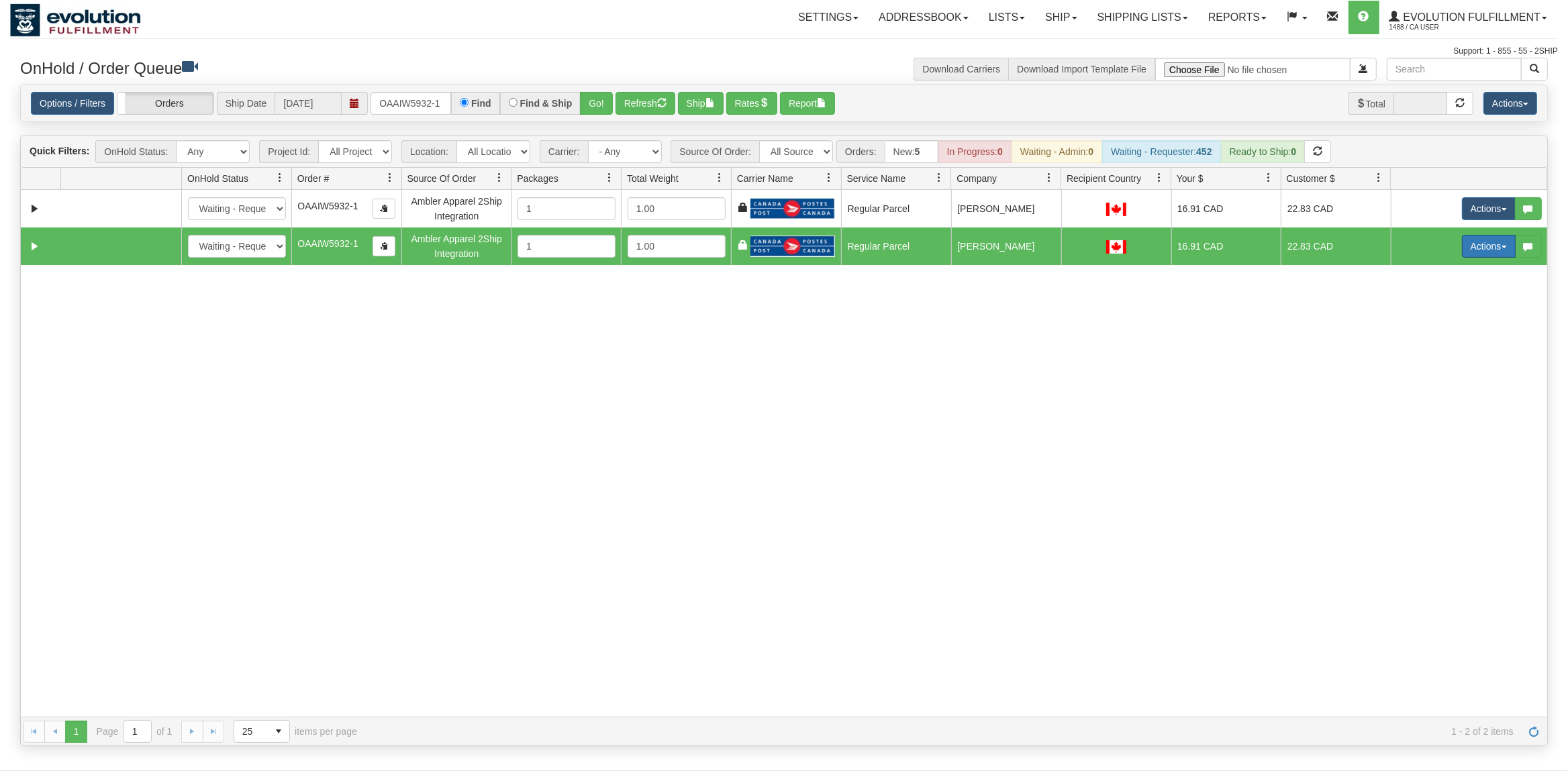
click at [1489, 258] on button "Actions" at bounding box center [1488, 246] width 53 height 23
click at [1421, 344] on span at bounding box center [1426, 341] width 10 height 10
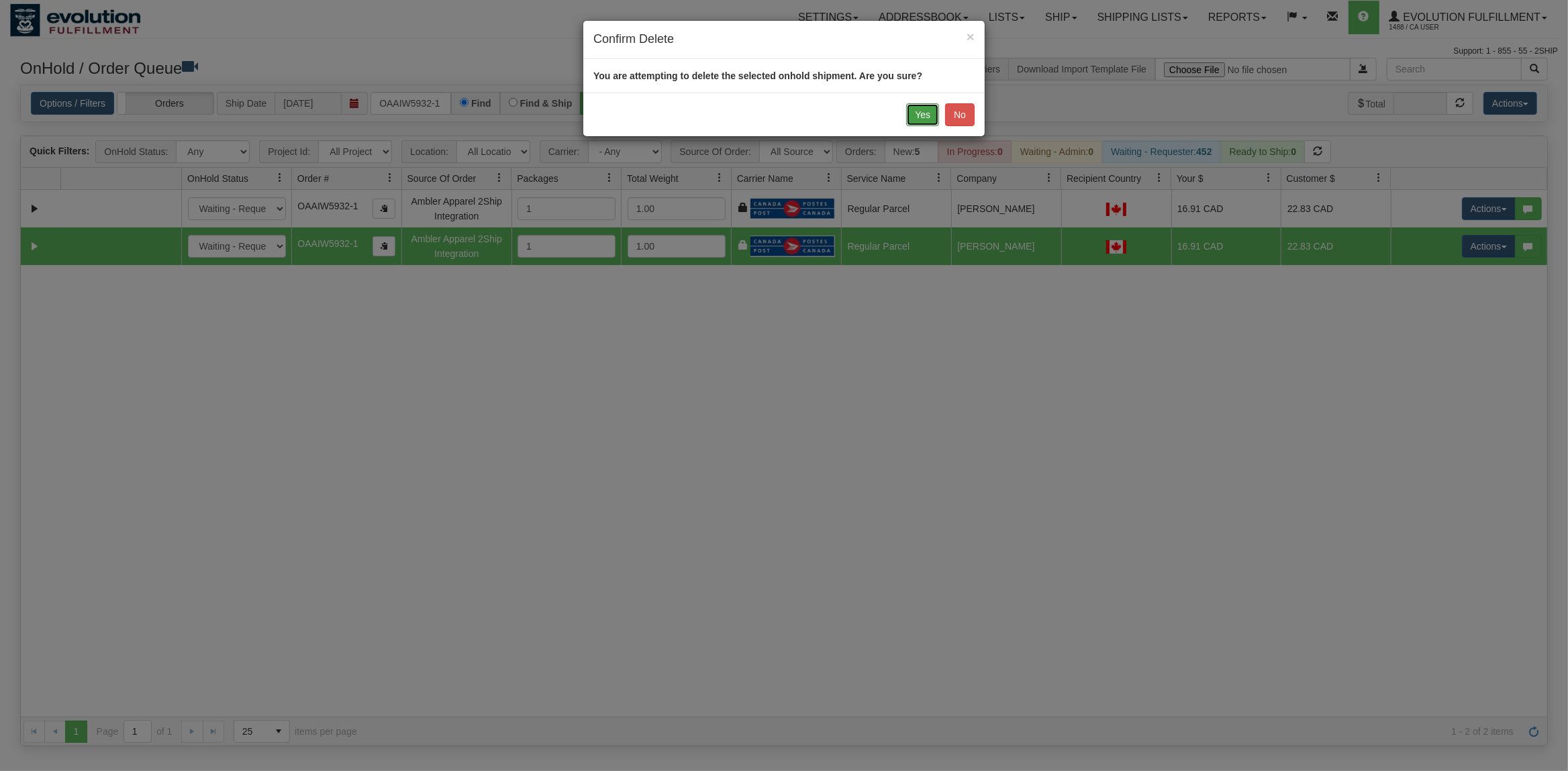
click at [924, 119] on button "Yes" at bounding box center [922, 114] width 33 height 23
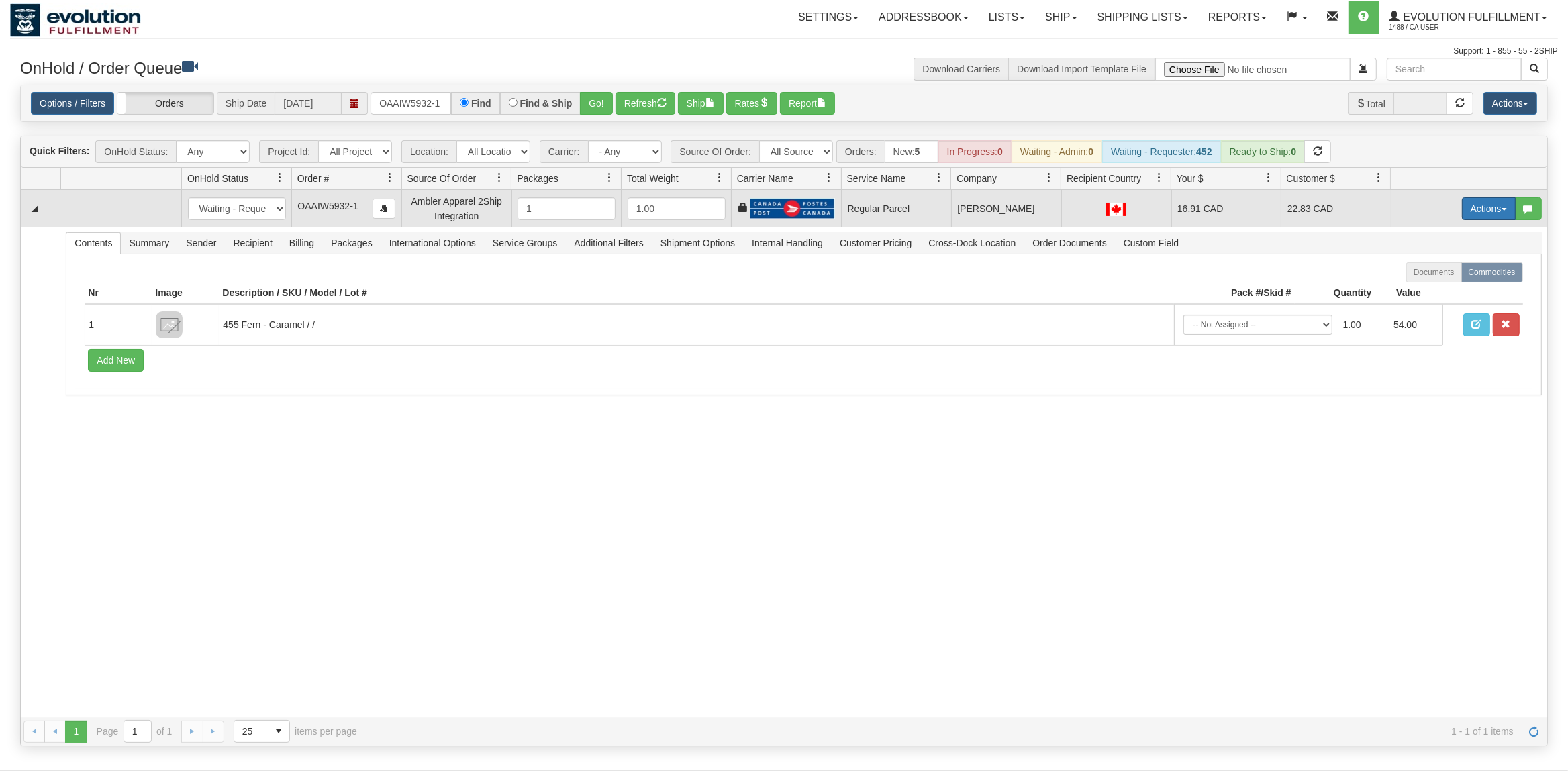
click at [1490, 210] on button "Actions" at bounding box center [1488, 209] width 53 height 23
click at [1443, 274] on span "Rate All Services" at bounding box center [1461, 268] width 80 height 10
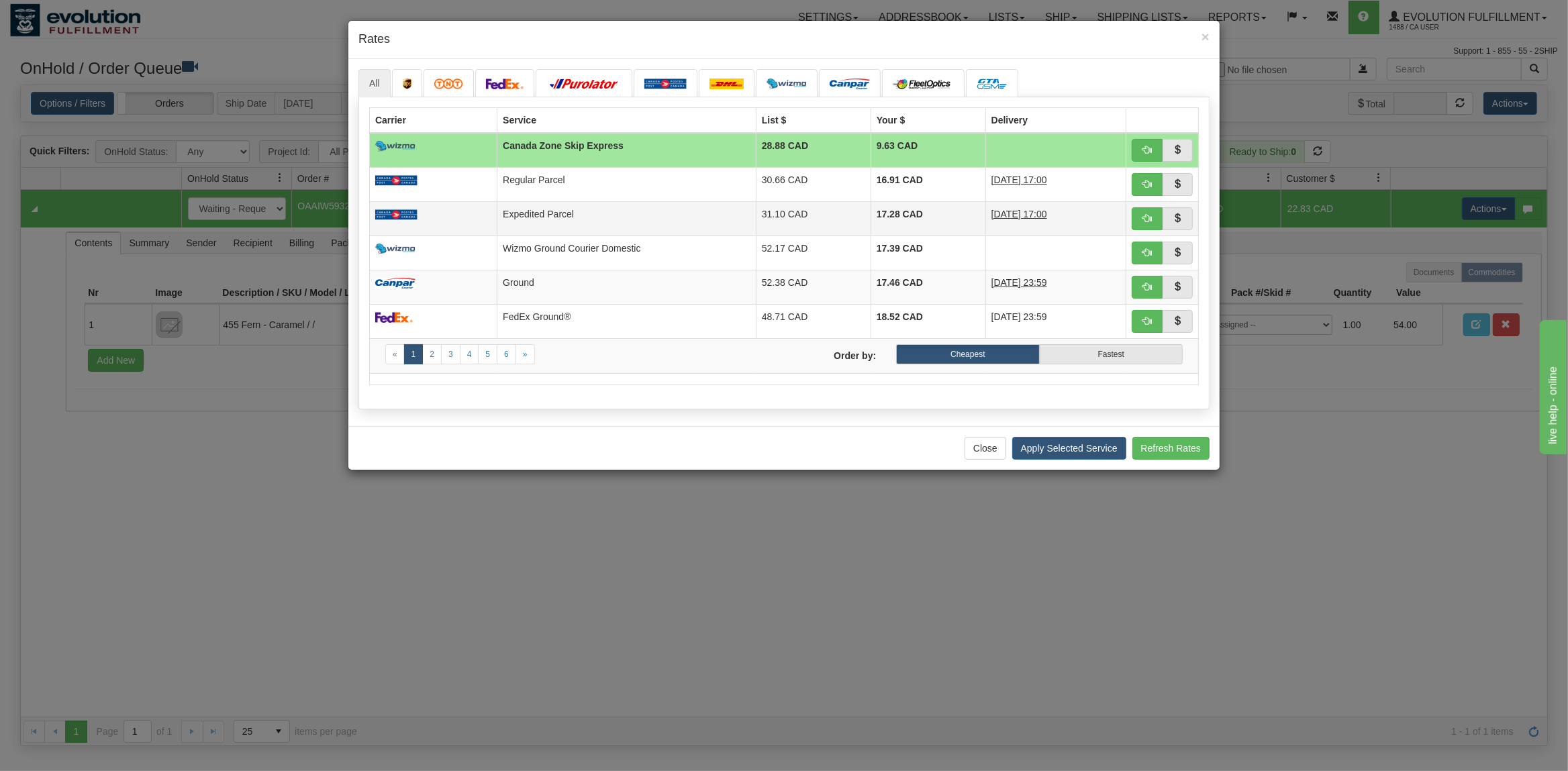
click at [614, 211] on td "Expedited Parcel" at bounding box center [627, 218] width 259 height 34
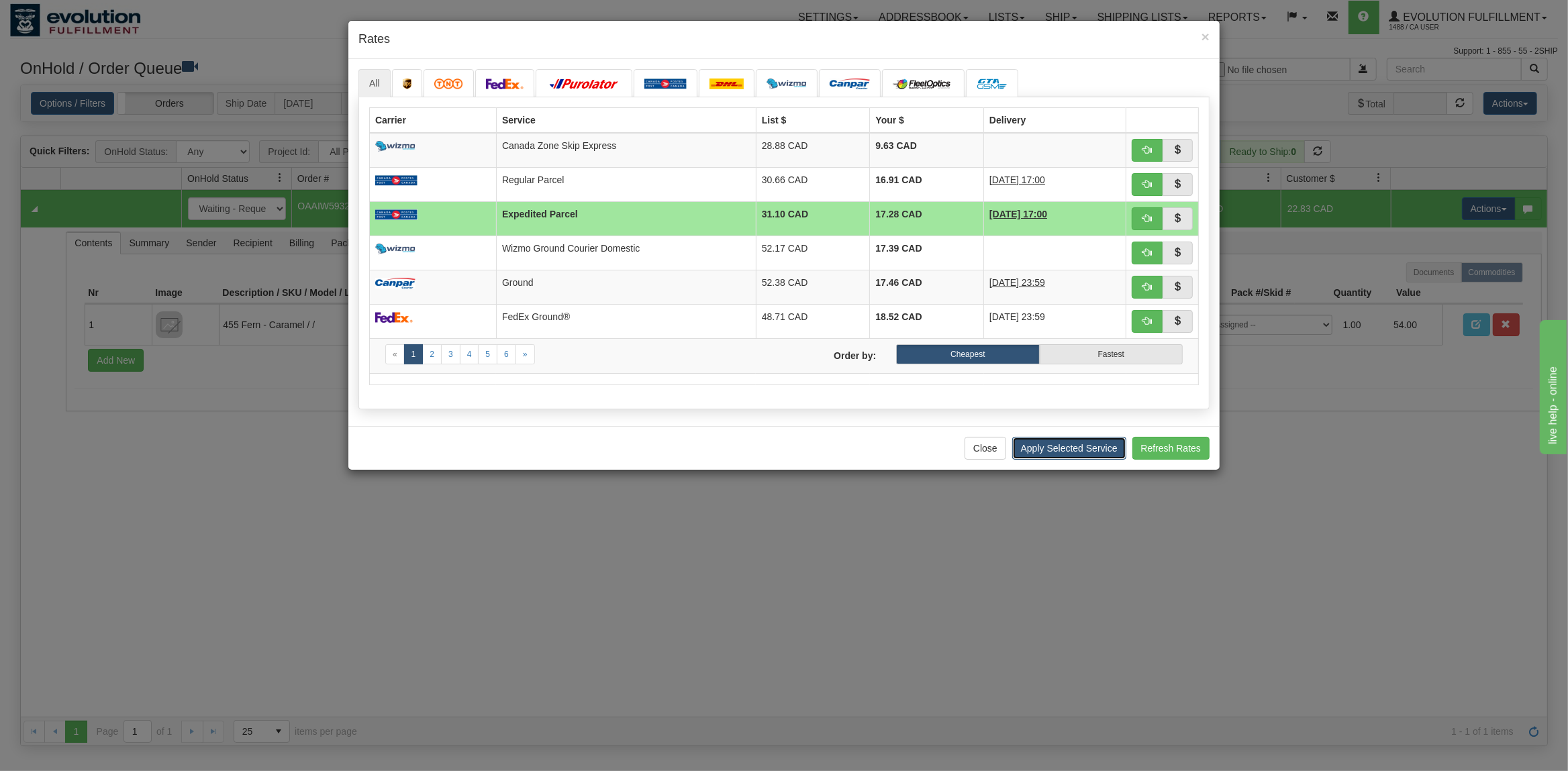
click at [1032, 447] on button "Apply Selected Service" at bounding box center [1069, 448] width 114 height 23
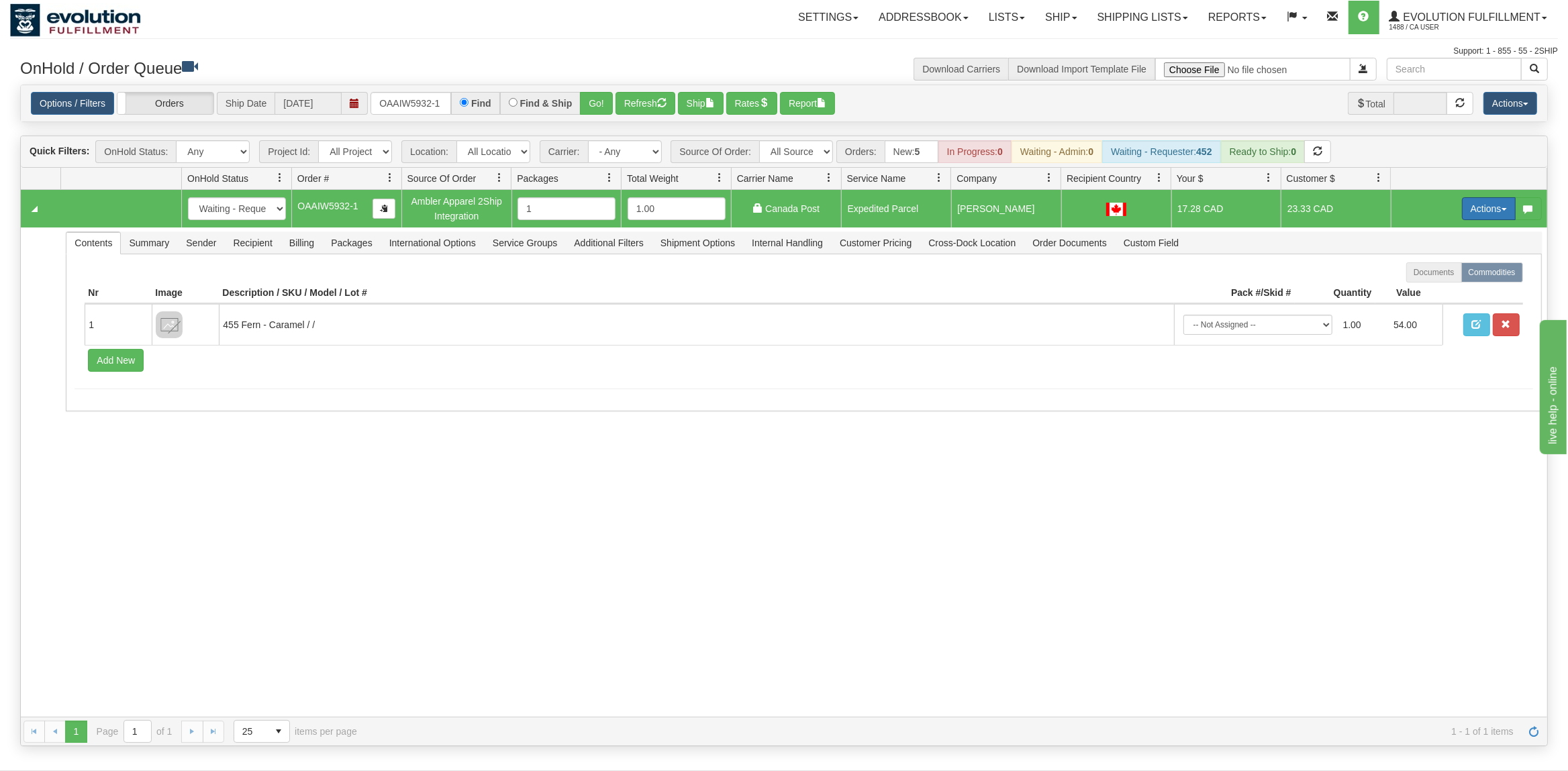
click at [1466, 218] on button "Actions" at bounding box center [1488, 209] width 53 height 23
click at [1433, 278] on link "Rate All Services" at bounding box center [1461, 268] width 107 height 17
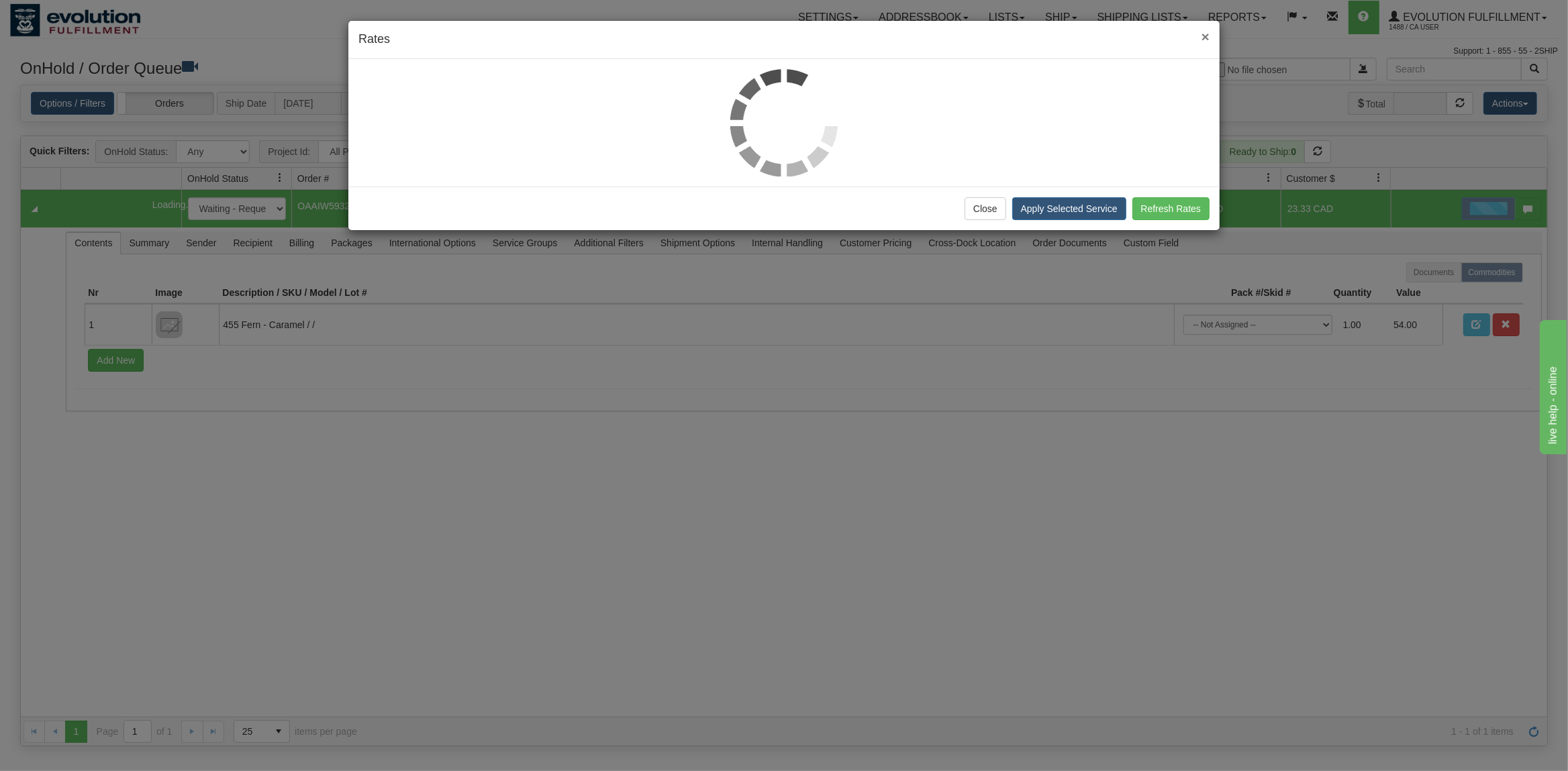
click at [1207, 37] on span "×" at bounding box center [1205, 37] width 8 height 15
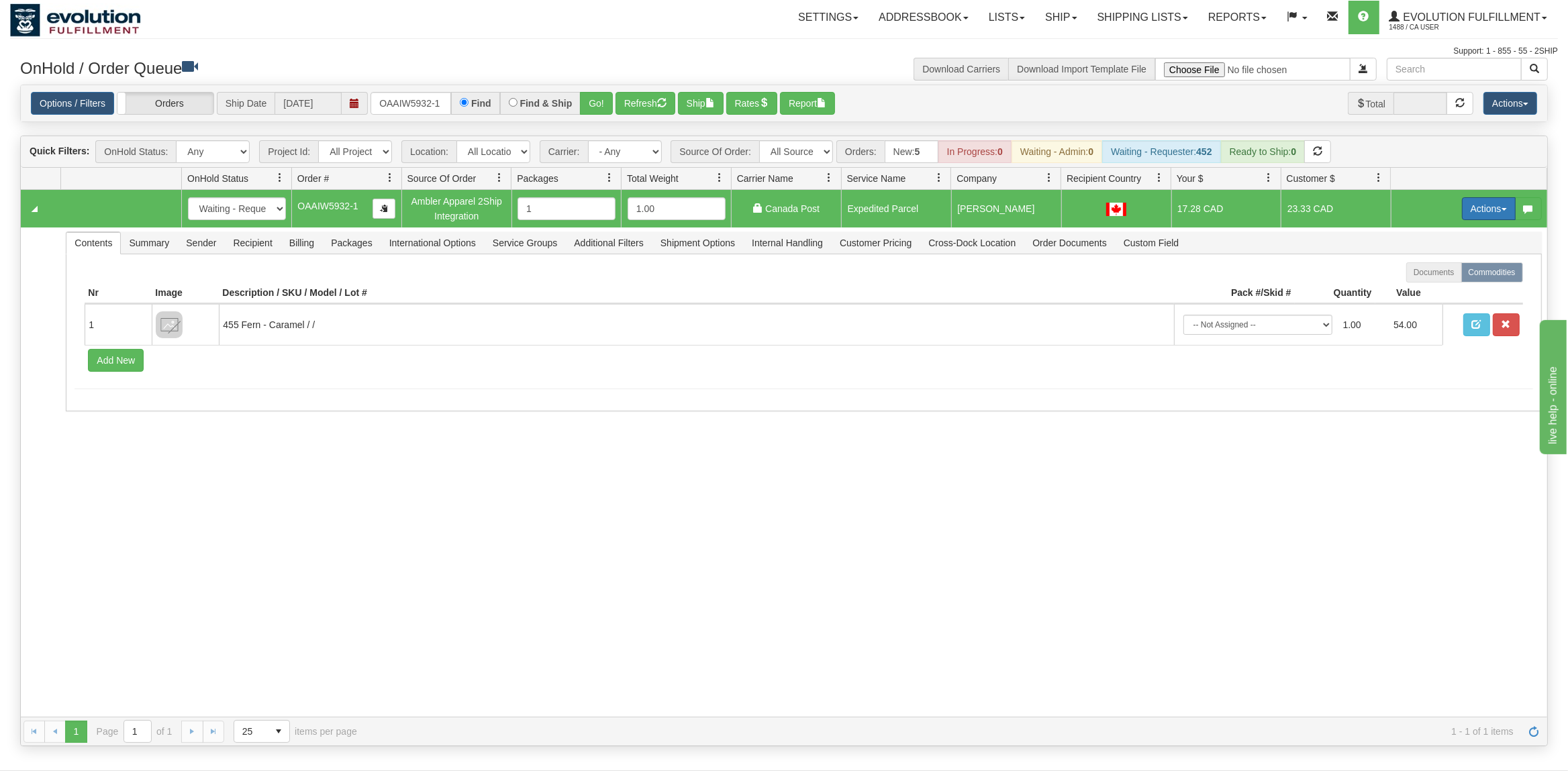
click at [1490, 211] on button "Actions" at bounding box center [1488, 209] width 53 height 23
click at [1424, 288] on span "Ship" at bounding box center [1435, 286] width 28 height 10
click at [248, 243] on span "Recipient" at bounding box center [252, 243] width 55 height 21
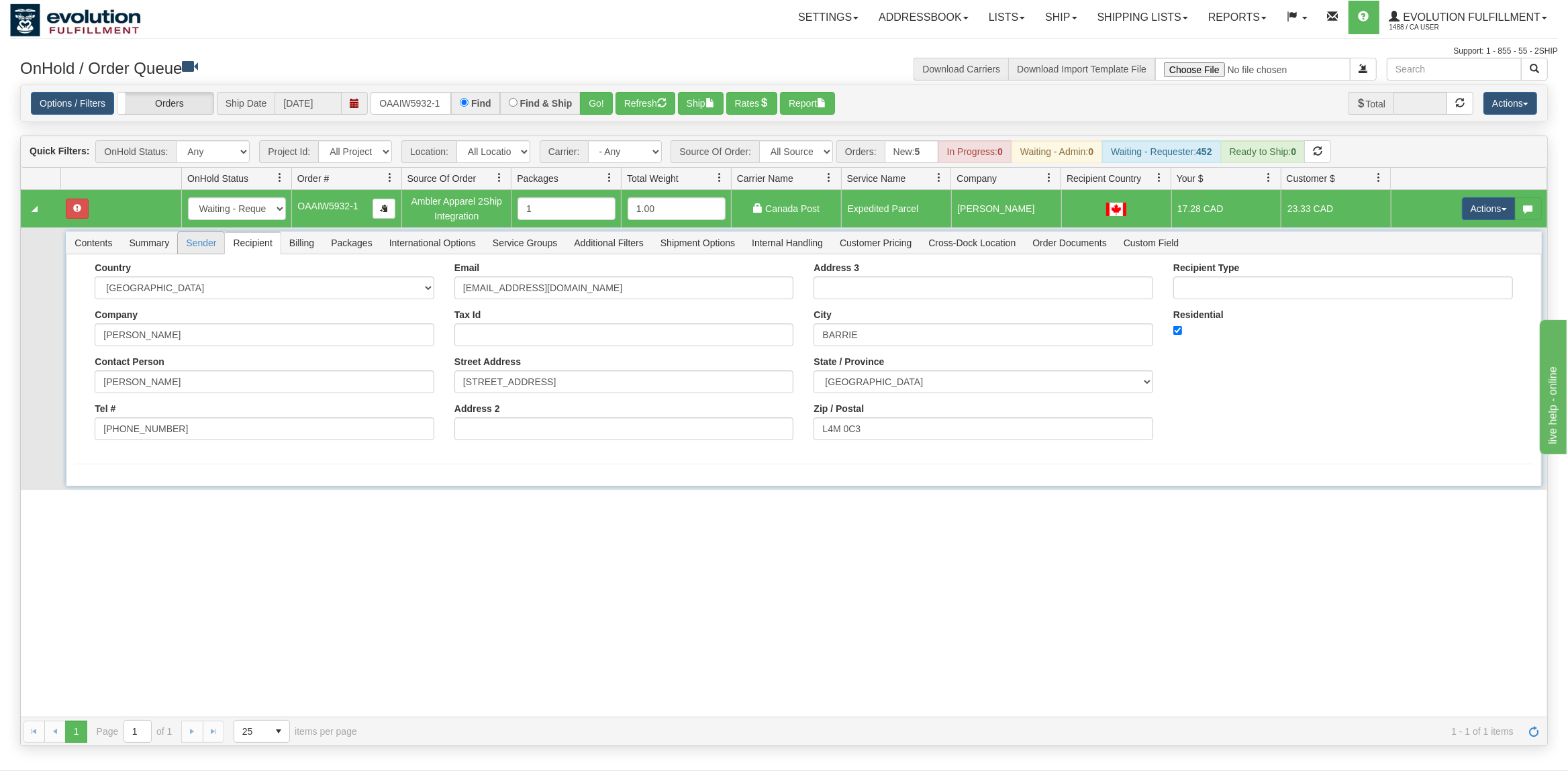
click at [205, 244] on span "Sender" at bounding box center [200, 243] width 46 height 21
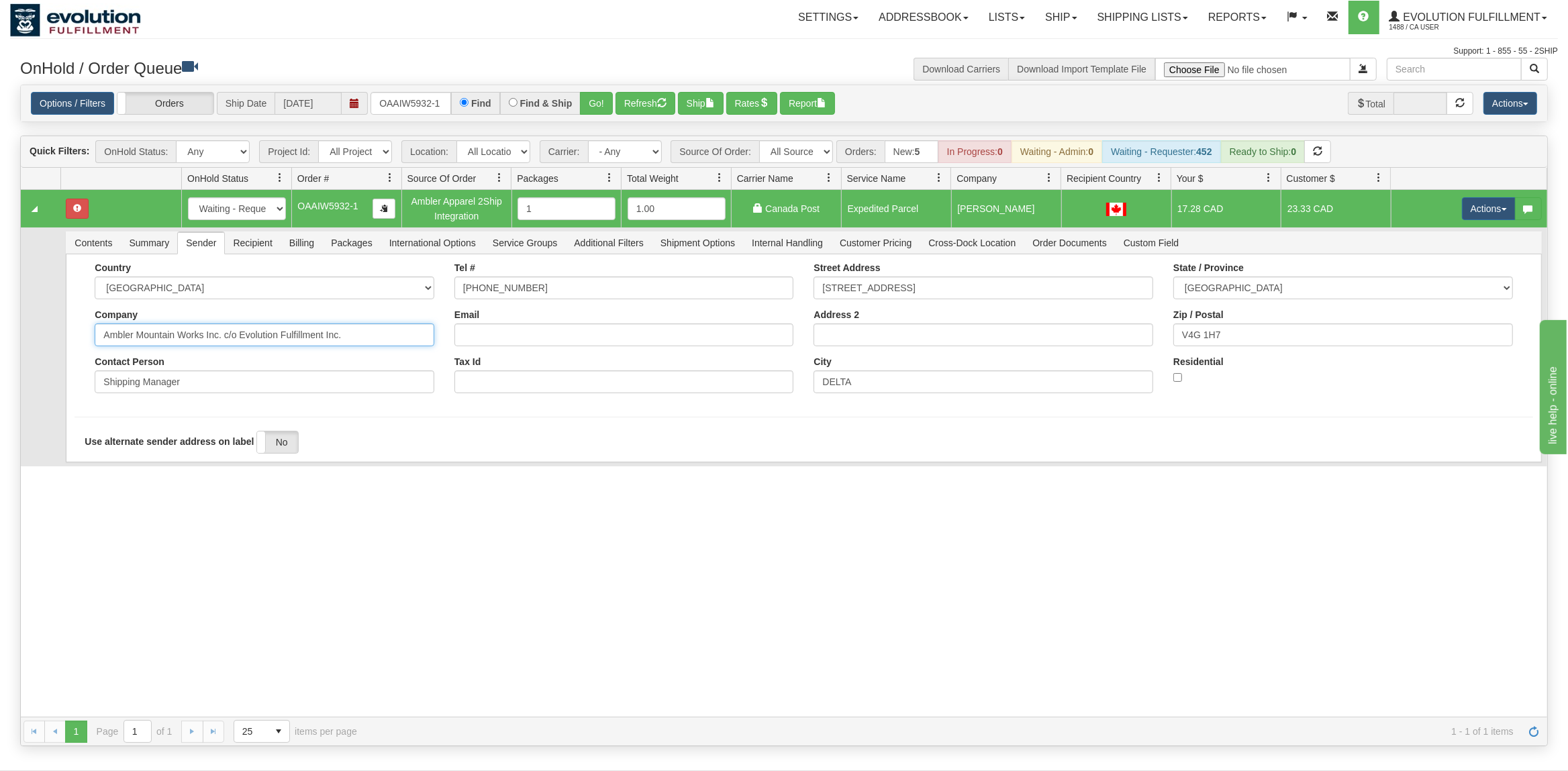
drag, startPoint x: 379, startPoint y: 336, endPoint x: 347, endPoint y: 338, distance: 32.1
click at [278, 352] on div "Country AFGHANISTAN ALAND ISLANDS ALBANIA ALGERIA AMERICAN SAMOA ANDORRA ANGOLA…" at bounding box center [264, 332] width 360 height 141
drag, startPoint x: 379, startPoint y: 338, endPoint x: 218, endPoint y: 358, distance: 162.2
click at [218, 346] on input "Ambler Mountain Works Inc. c/o Evolution Fulfillment Inc." at bounding box center [264, 334] width 340 height 23
type input "Ambler Mountain Works Inc"
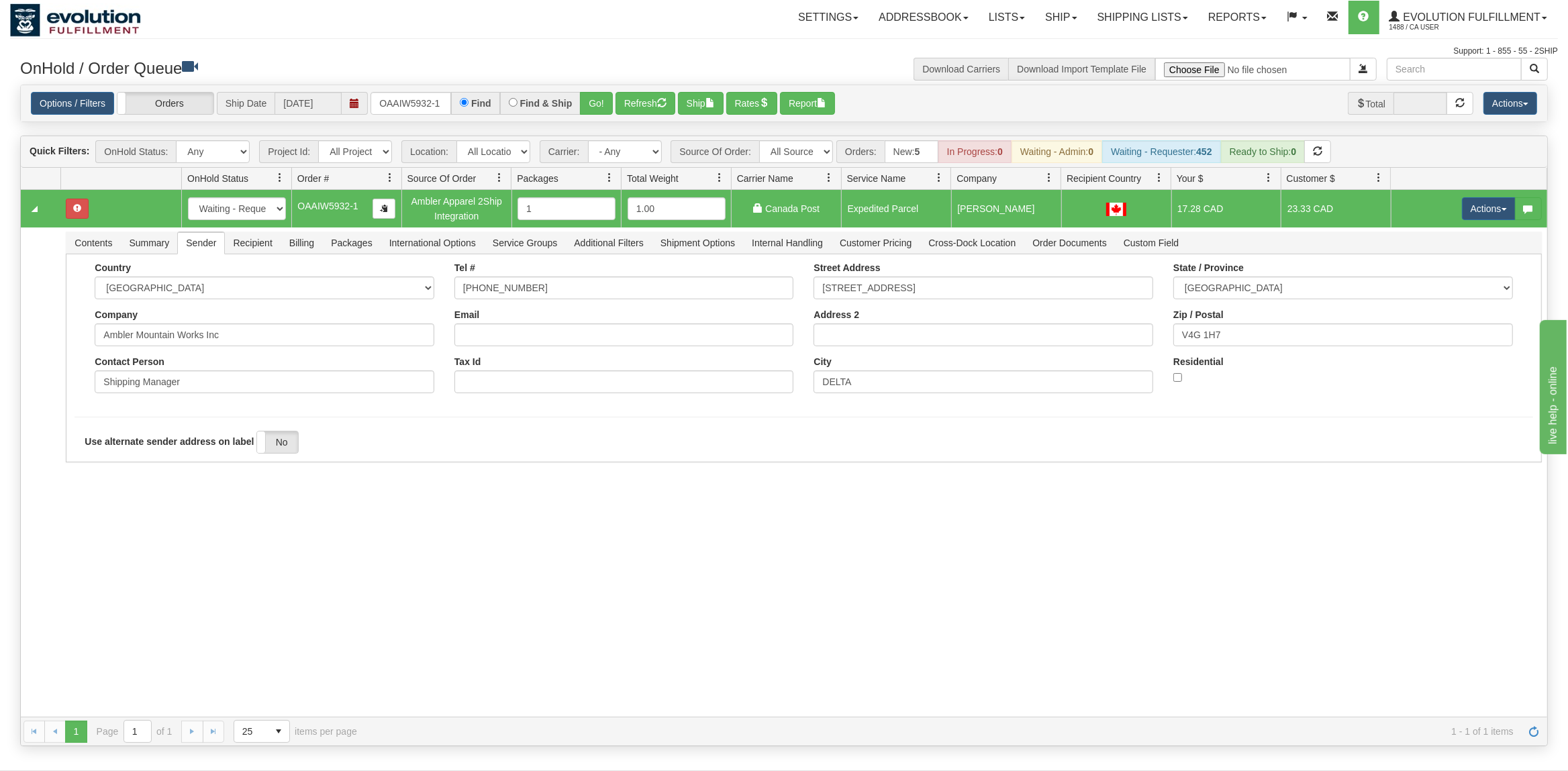
drag, startPoint x: 110, startPoint y: 532, endPoint x: 118, endPoint y: 524, distance: 11.3
click at [112, 531] on div "31436345 EVOLUTION V3 90628231 90628234 New In Progress Waiting - Admin Waiting…" at bounding box center [784, 453] width 1526 height 527
click at [91, 469] on button "Save" at bounding box center [94, 465] width 39 height 23
click at [1475, 204] on button "Actions" at bounding box center [1488, 209] width 53 height 23
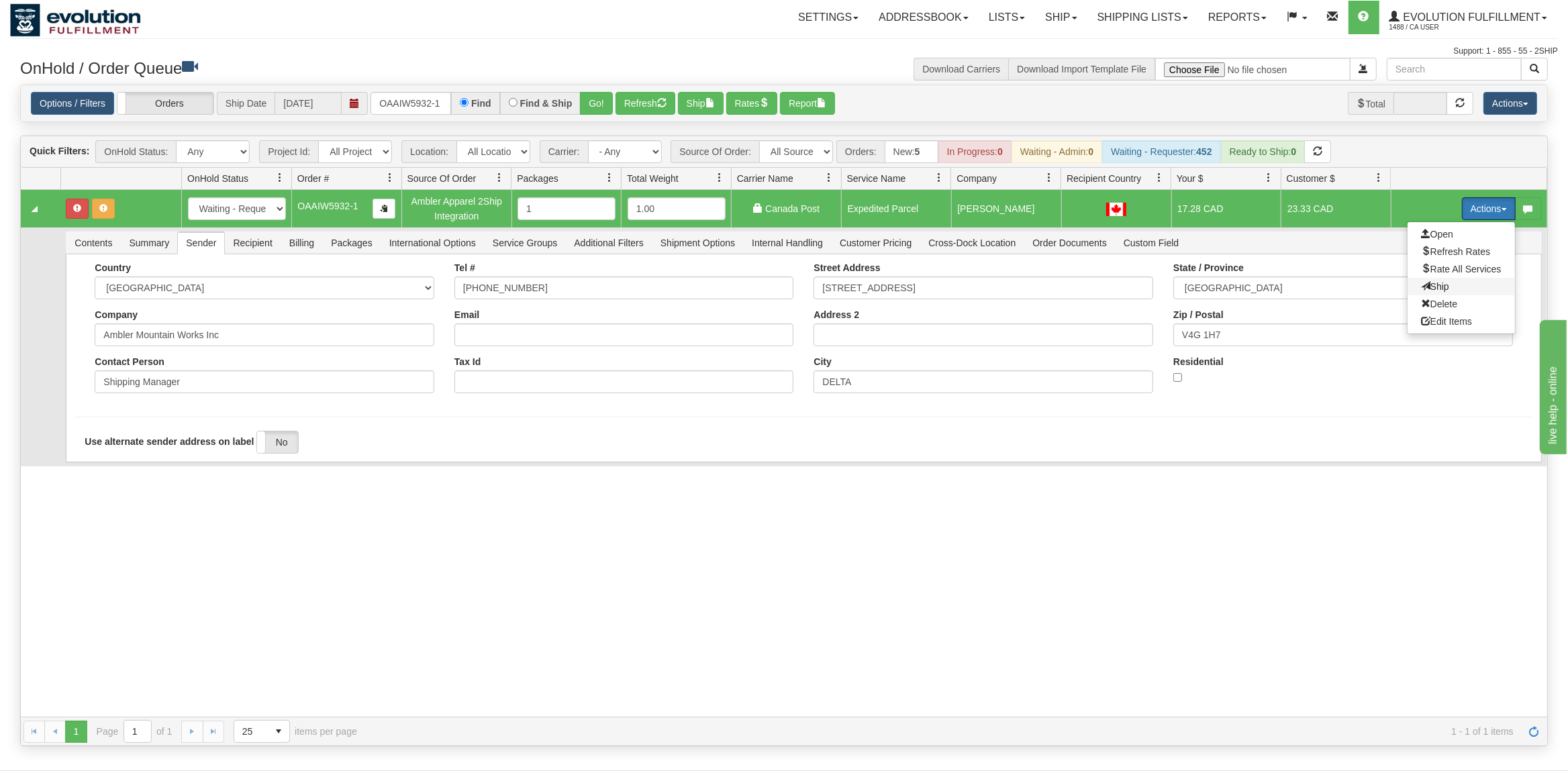
click at [1427, 286] on span "Ship" at bounding box center [1435, 286] width 28 height 10
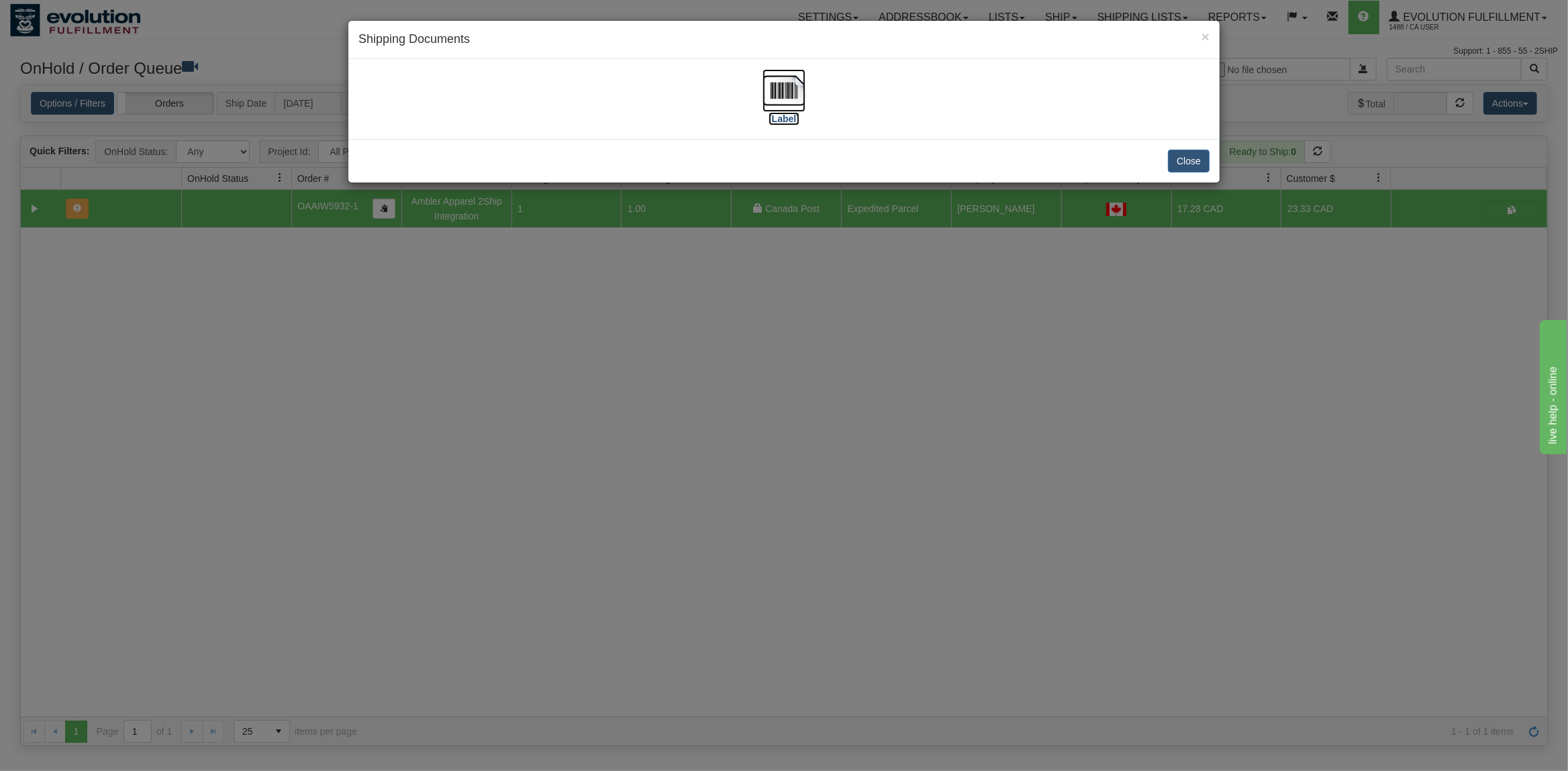
click at [784, 89] on img at bounding box center [784, 91] width 43 height 43
click at [1187, 159] on button "Close" at bounding box center [1189, 161] width 42 height 23
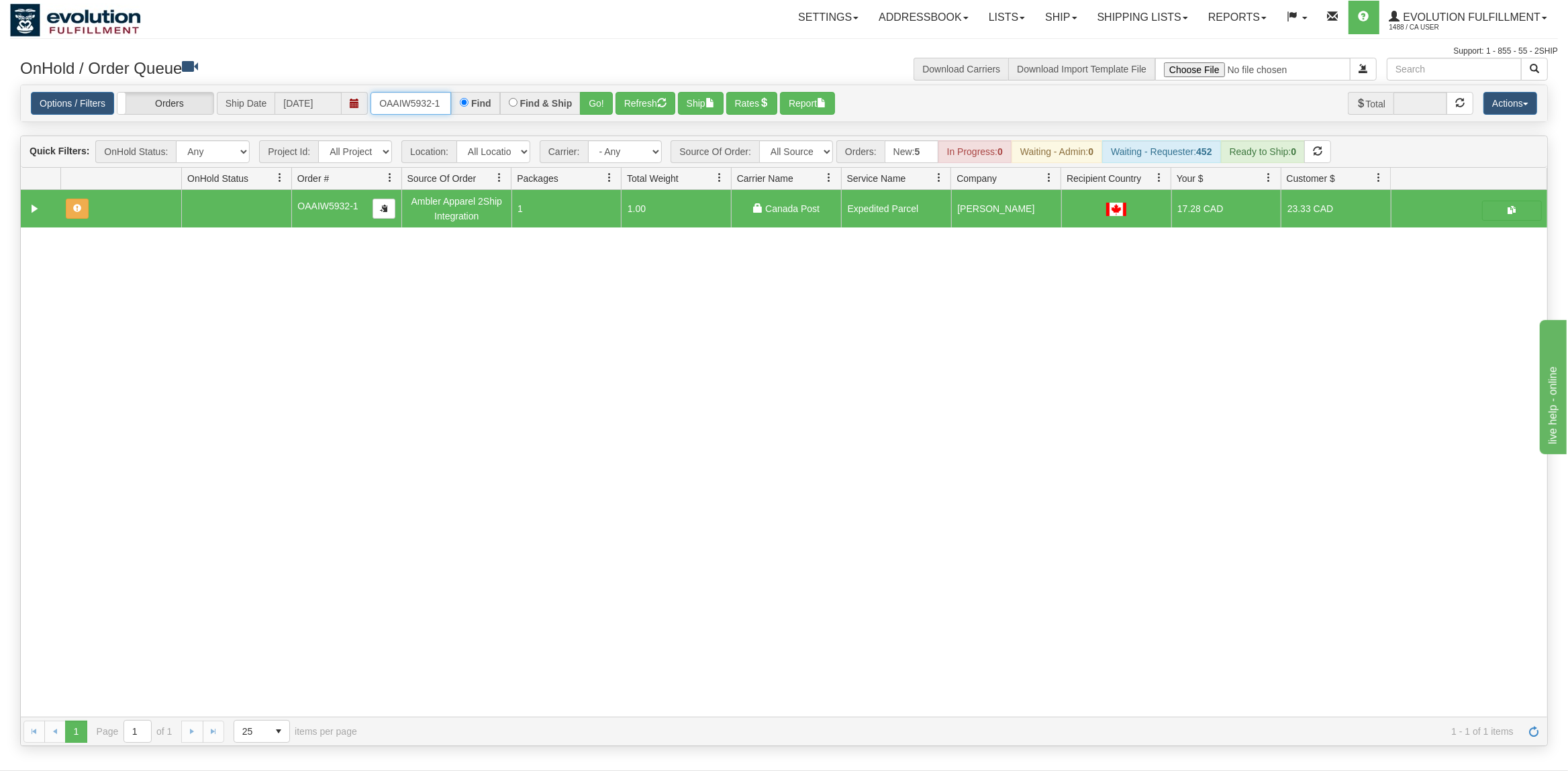
click at [408, 106] on input "OAAIW5932-1" at bounding box center [411, 103] width 80 height 23
type input "OTOFW46523-1"
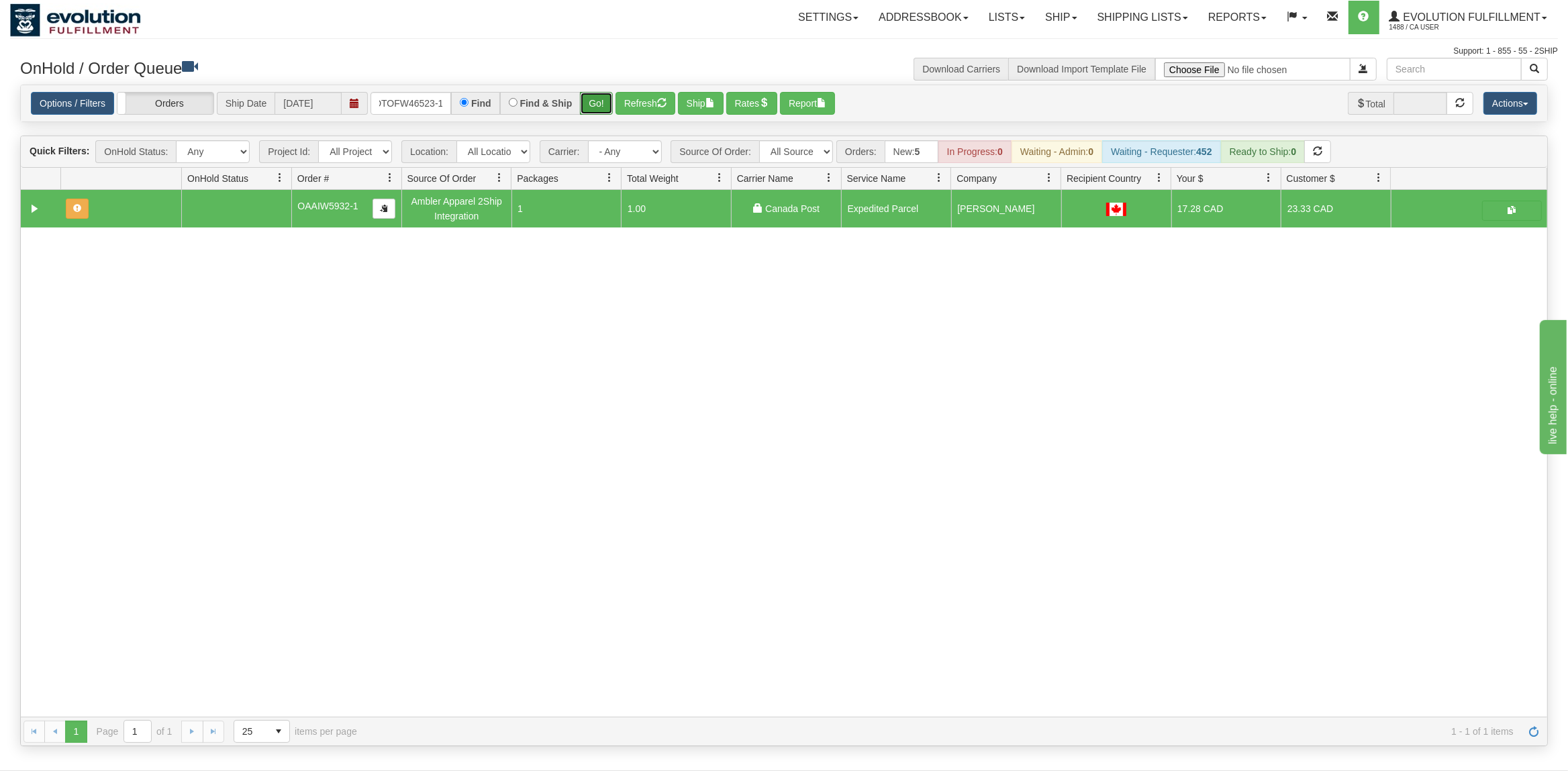
click at [601, 101] on button "Go!" at bounding box center [596, 103] width 33 height 23
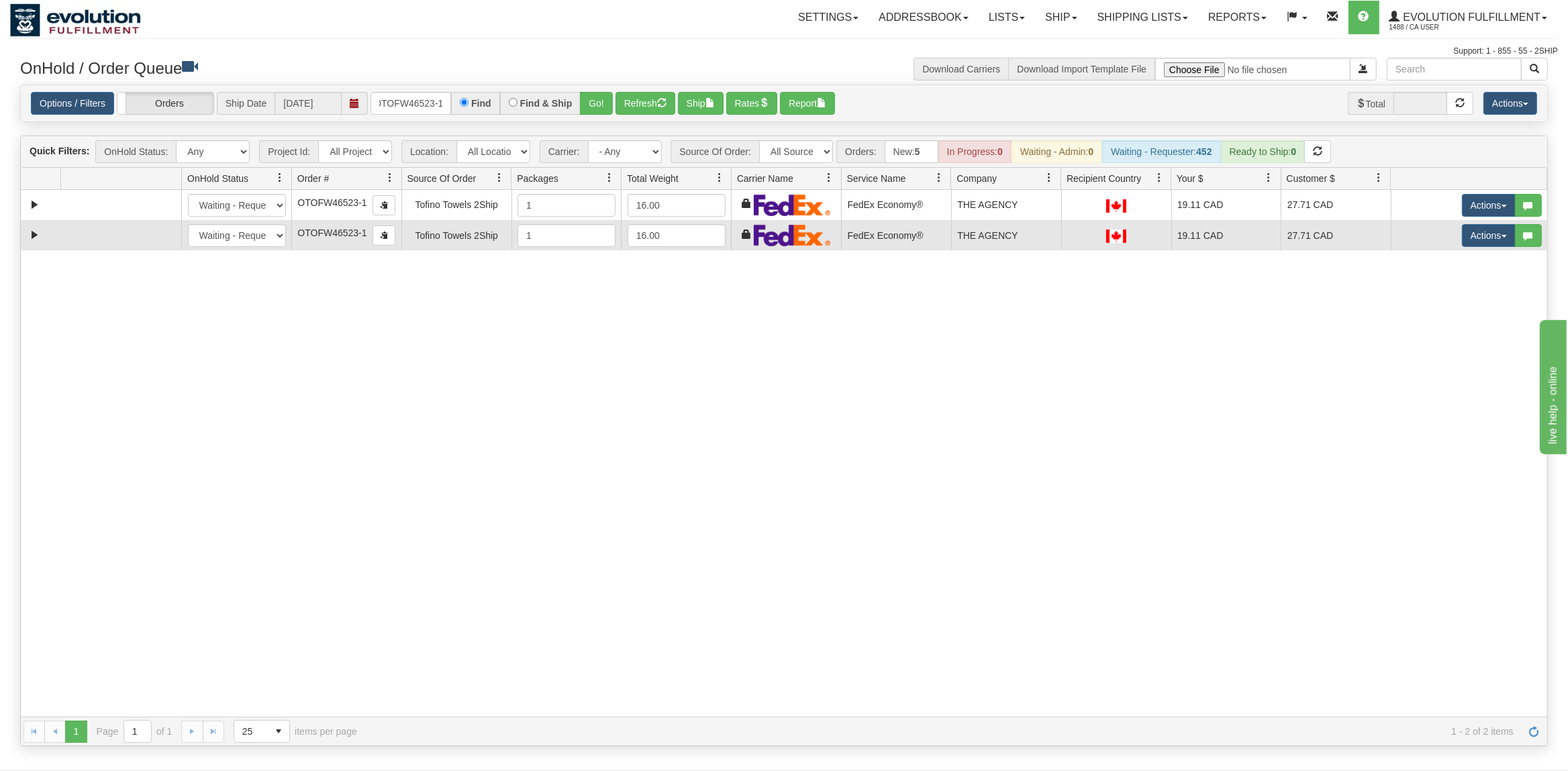
click at [1456, 234] on td "Actions Open Refresh Rates Rate All Services Ship Delete Edit Items" at bounding box center [1468, 235] width 156 height 31
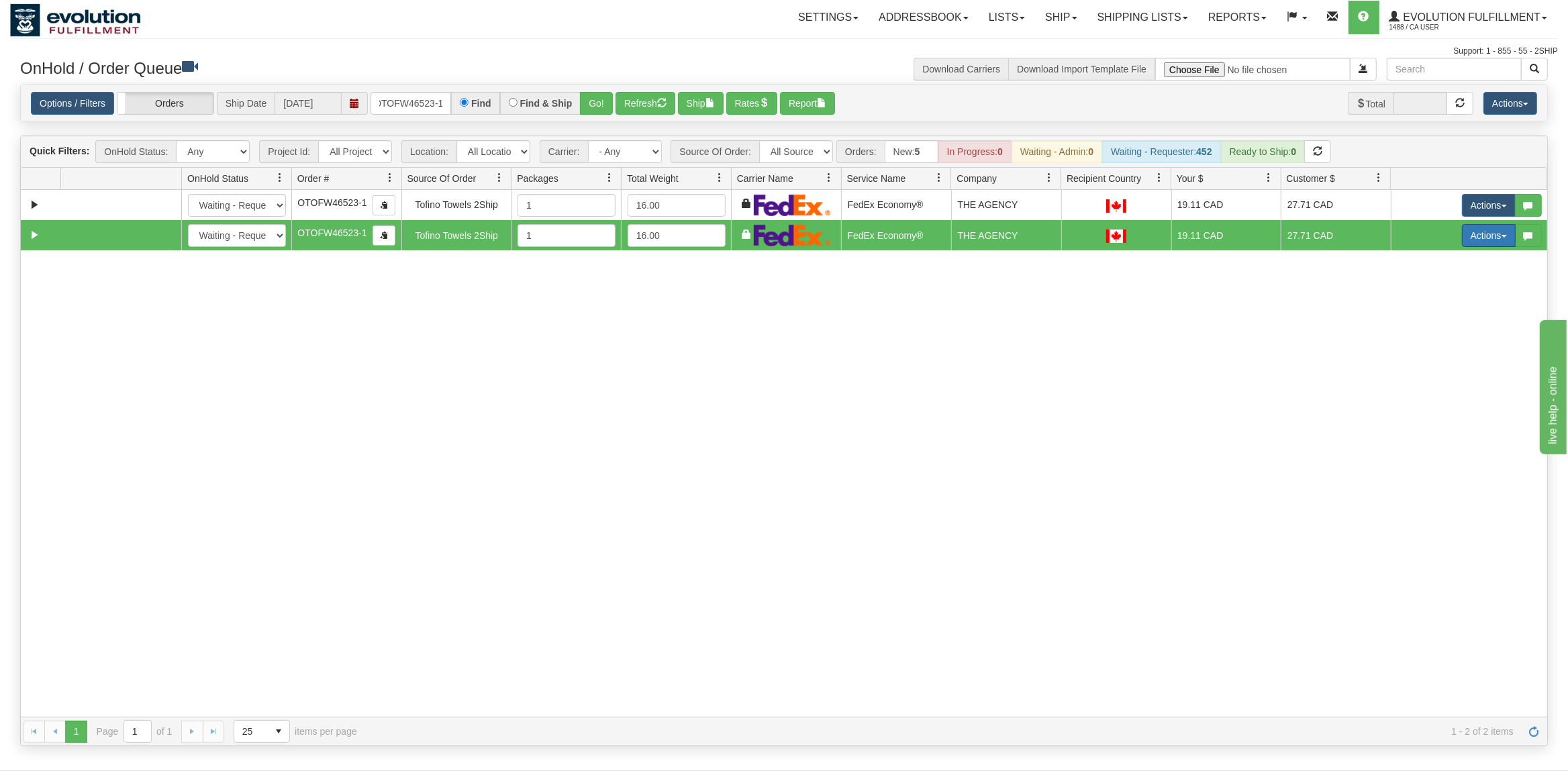
click at [1486, 242] on button "Actions" at bounding box center [1488, 235] width 53 height 23
click at [1430, 328] on span "Delete" at bounding box center [1439, 330] width 36 height 10
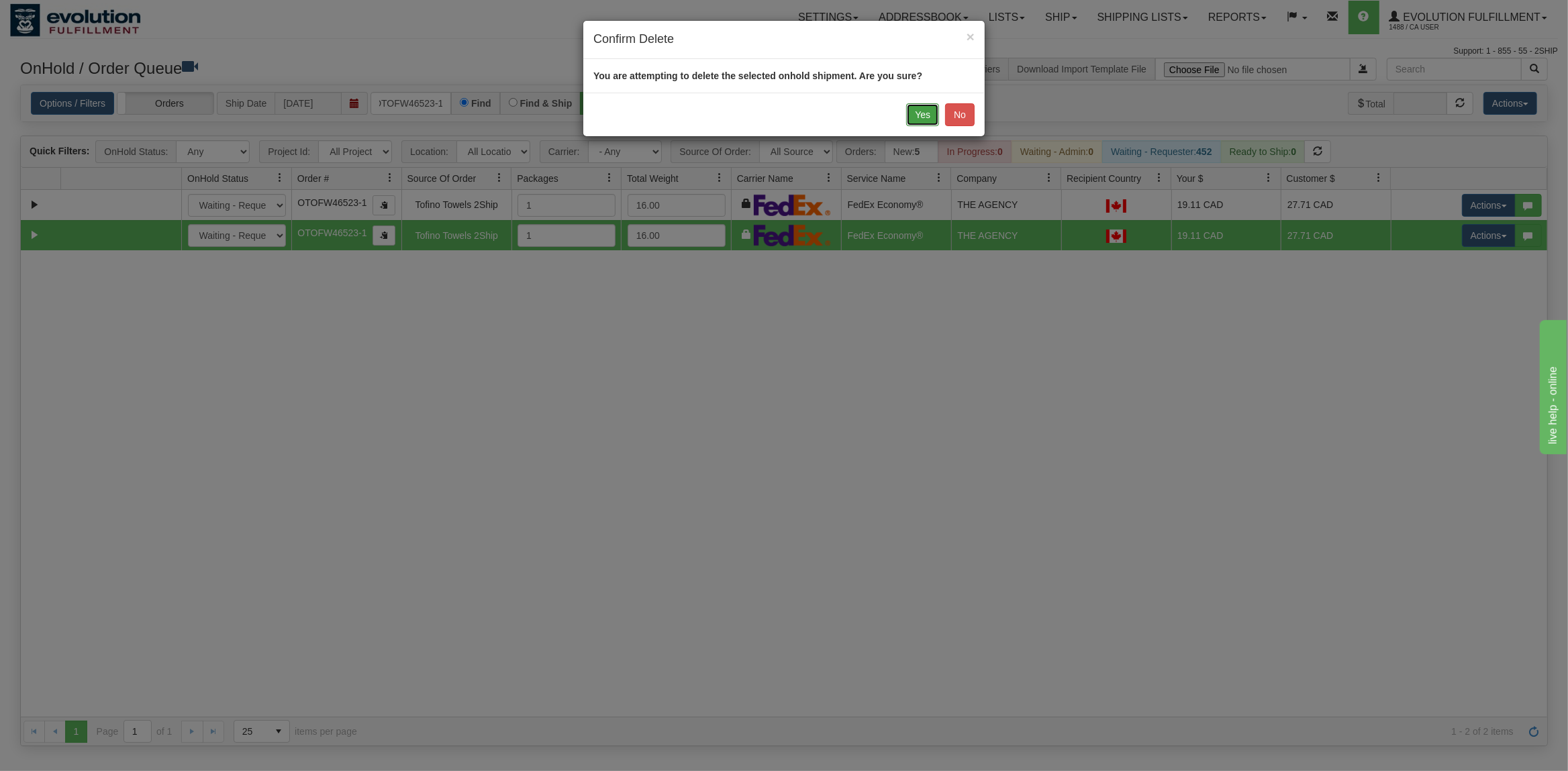
click at [924, 111] on button "Yes" at bounding box center [922, 114] width 33 height 23
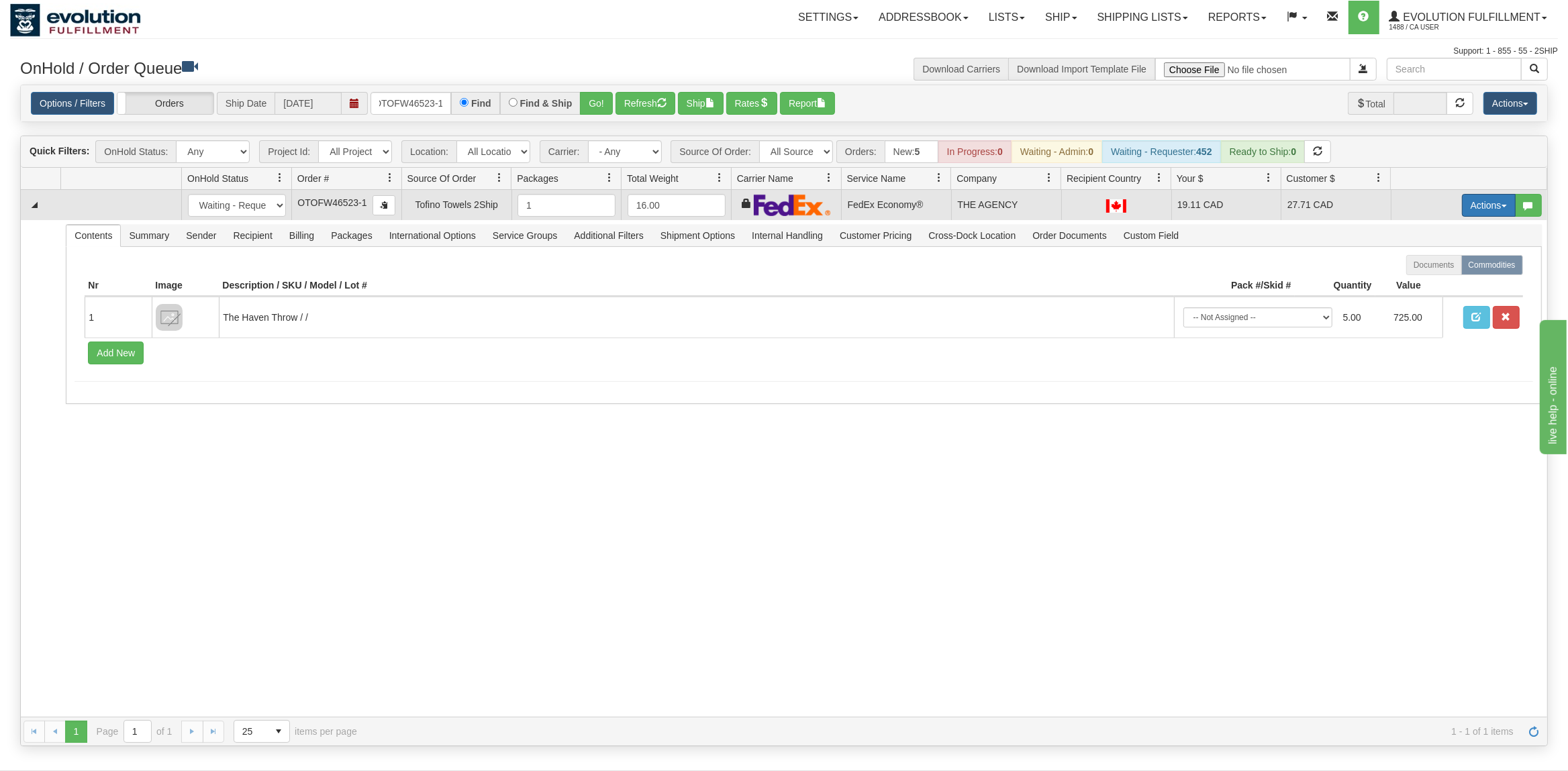
click at [1501, 205] on button "Actions" at bounding box center [1488, 205] width 53 height 23
click at [1437, 271] on span "Rate All Services" at bounding box center [1461, 265] width 80 height 10
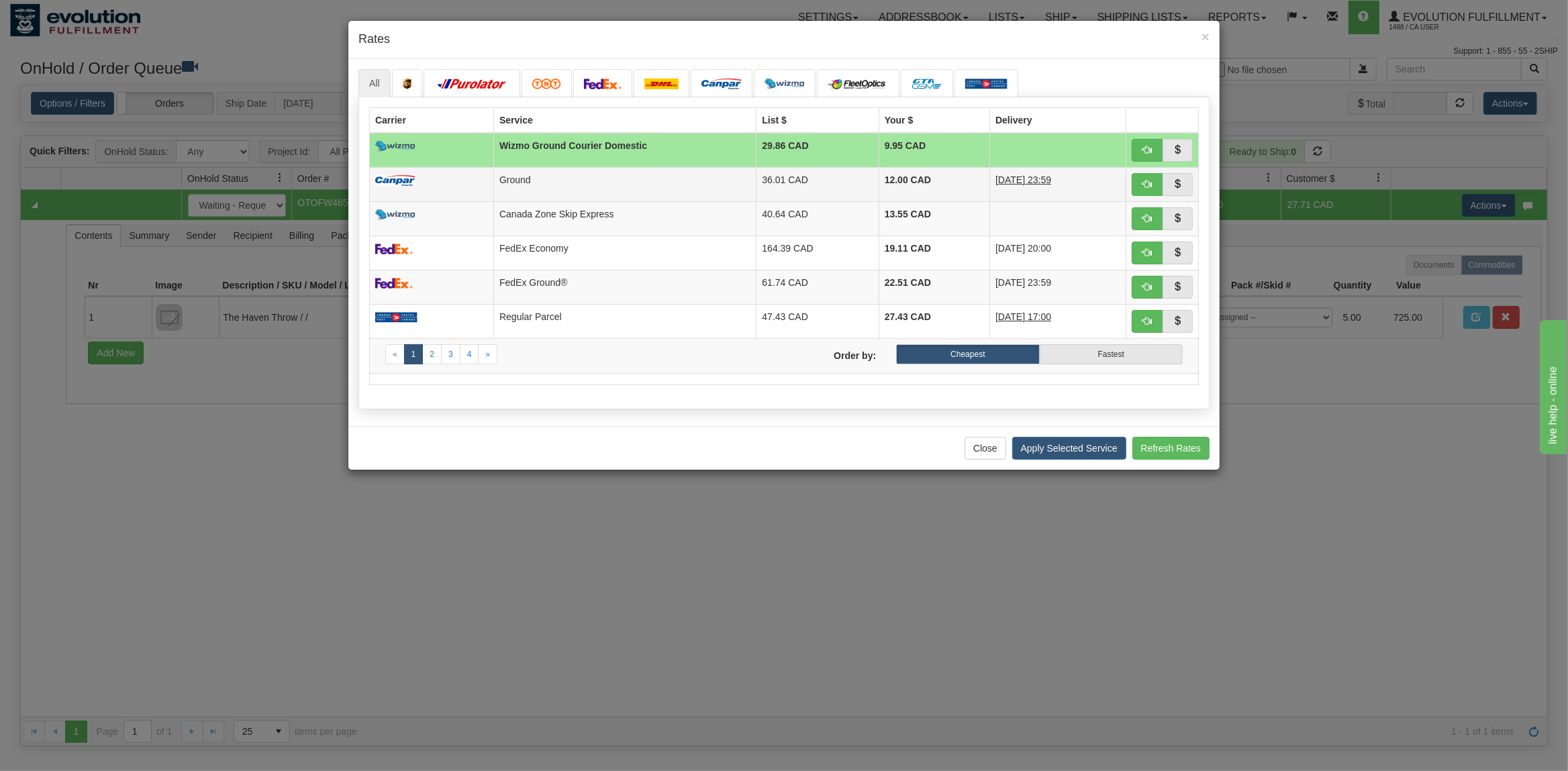
click at [651, 182] on td "Ground" at bounding box center [625, 184] width 262 height 34
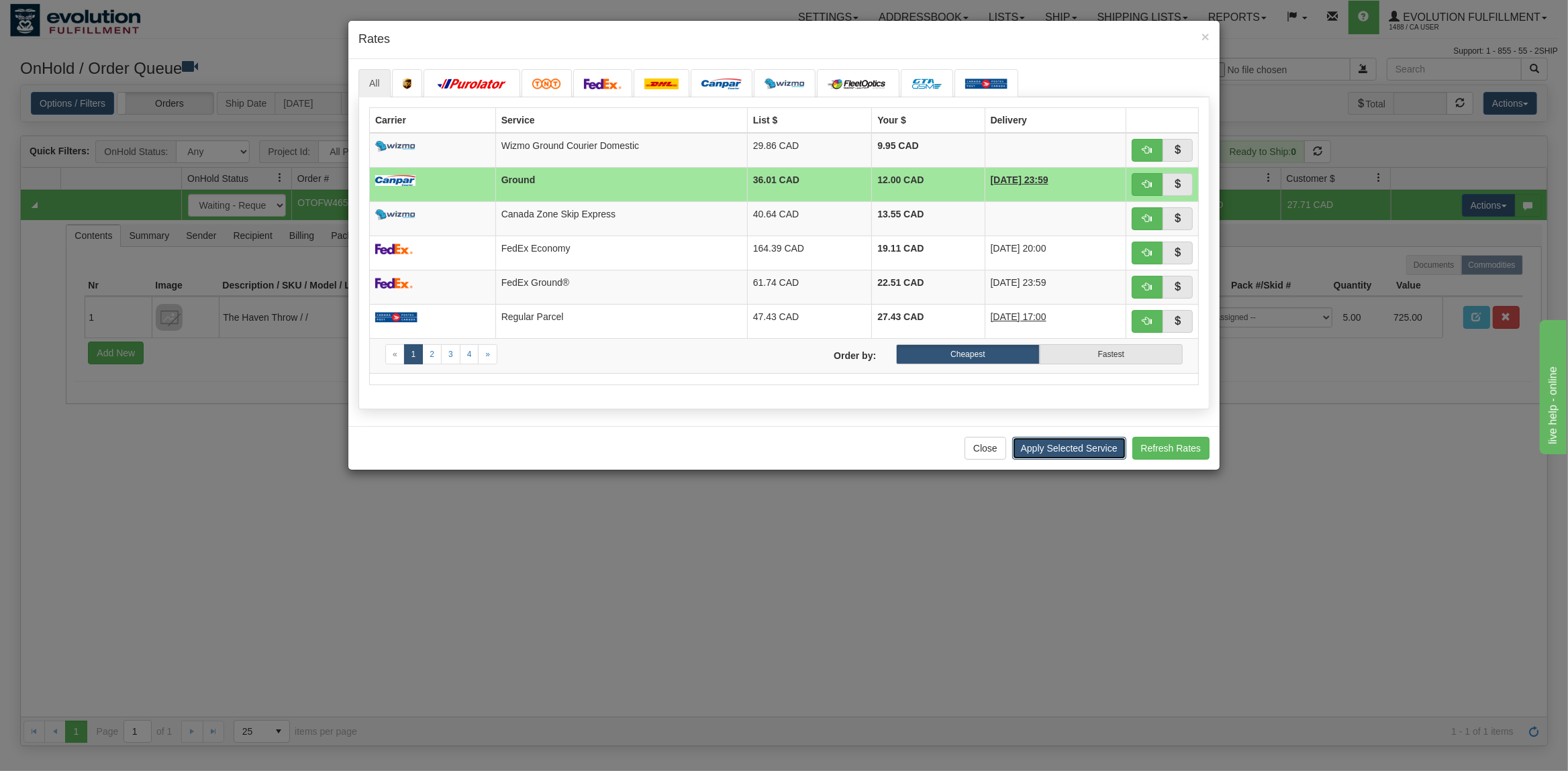
click at [1040, 442] on button "Apply Selected Service" at bounding box center [1069, 448] width 114 height 23
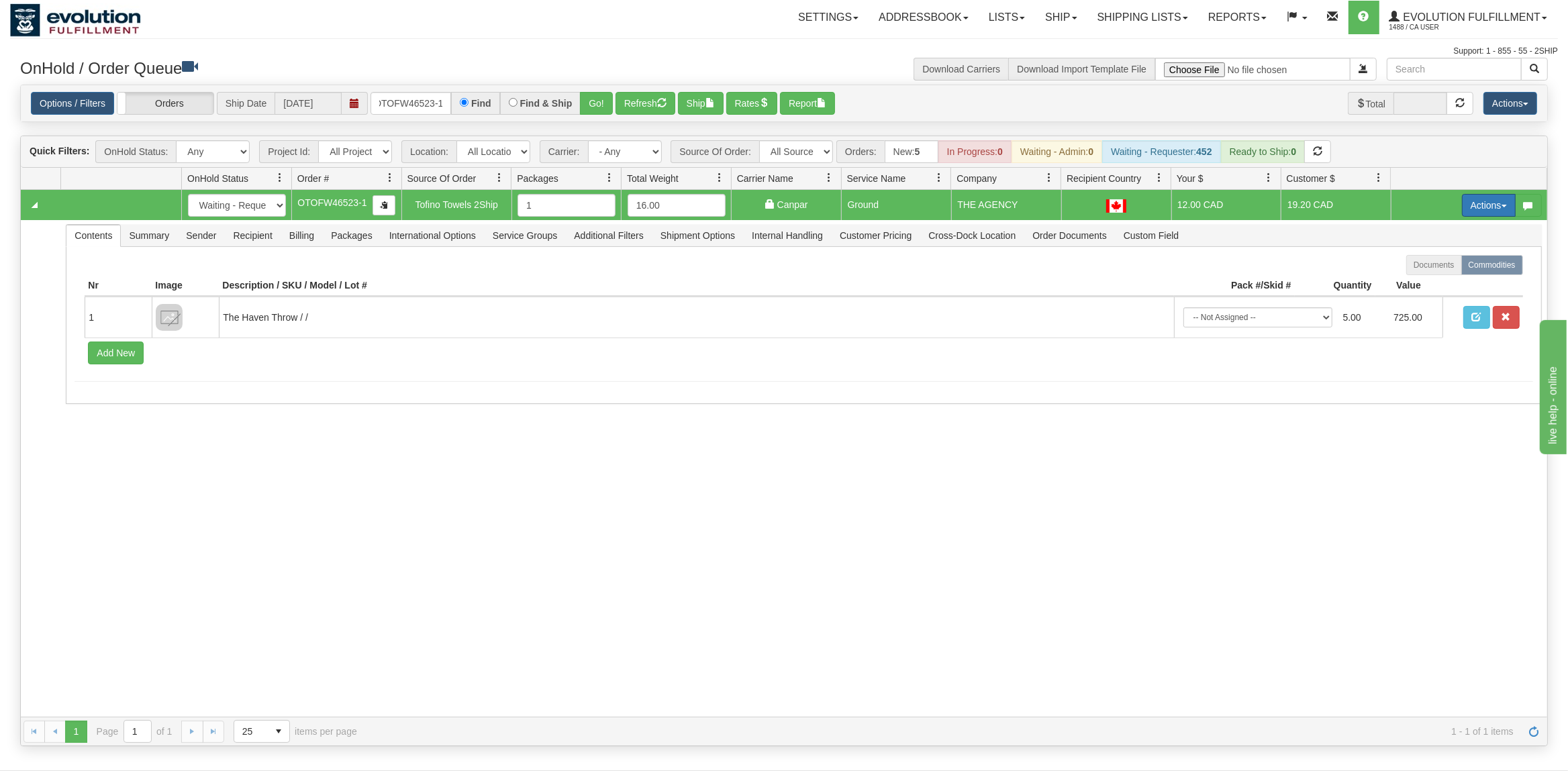
click at [1481, 214] on button "Actions" at bounding box center [1488, 205] width 53 height 23
click at [1431, 268] on span "Rate All Services" at bounding box center [1461, 265] width 80 height 10
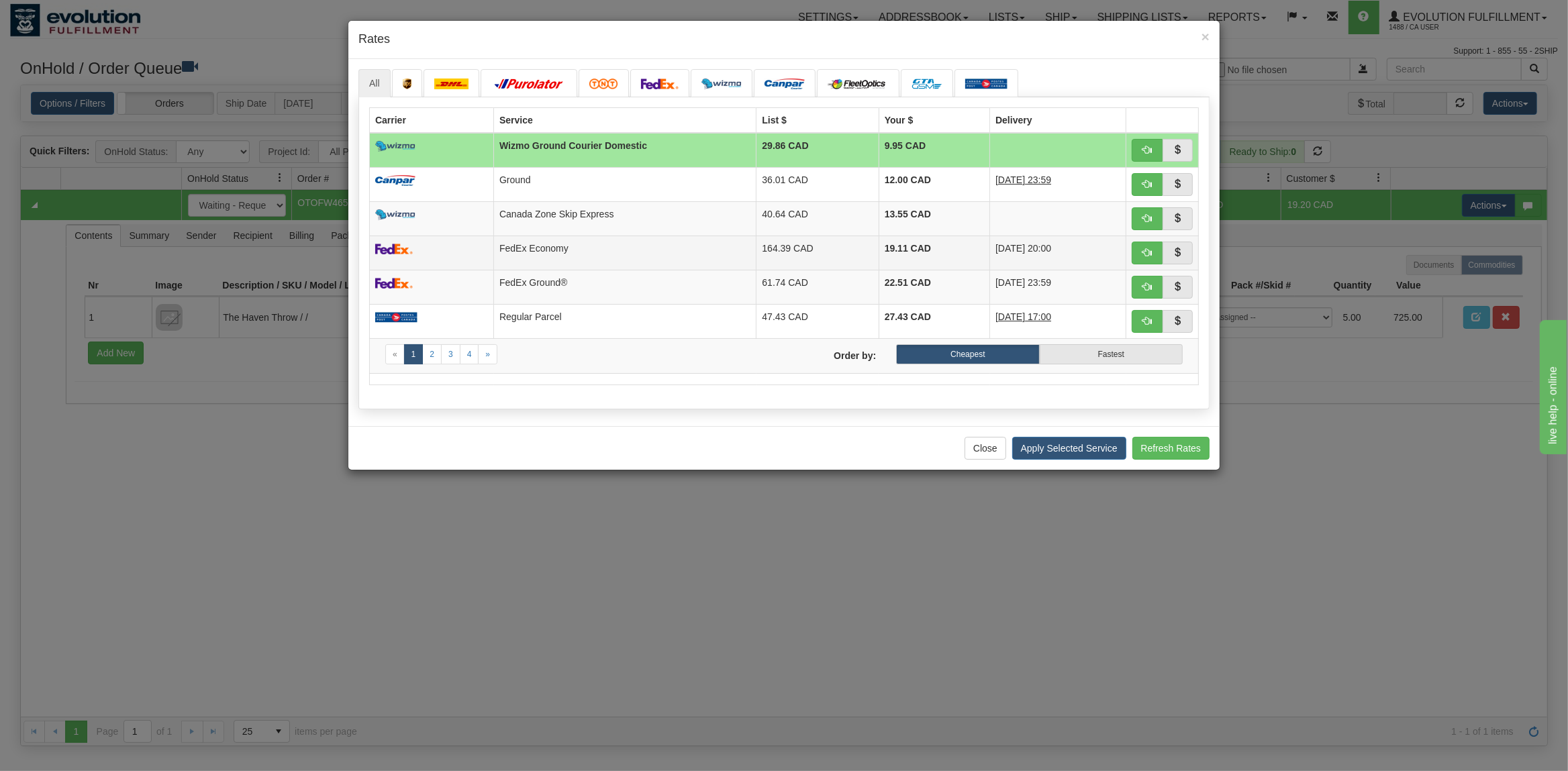
click at [440, 252] on td at bounding box center [431, 252] width 124 height 34
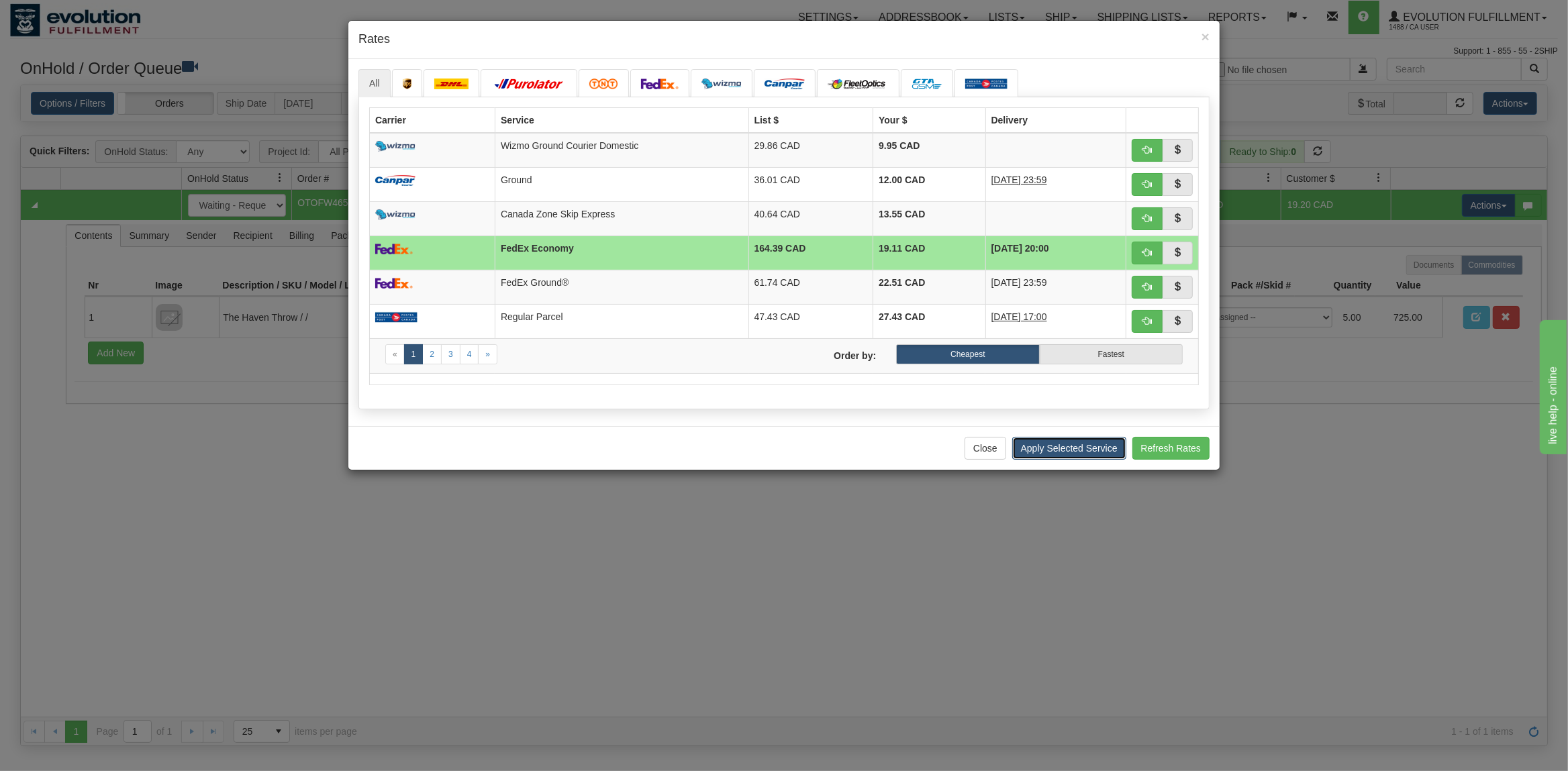
click at [1074, 446] on button "Apply Selected Service" at bounding box center [1069, 448] width 114 height 23
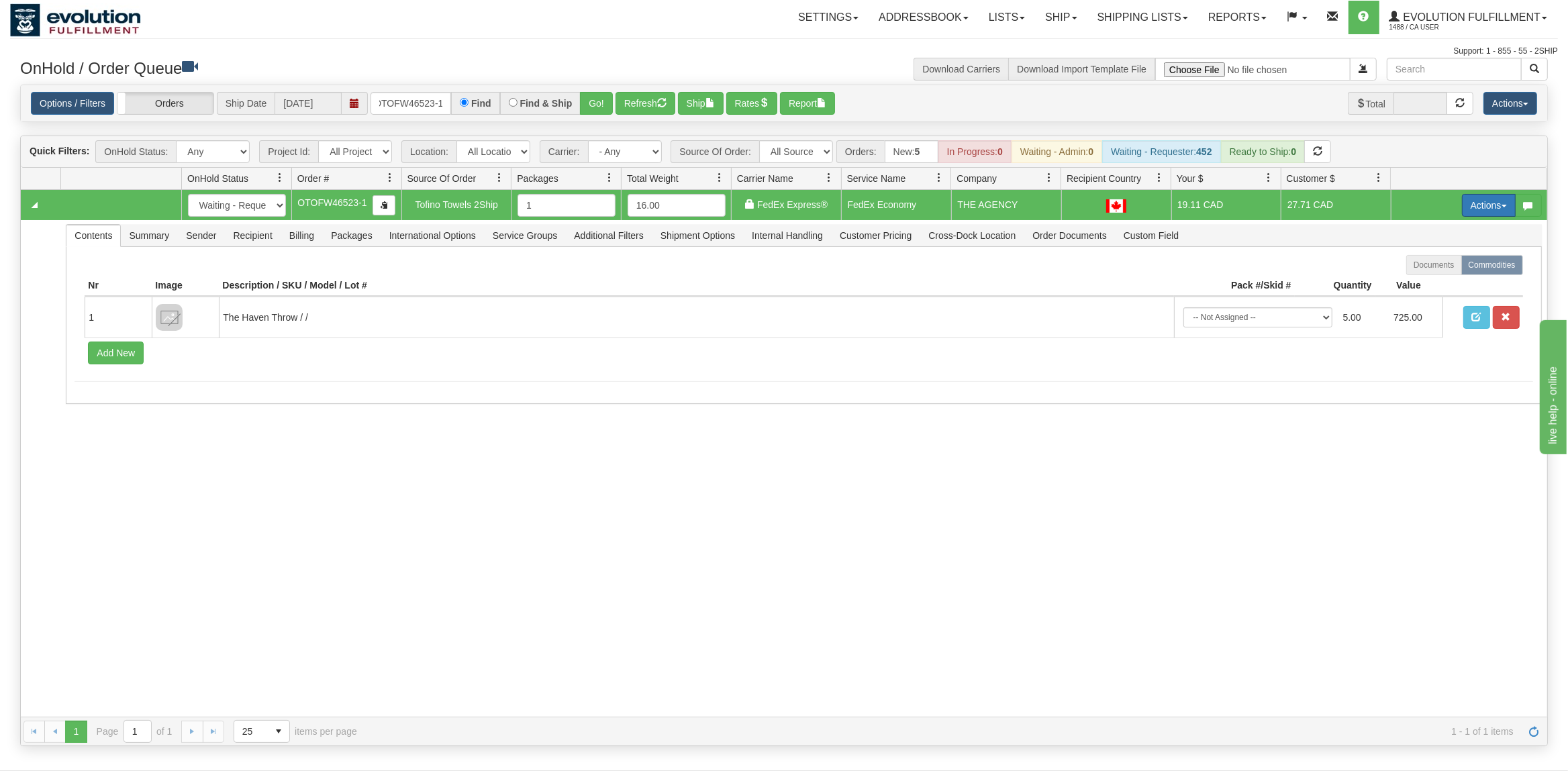
click at [1467, 211] on button "Actions" at bounding box center [1488, 205] width 53 height 23
click at [1429, 281] on span "Ship" at bounding box center [1435, 283] width 28 height 10
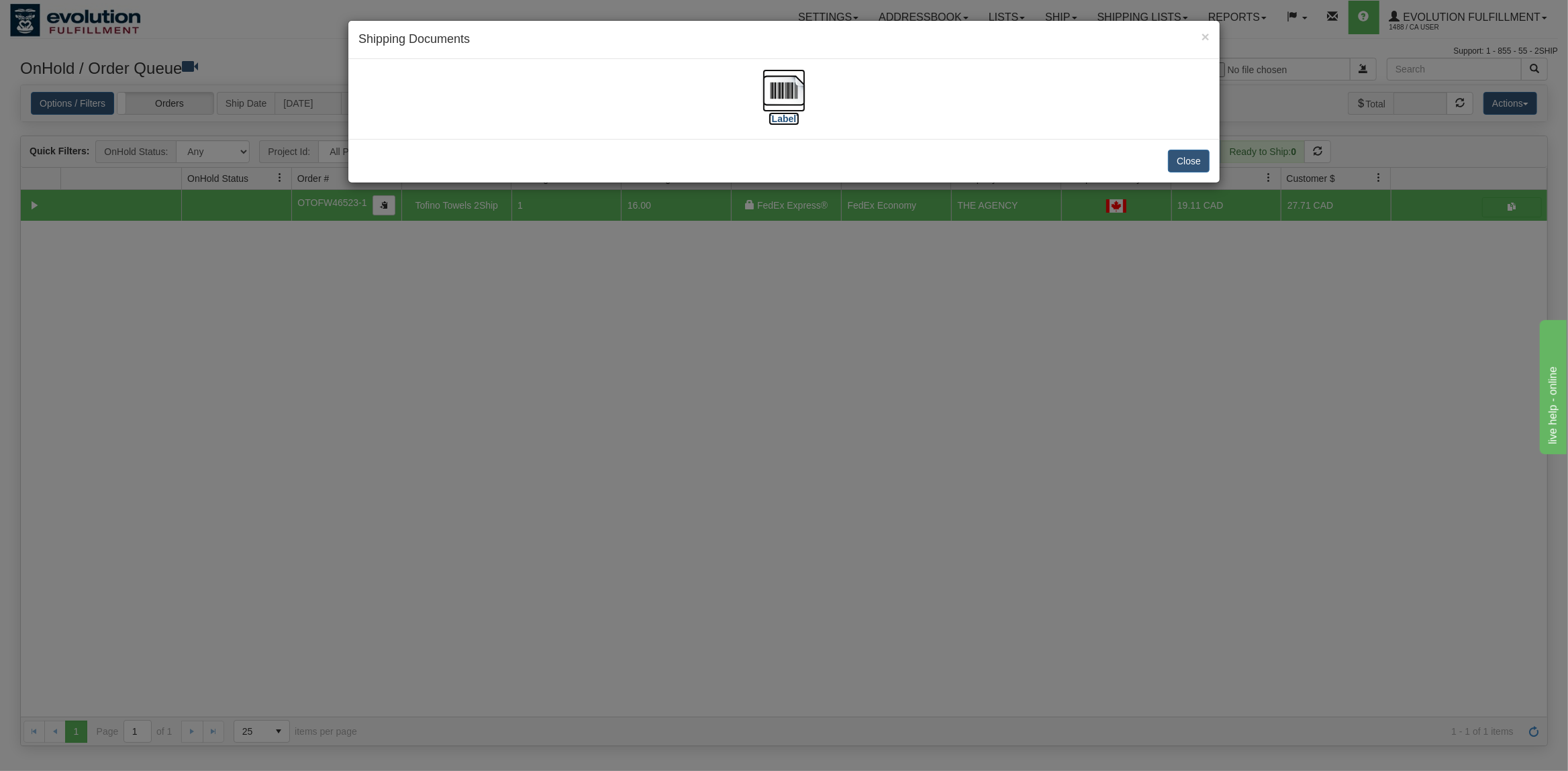
click at [775, 83] on img at bounding box center [784, 91] width 43 height 43
